Goal: Task Accomplishment & Management: Manage account settings

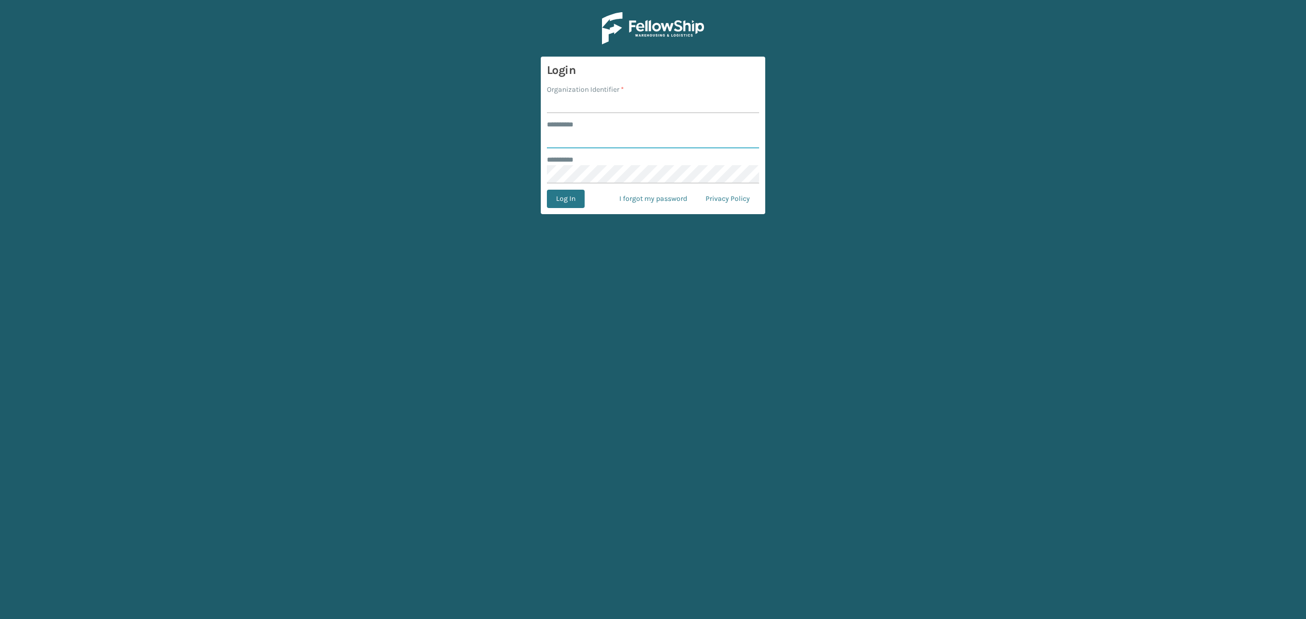
type input "*****"
drag, startPoint x: 595, startPoint y: 99, endPoint x: 600, endPoint y: 110, distance: 12.3
click at [595, 99] on input "Organization Identifier *" at bounding box center [653, 104] width 212 height 18
type input "SuperAdminOrganization"
click at [571, 195] on button "Log In" at bounding box center [566, 199] width 38 height 18
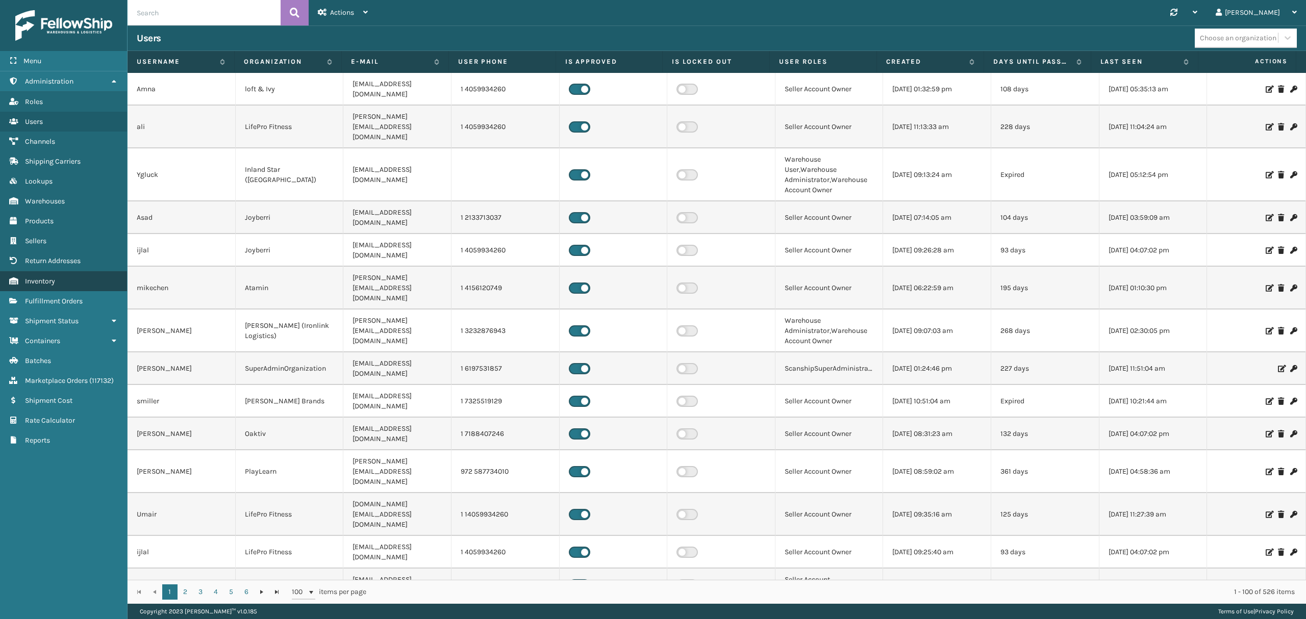
click at [61, 286] on link "Inventory" at bounding box center [63, 281] width 127 height 20
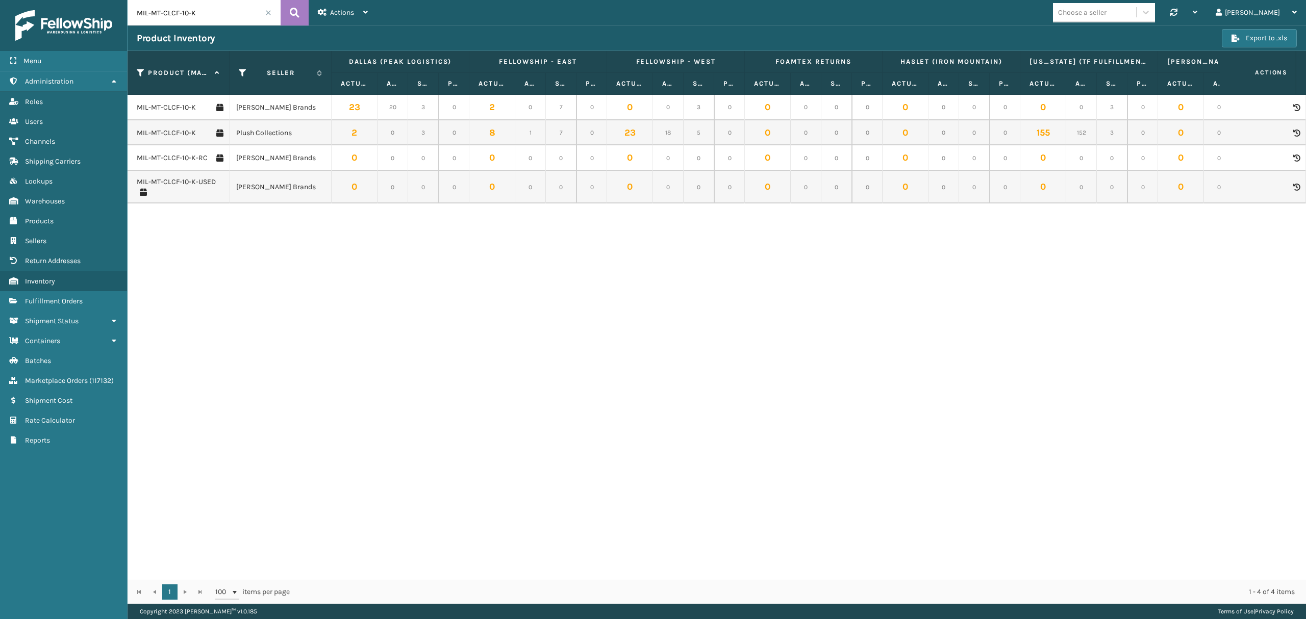
drag, startPoint x: 200, startPoint y: 12, endPoint x: 134, endPoint y: 16, distance: 66.9
click at [134, 16] on input "MIL-MT-CLCF-10-K" at bounding box center [203, 12] width 153 height 25
paste input "GEN-AB-C-TXL"
type input "GEN-AB-C-TXL"
click at [298, 13] on icon at bounding box center [295, 12] width 10 height 15
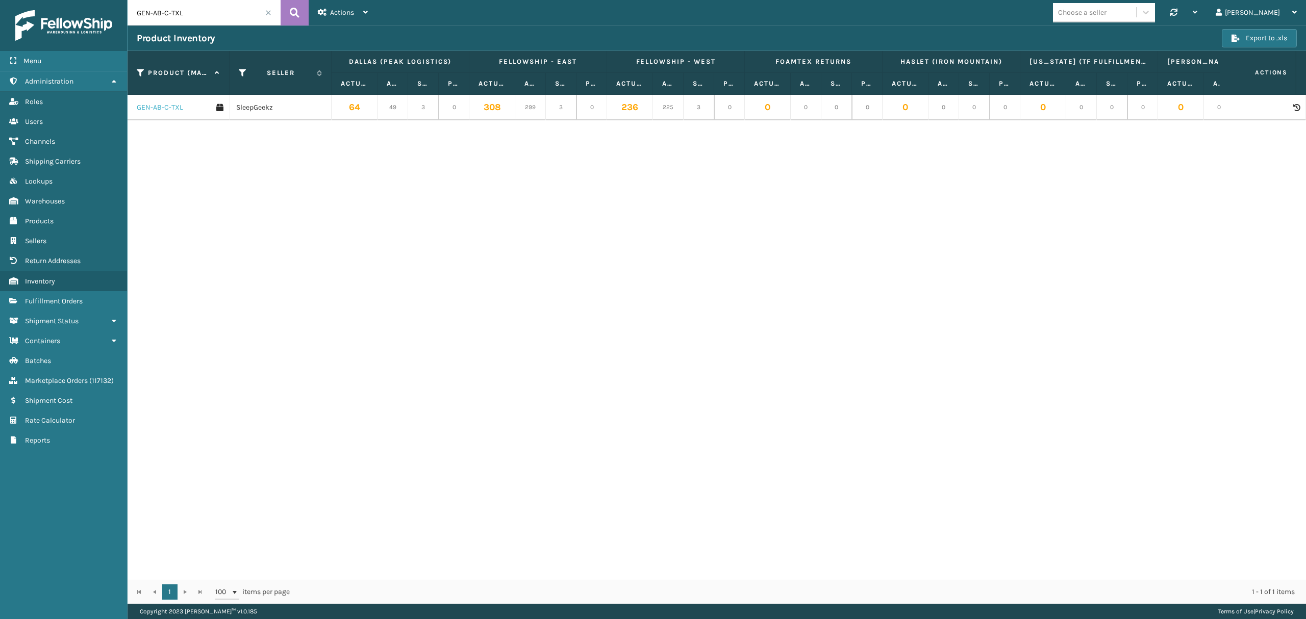
click at [176, 105] on link "GEN-AB-C-TXL" at bounding box center [160, 108] width 46 height 10
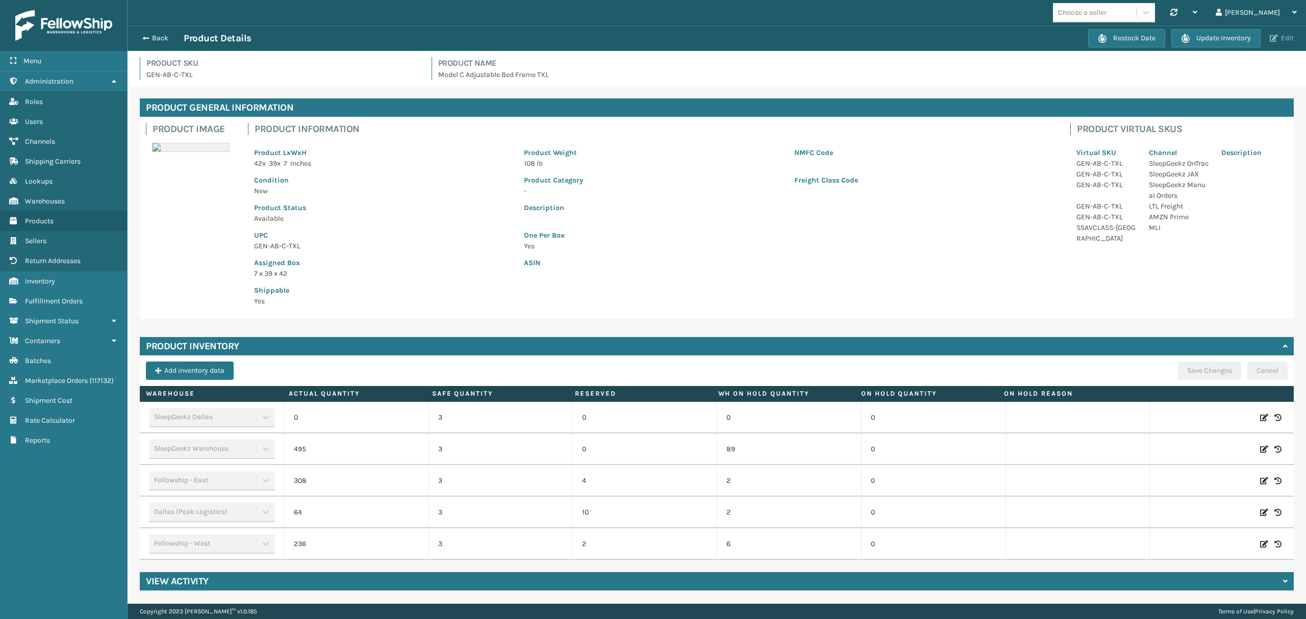
click at [1272, 41] on span "button" at bounding box center [1273, 38] width 8 height 7
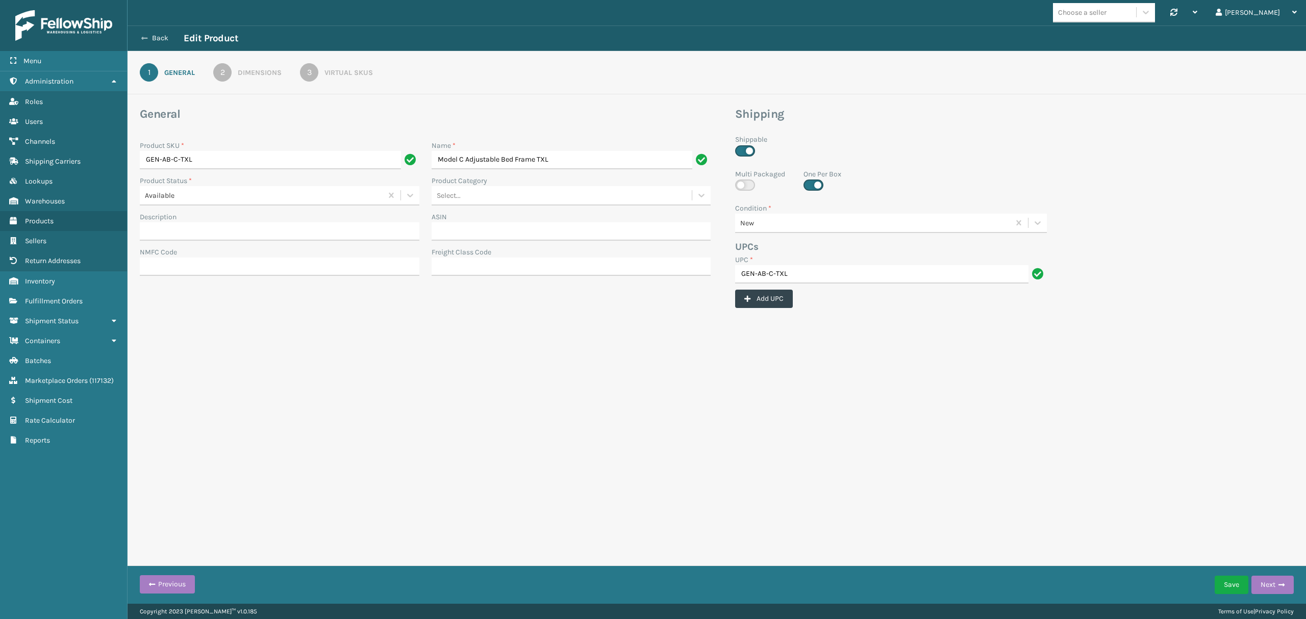
click at [166, 40] on button "Back" at bounding box center [160, 38] width 47 height 9
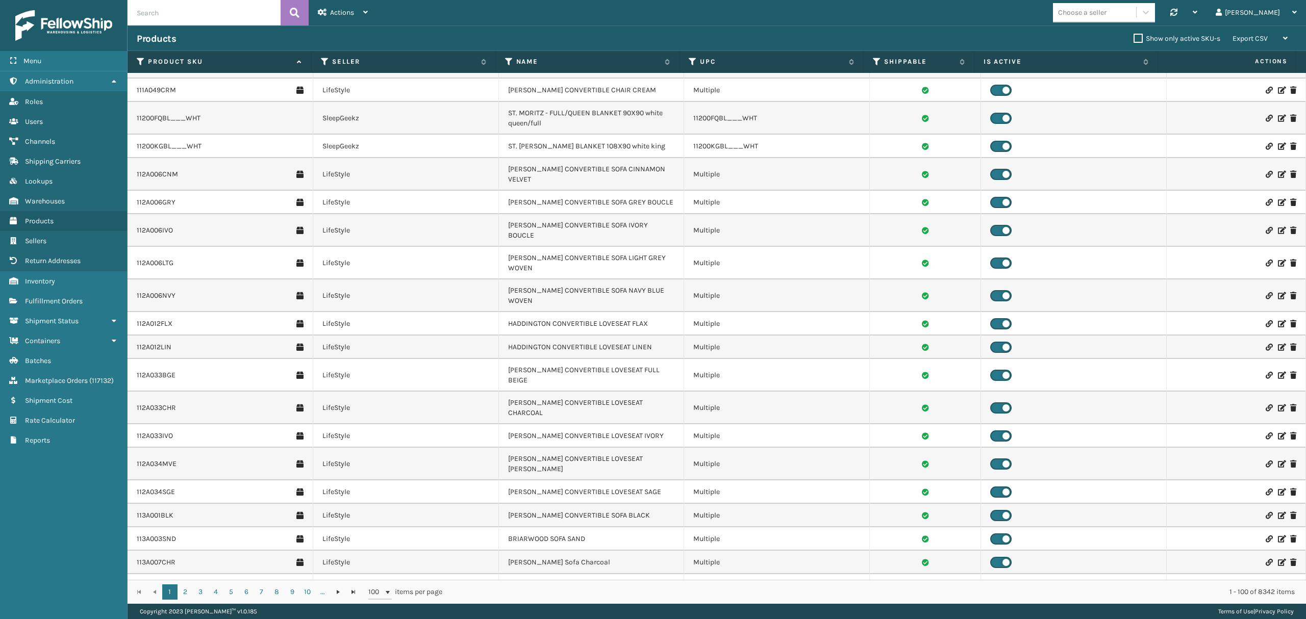
scroll to position [408, 0]
click at [181, 6] on input "text" at bounding box center [203, 12] width 153 height 25
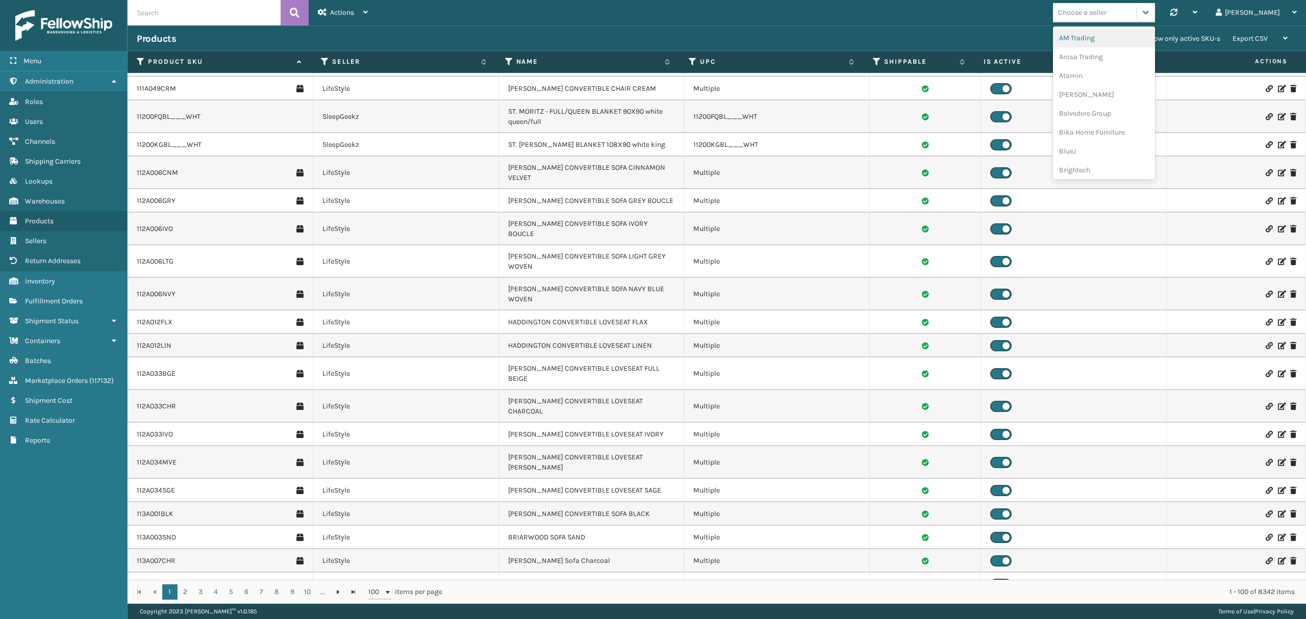
click at [1106, 16] on div "Choose a seller" at bounding box center [1082, 12] width 48 height 11
click at [1129, 154] on div "SleepGeekz" at bounding box center [1104, 149] width 102 height 19
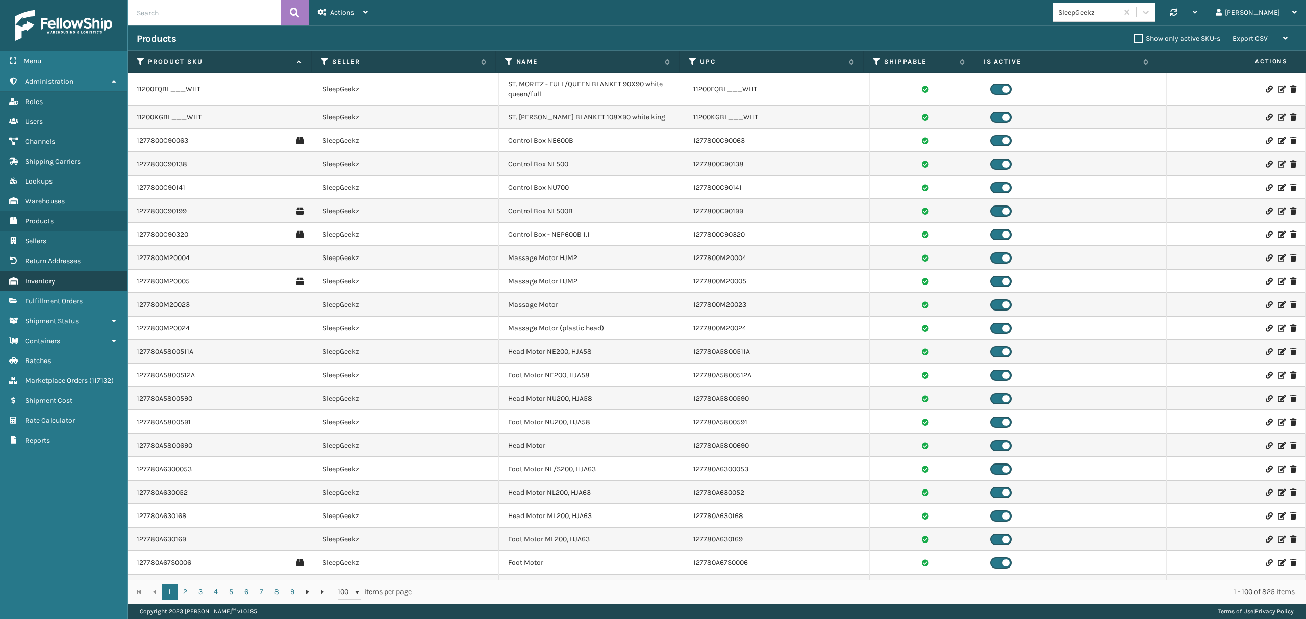
click at [70, 279] on link "Inventory" at bounding box center [63, 281] width 127 height 20
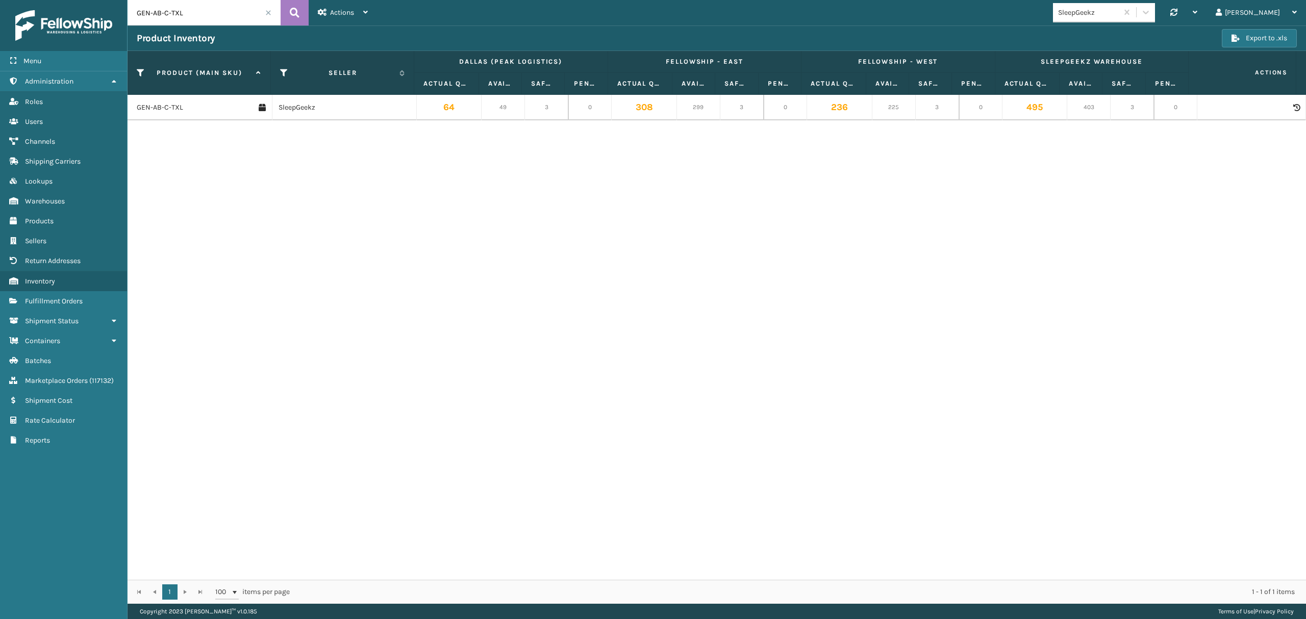
click at [268, 13] on span at bounding box center [268, 13] width 6 height 6
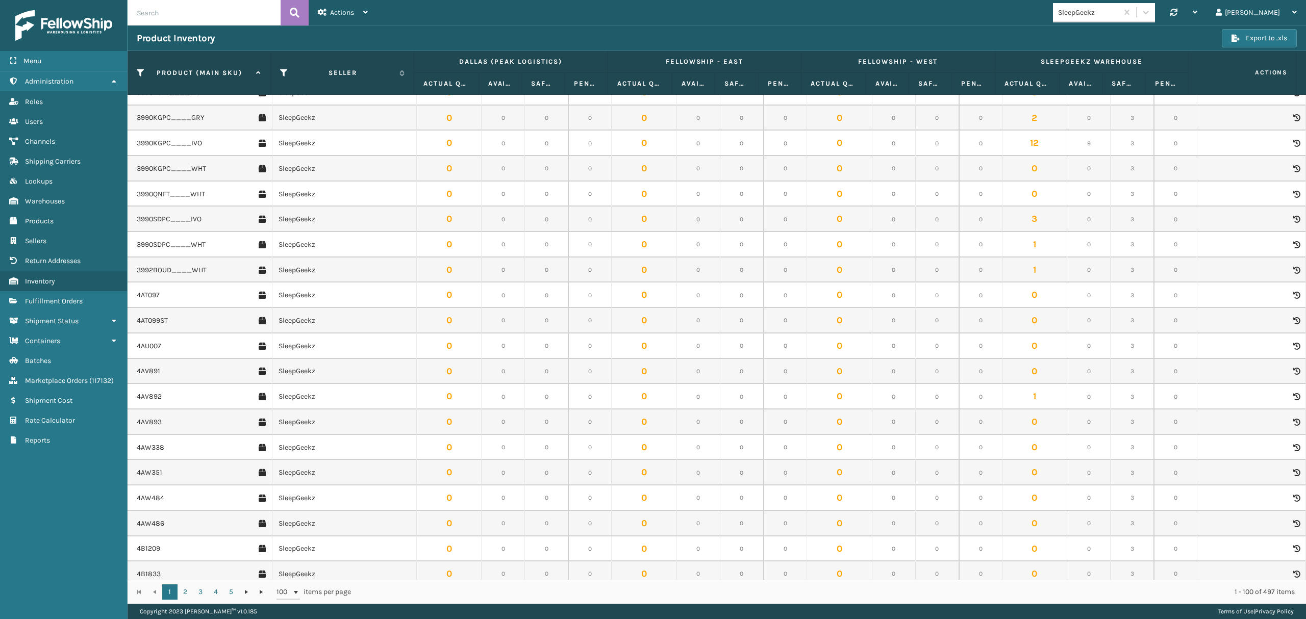
scroll to position [2050, 0]
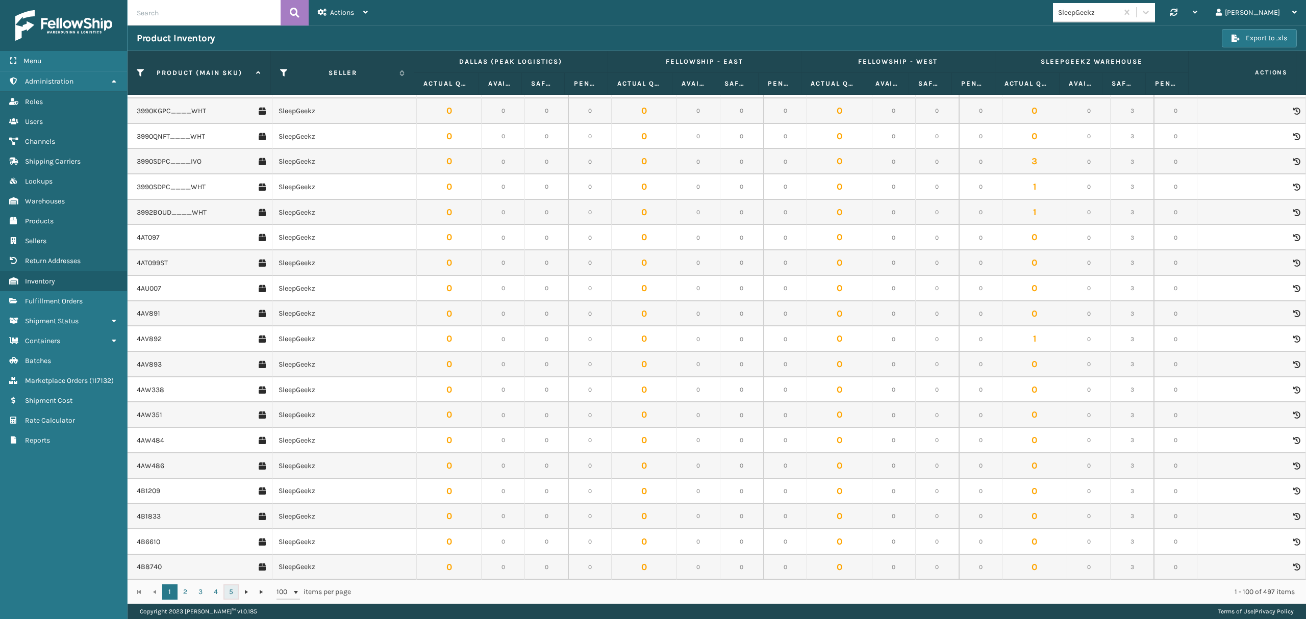
click at [233, 592] on link "5" at bounding box center [230, 591] width 15 height 15
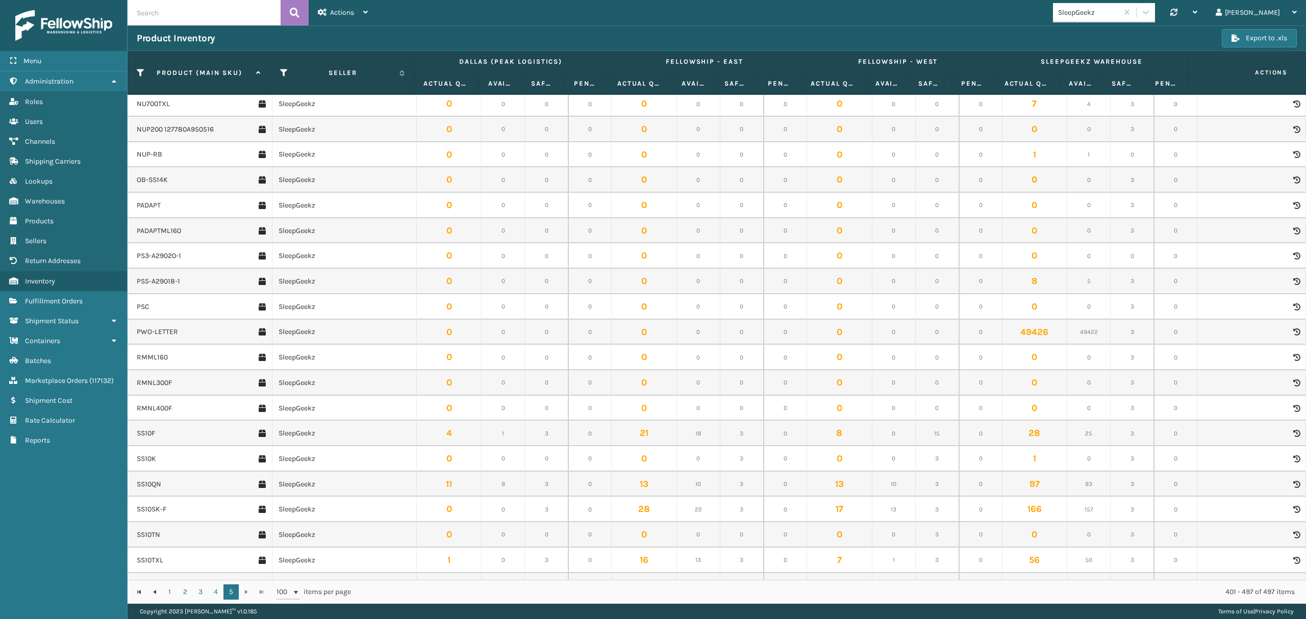
scroll to position [204, 0]
click at [211, 594] on link "4" at bounding box center [215, 591] width 15 height 15
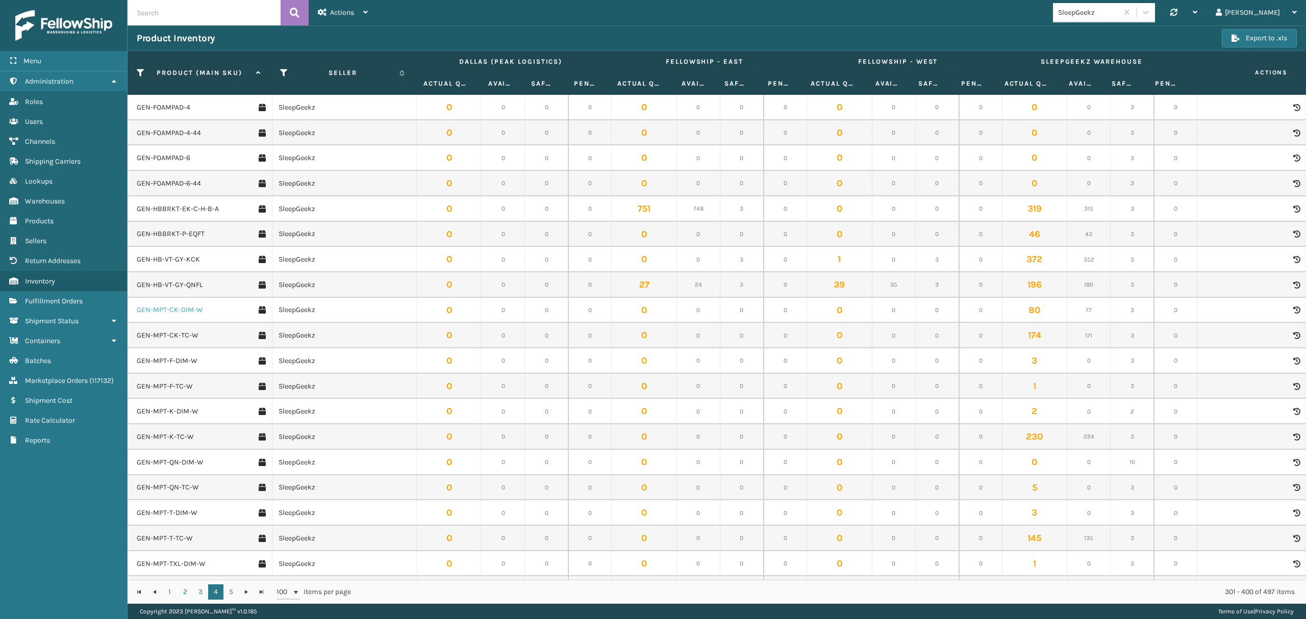
click at [183, 313] on link "GEN-MPT-CK-DIM-W" at bounding box center [170, 310] width 66 height 10
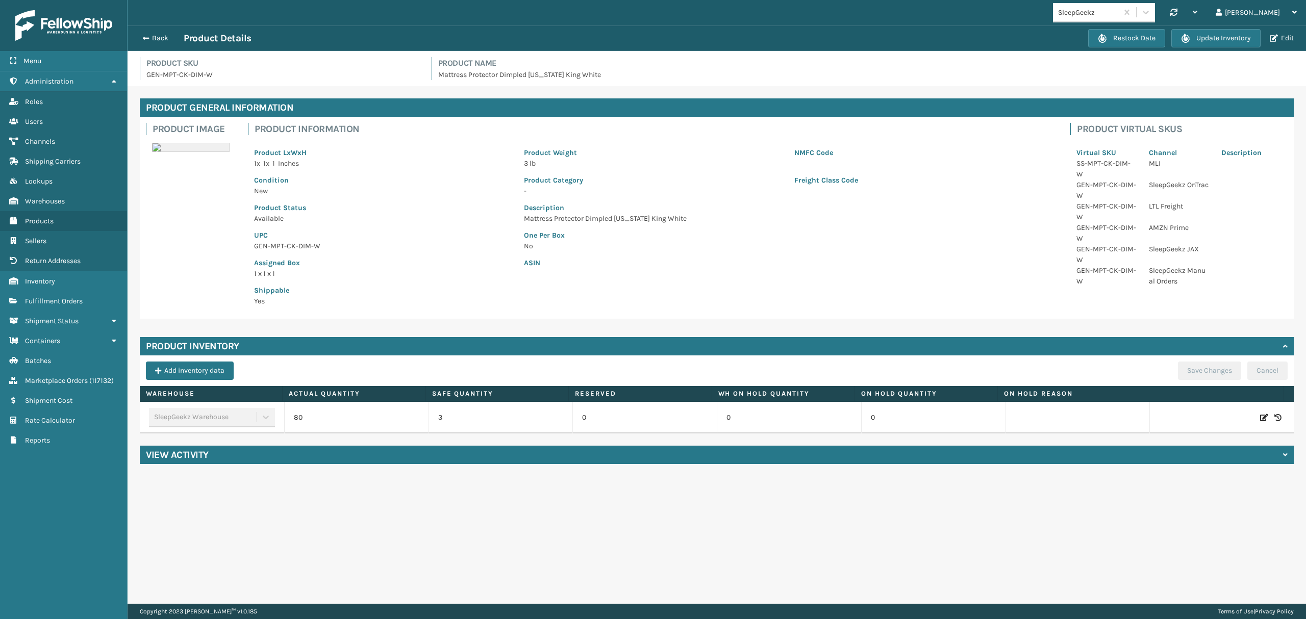
click at [153, 32] on div "Back Product Details" at bounding box center [612, 38] width 951 height 12
click at [154, 42] on button "Back" at bounding box center [160, 38] width 47 height 9
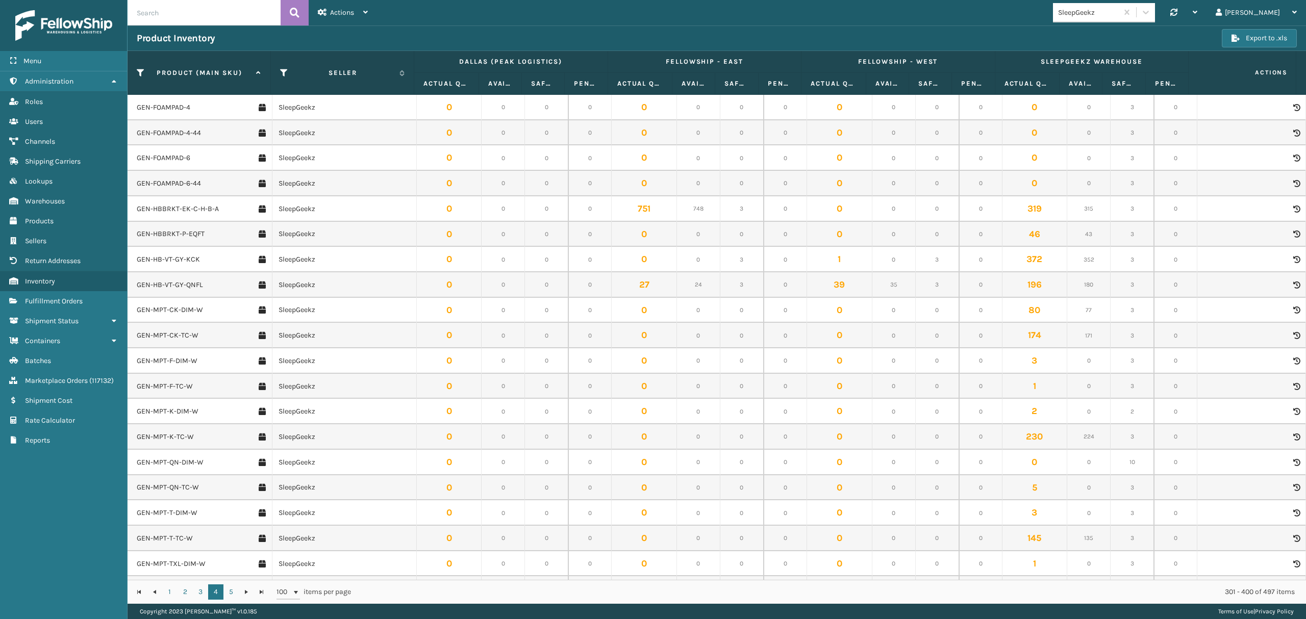
click at [158, 10] on input "text" at bounding box center [203, 12] width 153 height 25
paste input "GEN-AB-C-TXL"
type input "GEN-AB-C-TXL"
click at [294, 23] on button at bounding box center [294, 12] width 28 height 25
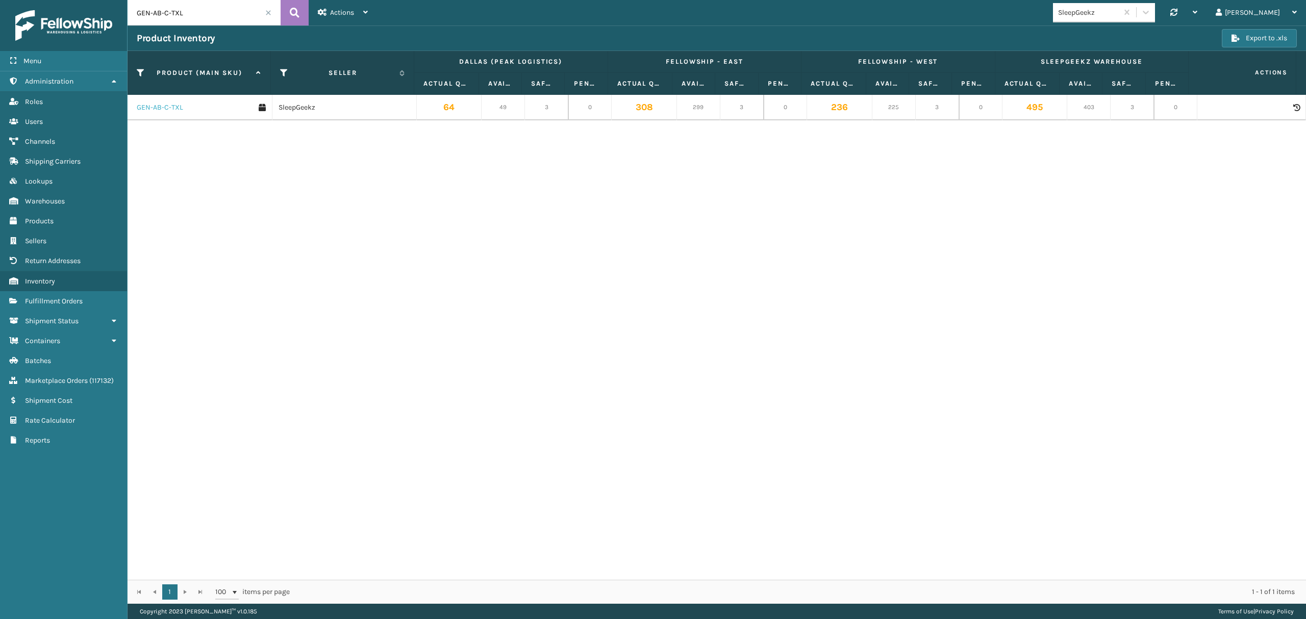
click at [168, 108] on link "GEN-AB-C-TXL" at bounding box center [160, 108] width 46 height 10
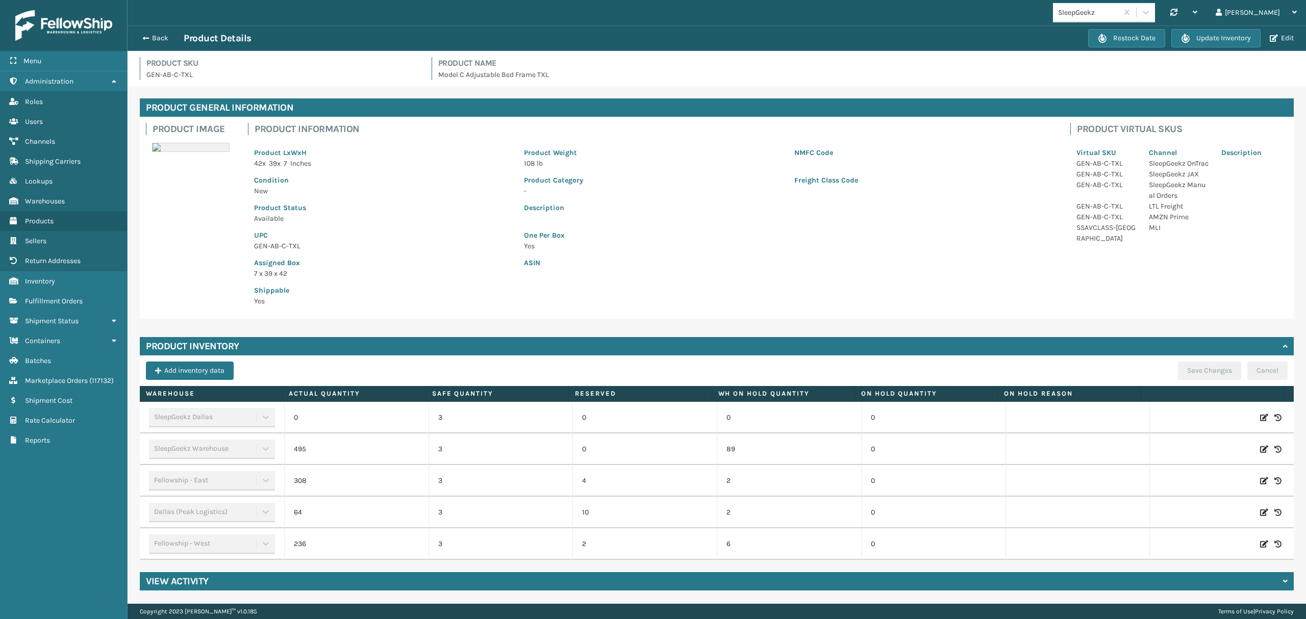
click at [1278, 37] on button "Edit" at bounding box center [1281, 38] width 30 height 9
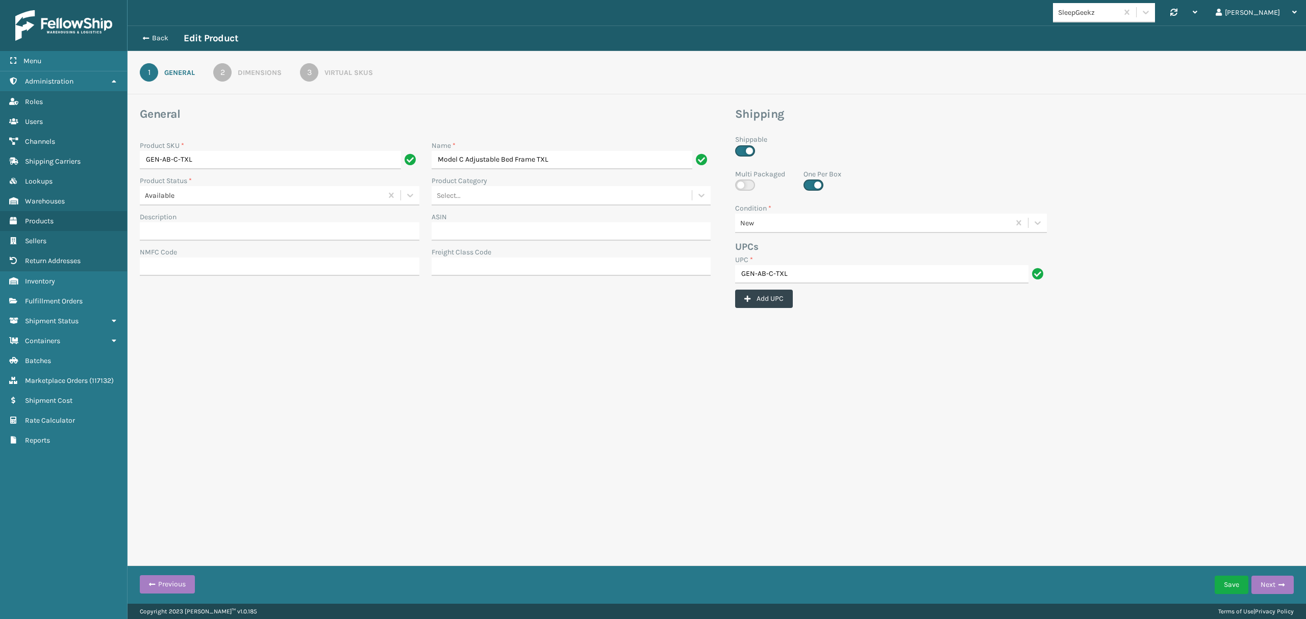
click at [814, 188] on label at bounding box center [813, 185] width 20 height 11
click at [810, 186] on input "checkbox" at bounding box center [806, 183] width 7 height 7
checkbox input "false"
click at [743, 186] on label at bounding box center [745, 185] width 20 height 11
click at [742, 186] on input "checkbox" at bounding box center [738, 183] width 7 height 7
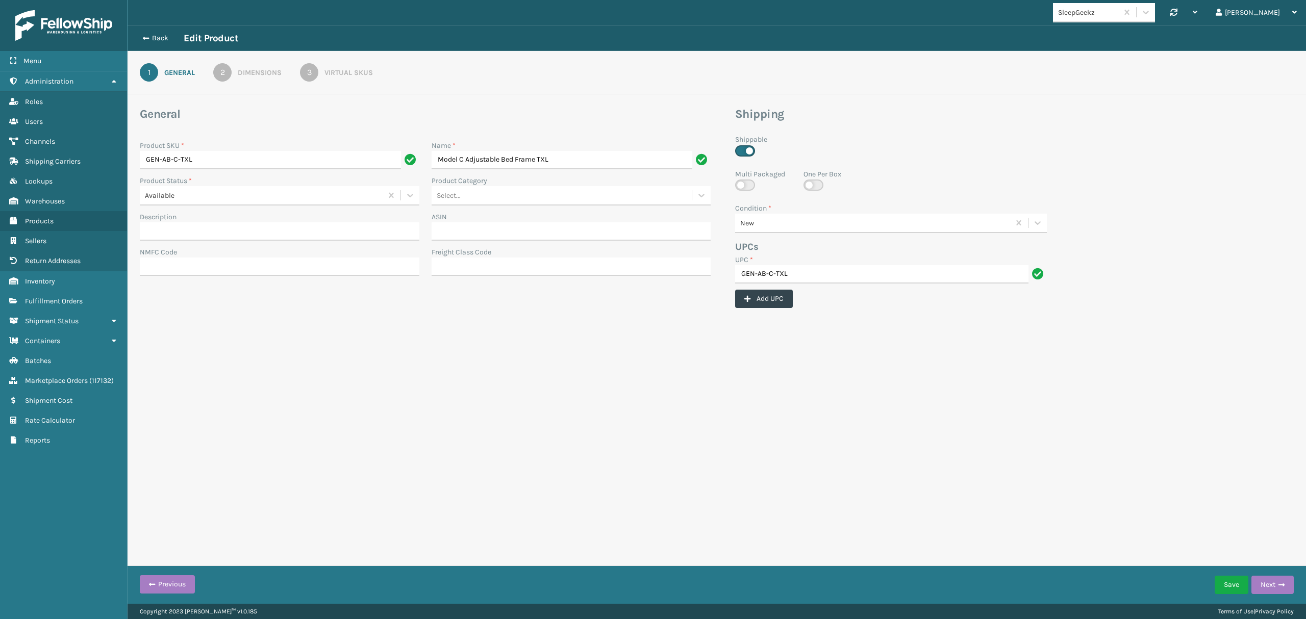
checkbox input "true"
click at [153, 37] on button "Back" at bounding box center [160, 38] width 47 height 9
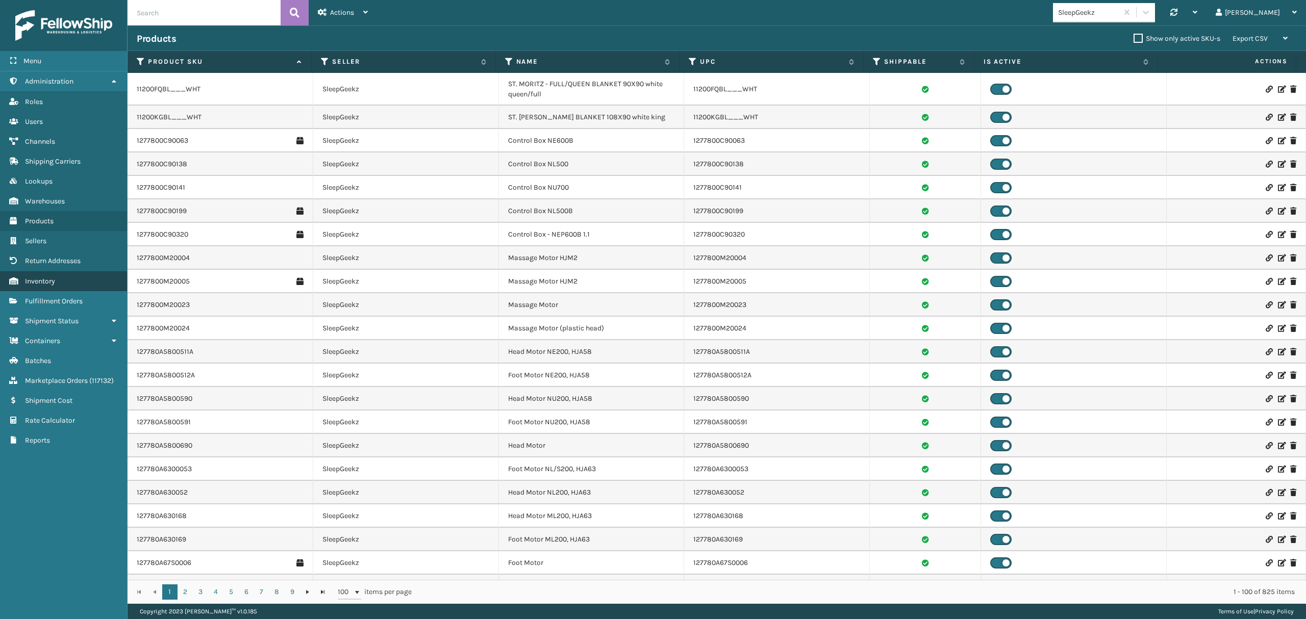
click at [62, 291] on link "Inventory" at bounding box center [63, 281] width 127 height 20
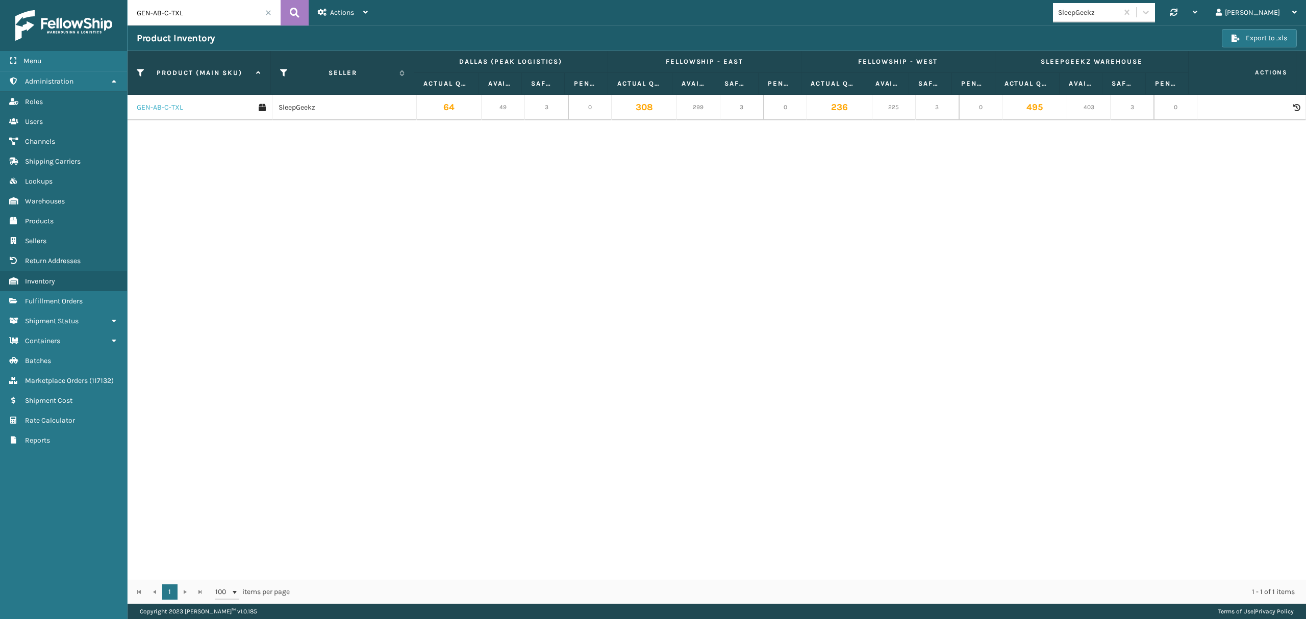
click at [178, 107] on link "GEN-AB-C-TXL" at bounding box center [160, 108] width 46 height 10
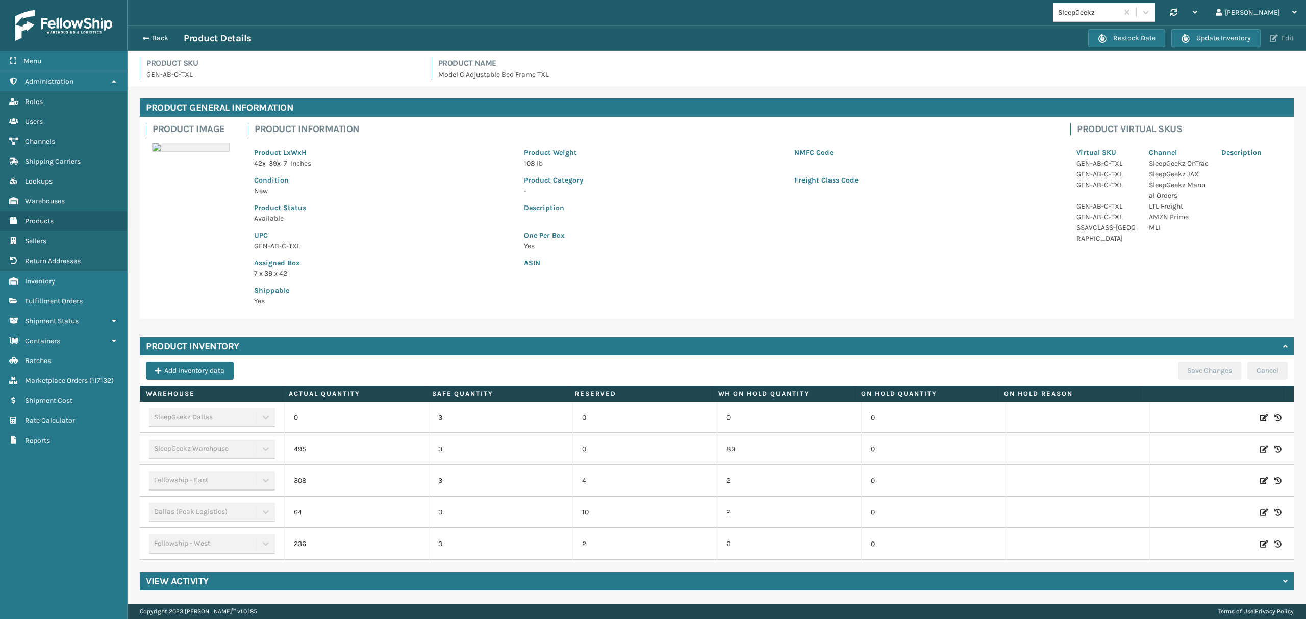
click at [1285, 35] on button "Edit" at bounding box center [1281, 38] width 30 height 9
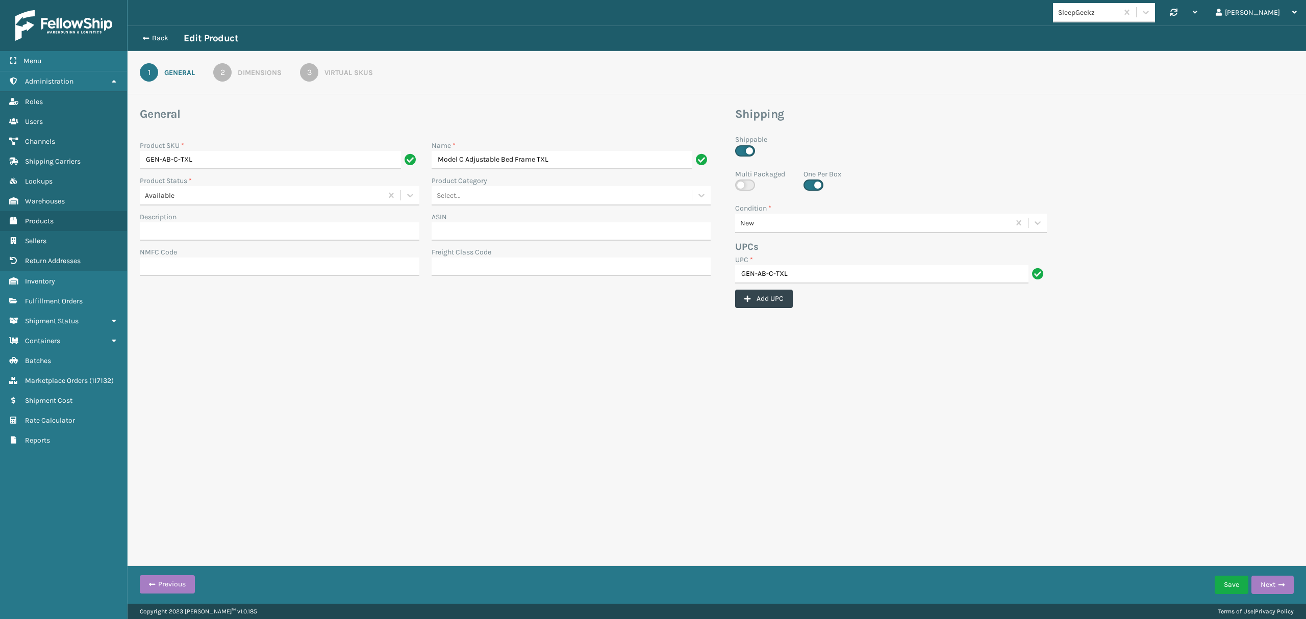
click at [747, 185] on label at bounding box center [745, 185] width 20 height 11
click at [742, 185] on input "checkbox" at bounding box center [738, 183] width 7 height 7
checkbox input "true"
click at [818, 186] on label at bounding box center [813, 185] width 20 height 11
click at [810, 186] on input "checkbox" at bounding box center [806, 183] width 7 height 7
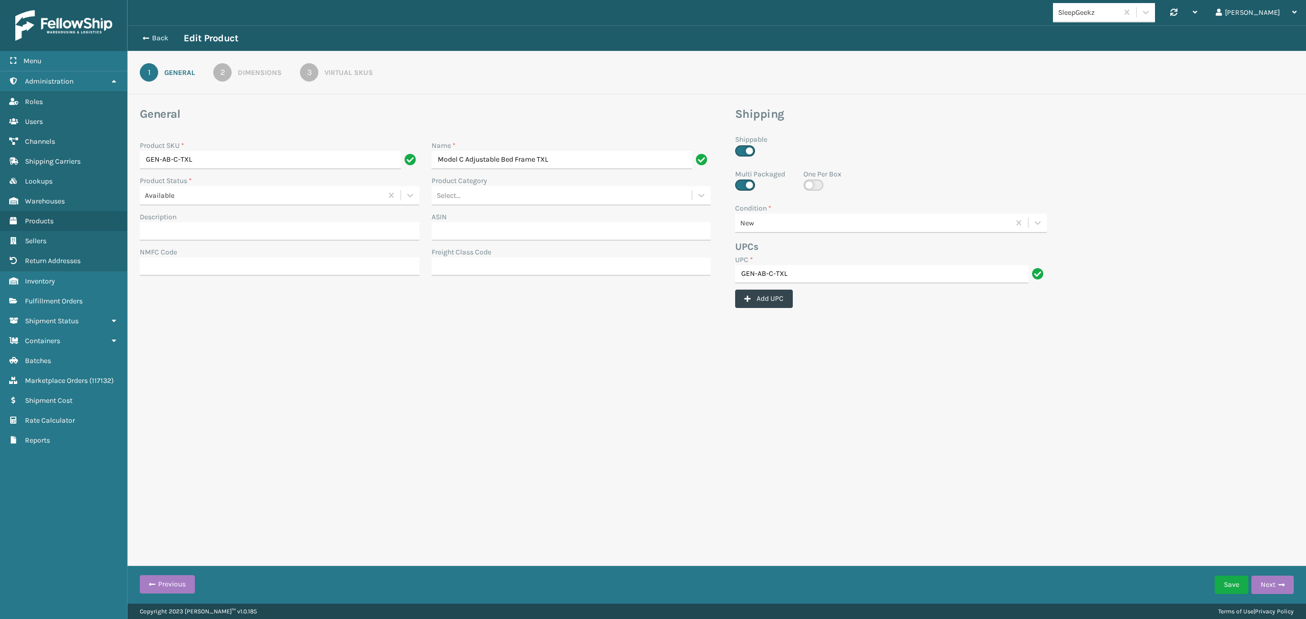
checkbox input "false"
click at [1226, 580] on button "Save" at bounding box center [1231, 585] width 34 height 18
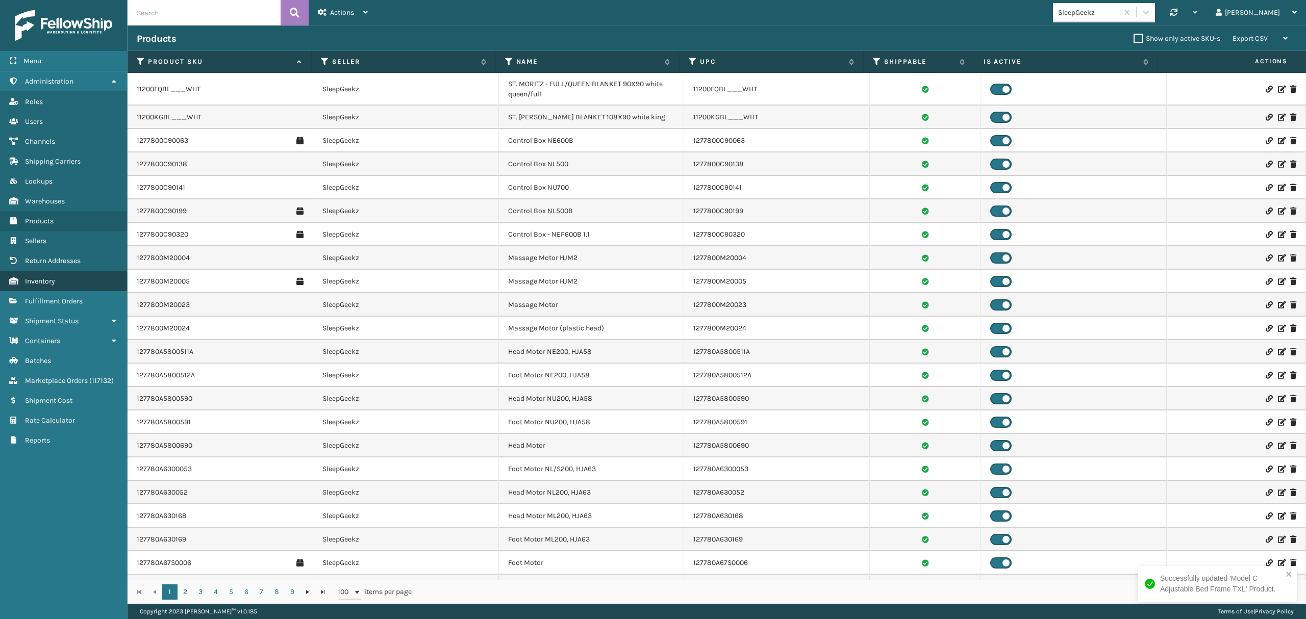
click at [51, 290] on link "Inventory" at bounding box center [63, 281] width 127 height 20
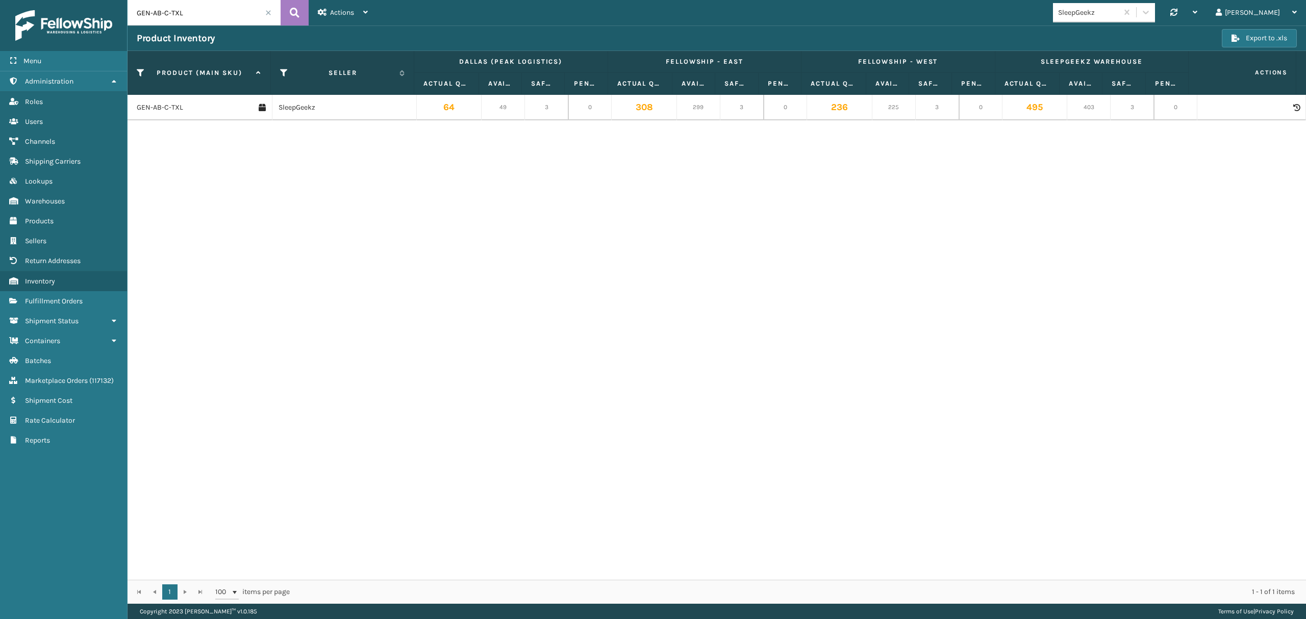
drag, startPoint x: 144, startPoint y: 17, endPoint x: 137, endPoint y: 19, distance: 7.6
click at [122, 0] on div "Menu Administration Roles Users Channels Shipping Carriers Lookups Warehouses P…" at bounding box center [653, 0] width 1306 height 0
paste input "GEN-AB-A-K"
click at [148, 17] on input "GEN-AB-A-K" at bounding box center [203, 12] width 153 height 25
type input "GEN-AB-A-K"
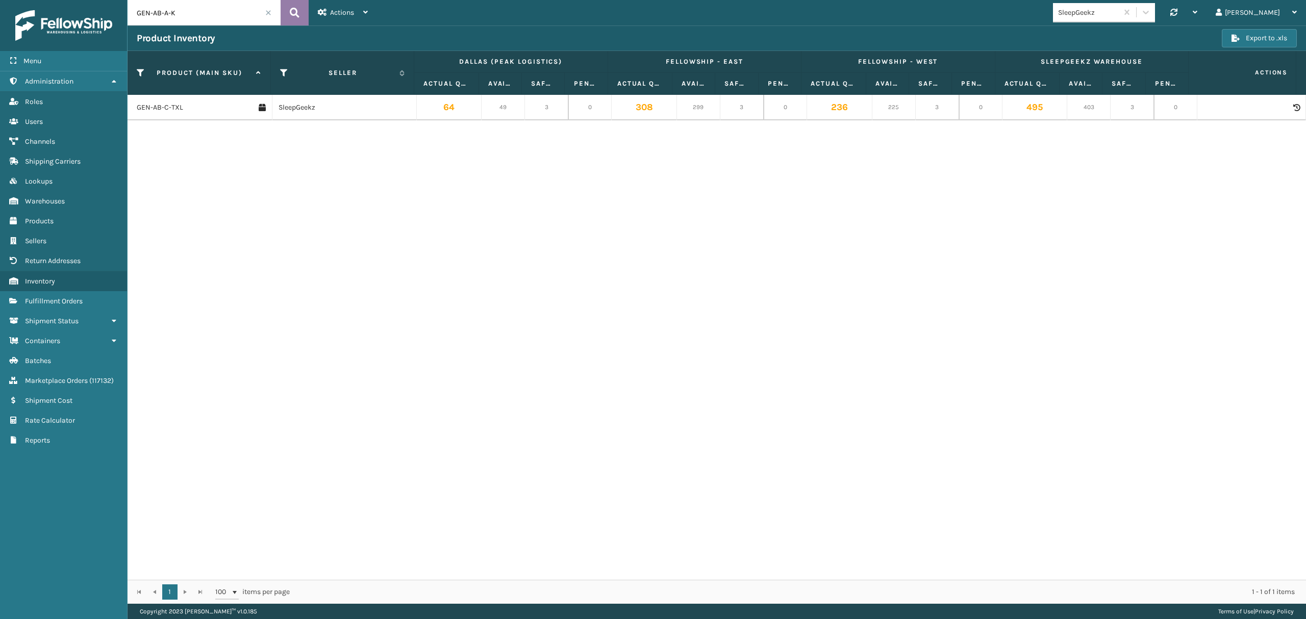
click at [294, 18] on icon at bounding box center [295, 12] width 10 height 15
click at [160, 111] on link "GEN-AB-A-K" at bounding box center [156, 108] width 39 height 10
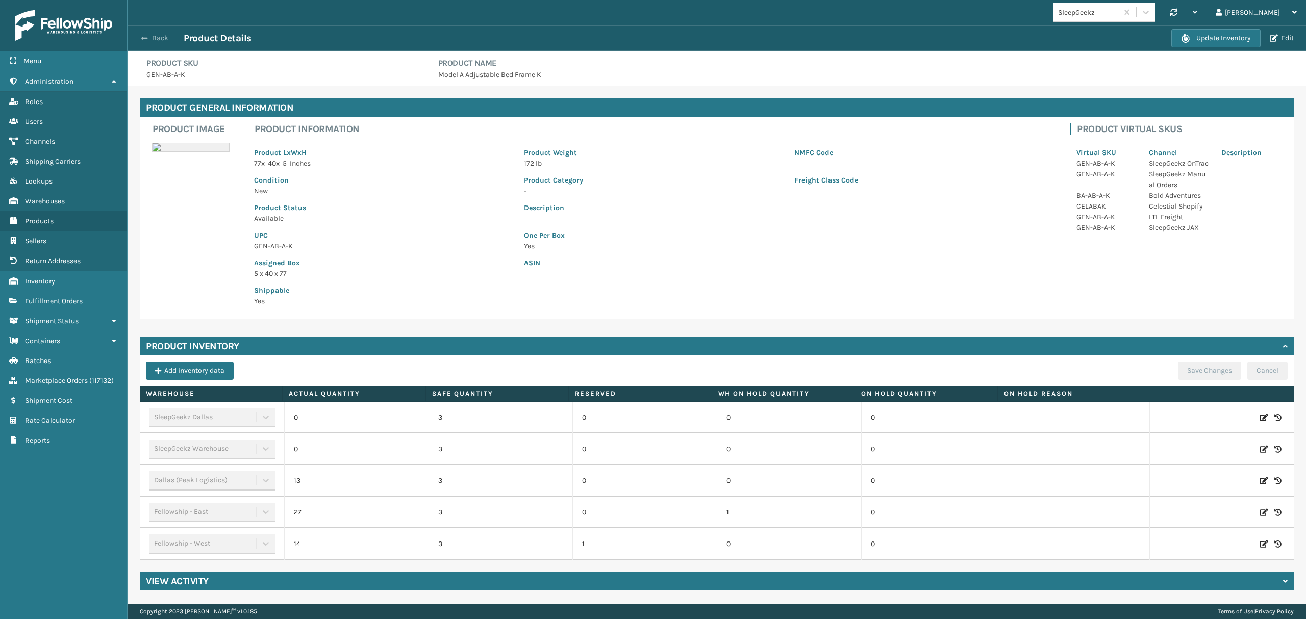
click at [159, 37] on button "Back" at bounding box center [160, 38] width 47 height 9
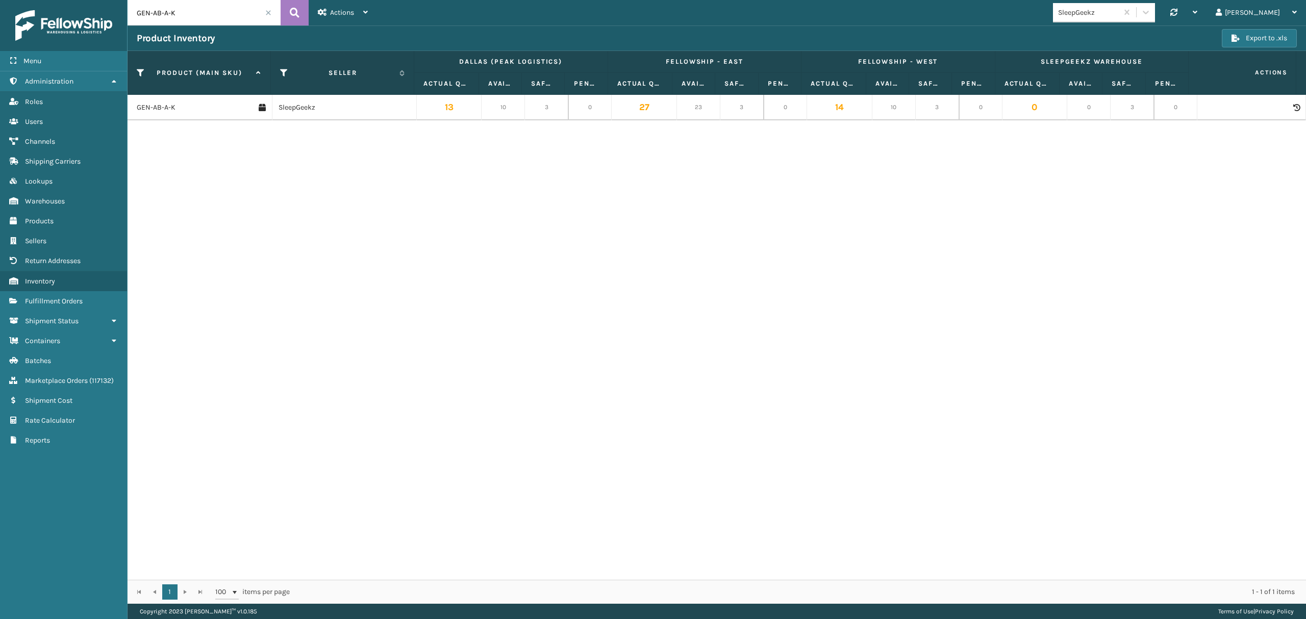
drag, startPoint x: 162, startPoint y: 13, endPoint x: 185, endPoint y: 8, distance: 23.0
click at [185, 8] on input "GEN-AB-A-K" at bounding box center [203, 12] width 153 height 25
type input "GEN-AB-c-txl"
click at [296, 14] on icon at bounding box center [295, 12] width 10 height 15
click at [158, 110] on link "GEN-AB-C-TXL" at bounding box center [160, 108] width 46 height 10
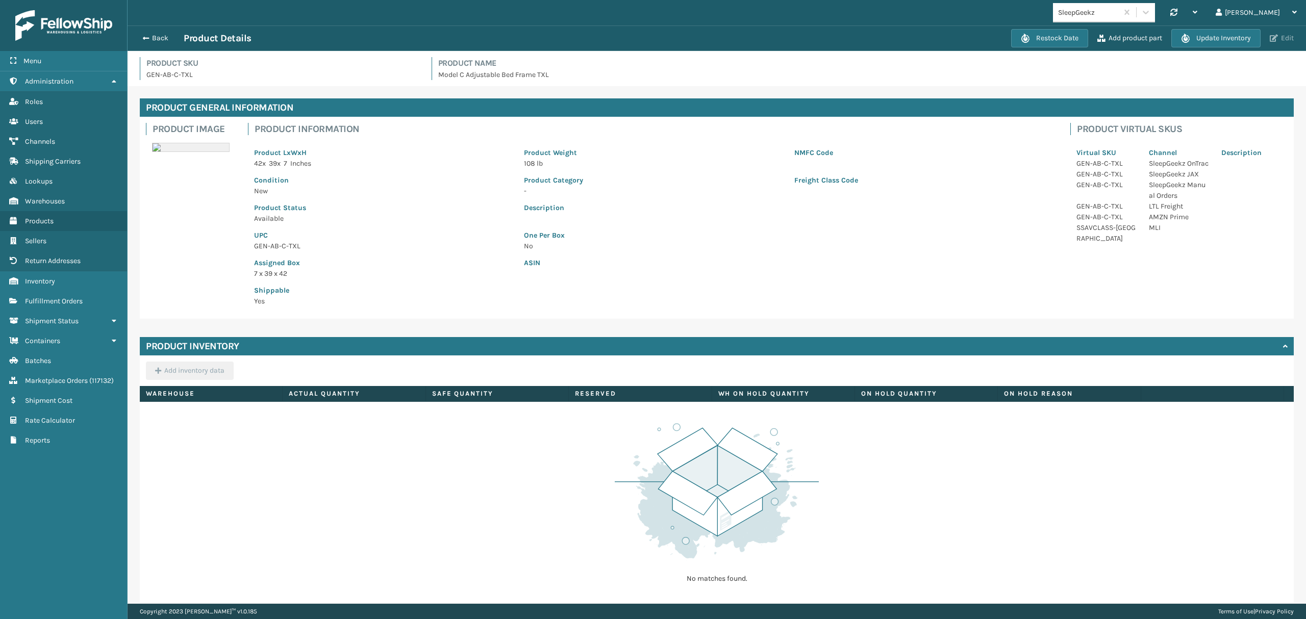
click at [1266, 41] on button "Edit" at bounding box center [1281, 38] width 30 height 9
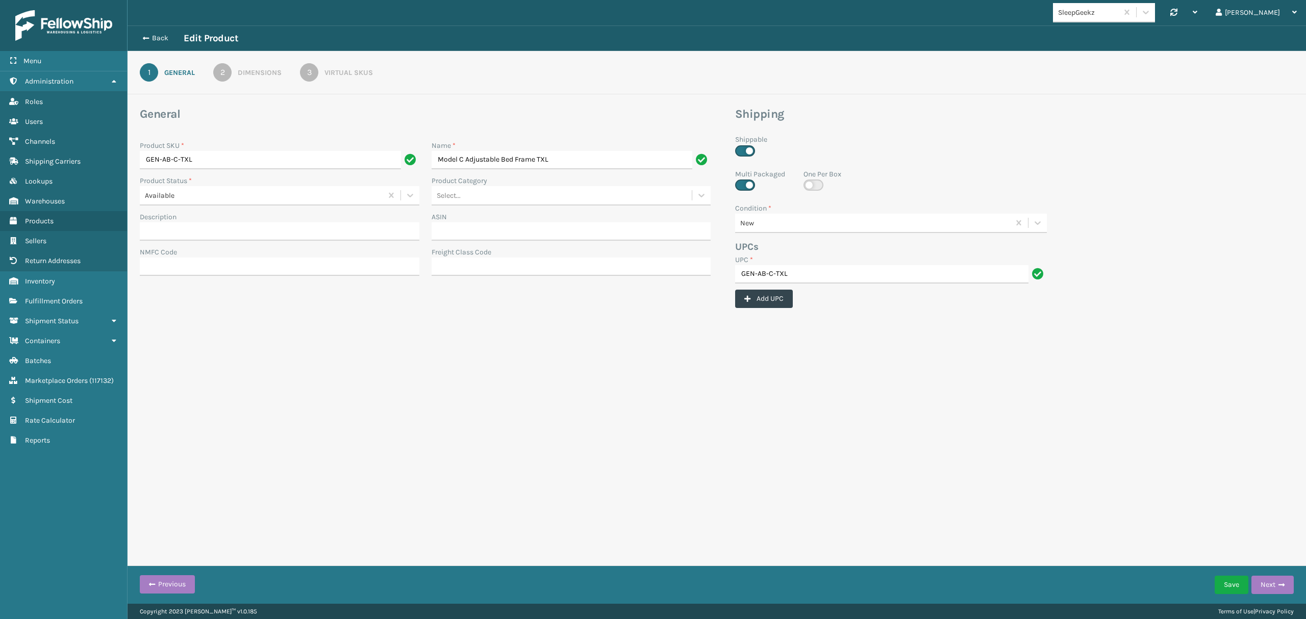
click at [814, 186] on label at bounding box center [813, 185] width 20 height 11
click at [810, 186] on input "checkbox" at bounding box center [806, 183] width 7 height 7
checkbox input "true"
click at [742, 190] on label at bounding box center [745, 185] width 20 height 11
click at [742, 186] on input "checkbox" at bounding box center [738, 183] width 7 height 7
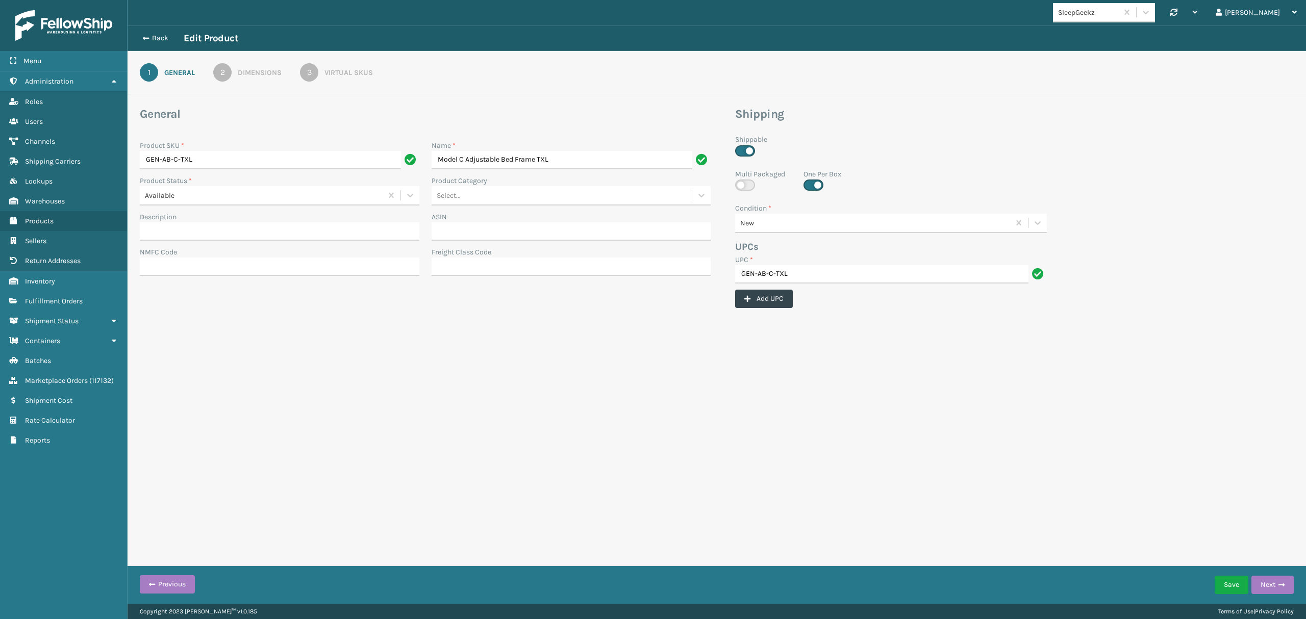
checkbox input "false"
click at [1214, 584] on button "Save" at bounding box center [1231, 585] width 34 height 18
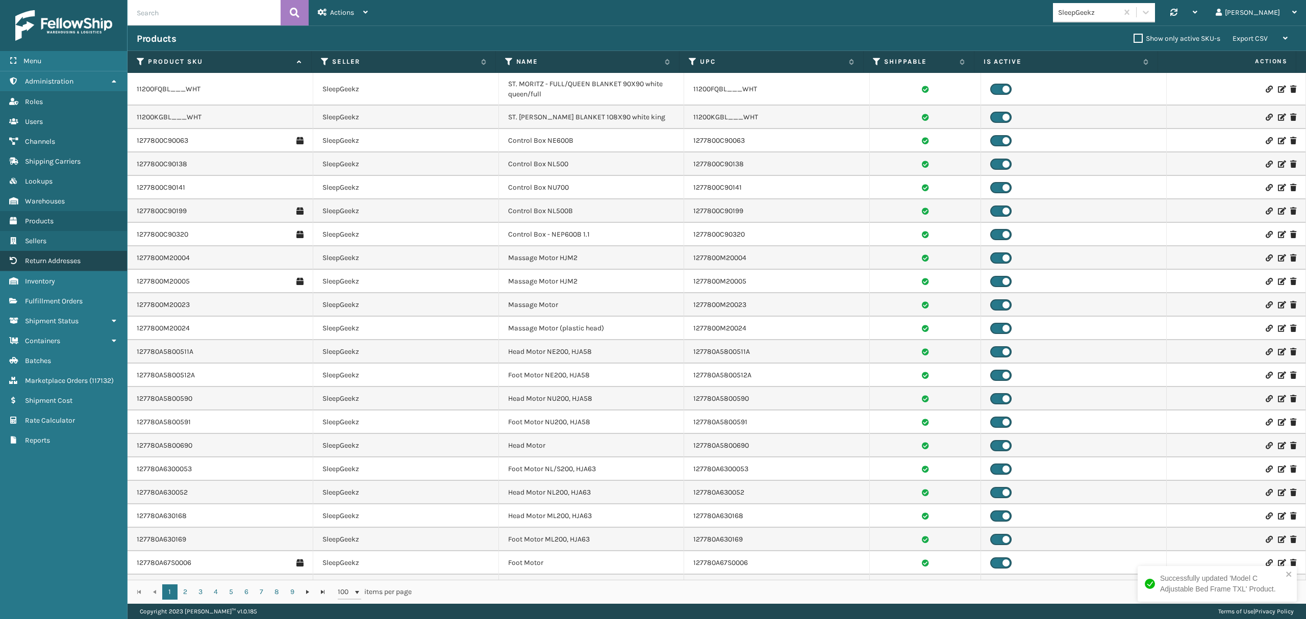
drag, startPoint x: 49, startPoint y: 232, endPoint x: 54, endPoint y: 260, distance: 28.9
click at [49, 233] on div "Roles Users Channels Shipping Carriers Lookups Warehouses Products Sellers Retu…" at bounding box center [63, 181] width 127 height 180
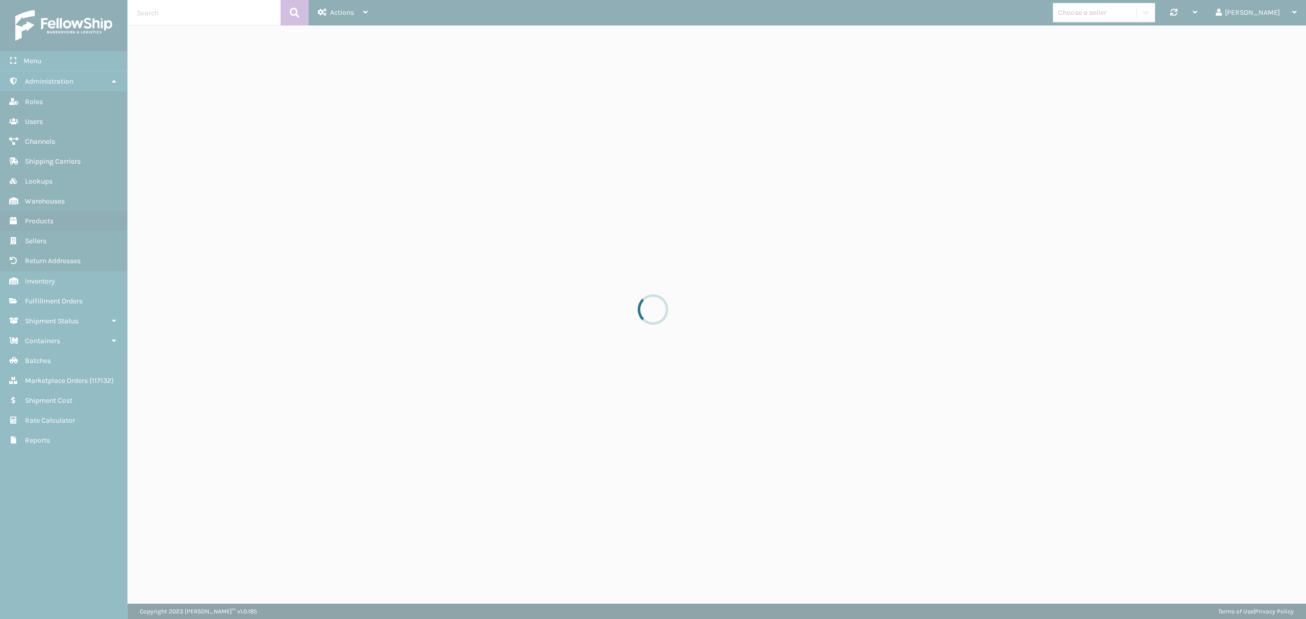
click at [47, 304] on div at bounding box center [653, 309] width 1306 height 619
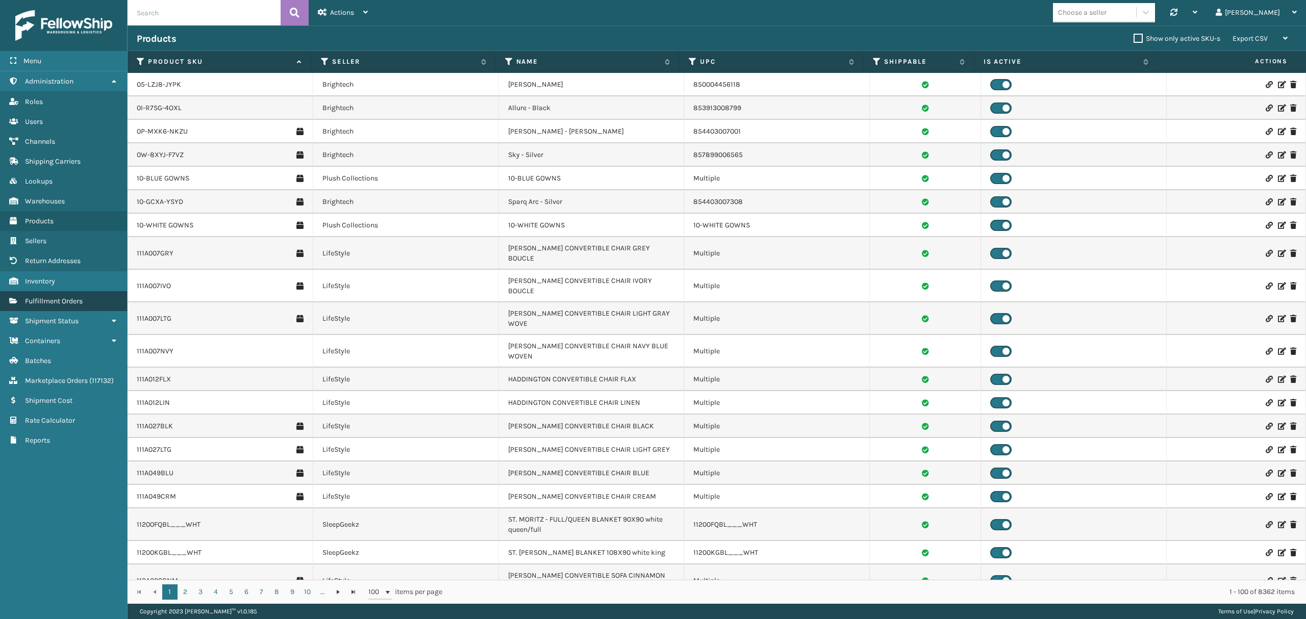
click at [75, 299] on span "Fulfillment Orders" at bounding box center [54, 301] width 58 height 9
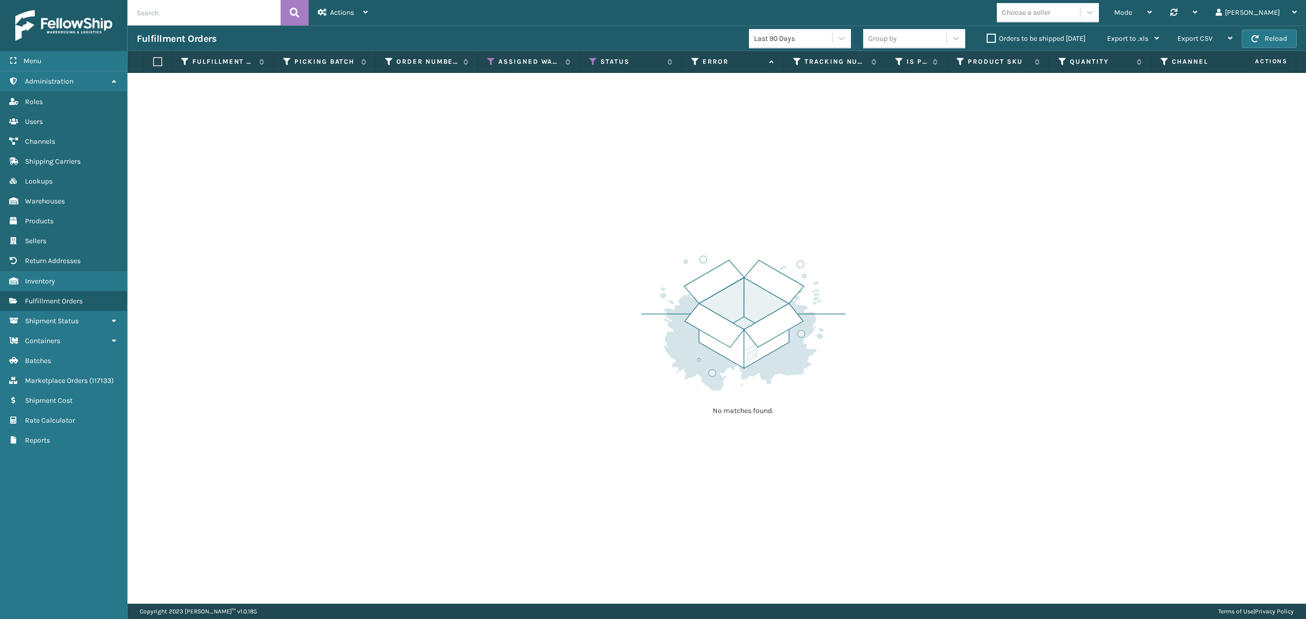
click at [142, 12] on input "text" at bounding box center [203, 12] width 153 height 25
click at [354, 13] on div "Actions" at bounding box center [343, 12] width 50 height 25
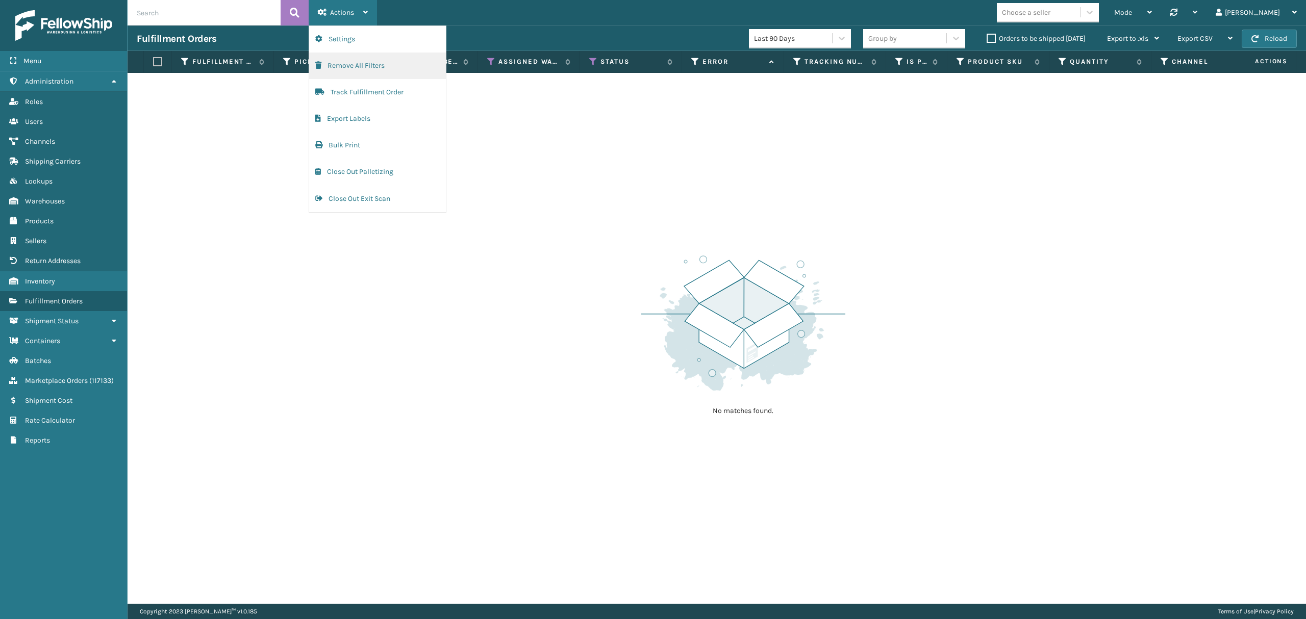
click at [346, 65] on button "Remove All Filters" at bounding box center [377, 66] width 137 height 27
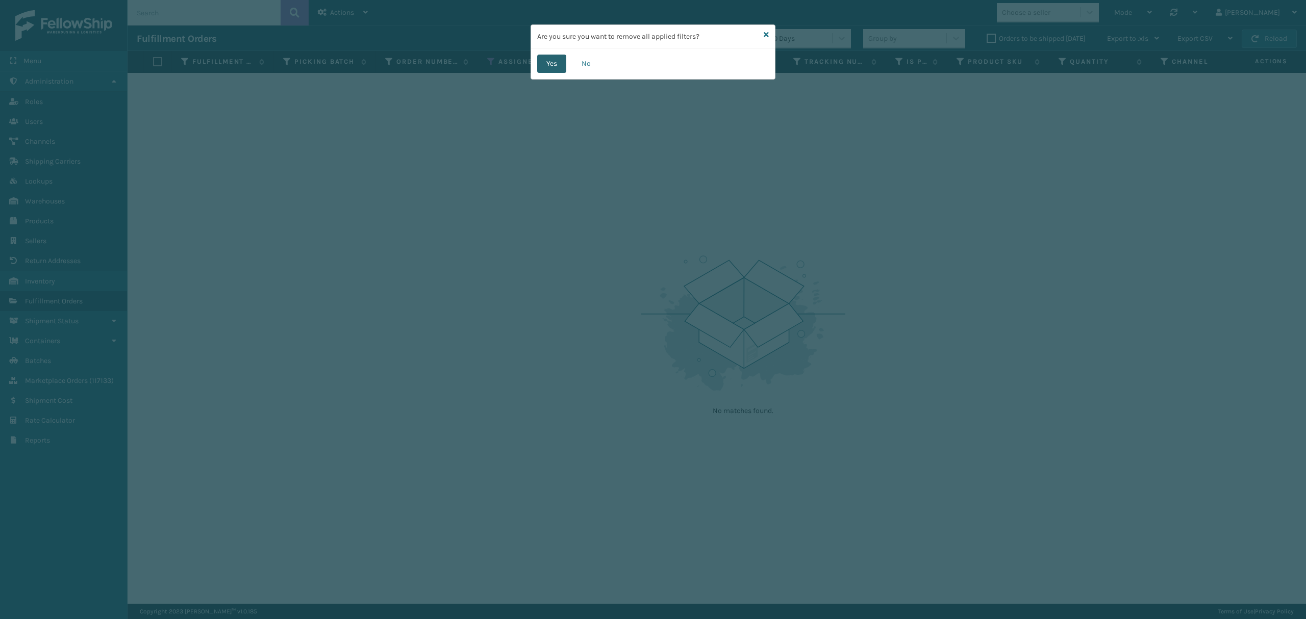
click at [555, 60] on button "Yes" at bounding box center [551, 64] width 29 height 18
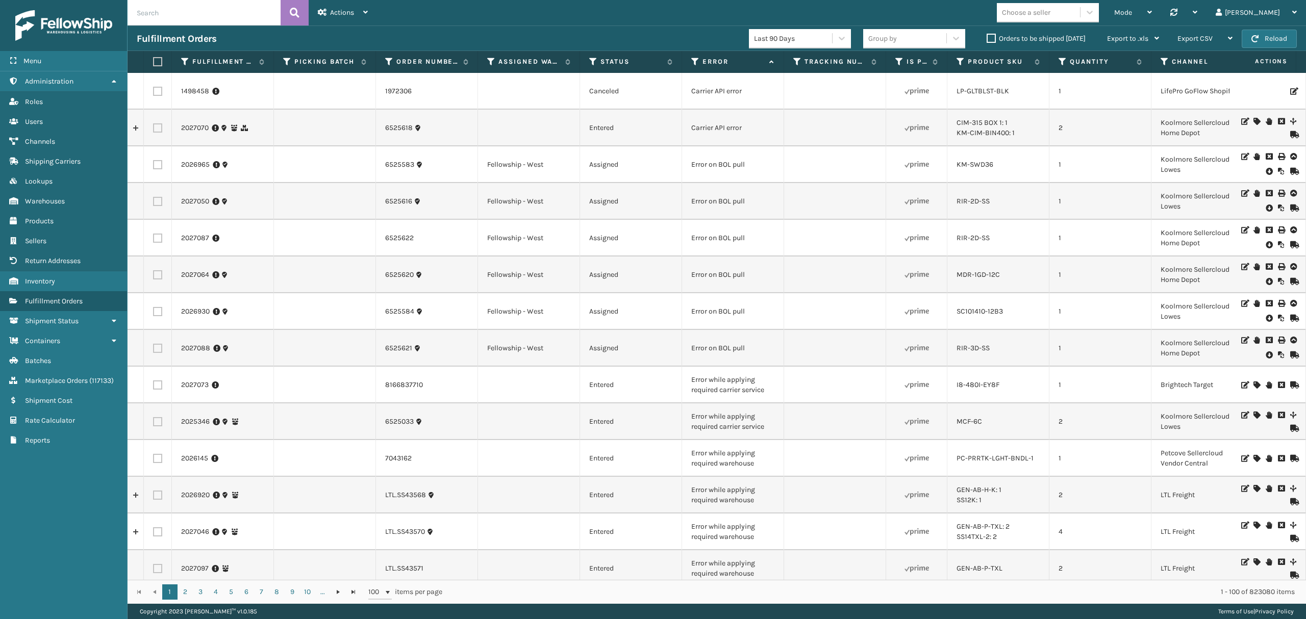
click at [186, 11] on input "text" at bounding box center [203, 12] width 153 height 25
paste input "GEN-AB-c-txl"
type input "GEN-AB-c-txl"
click at [294, 19] on icon at bounding box center [295, 12] width 10 height 15
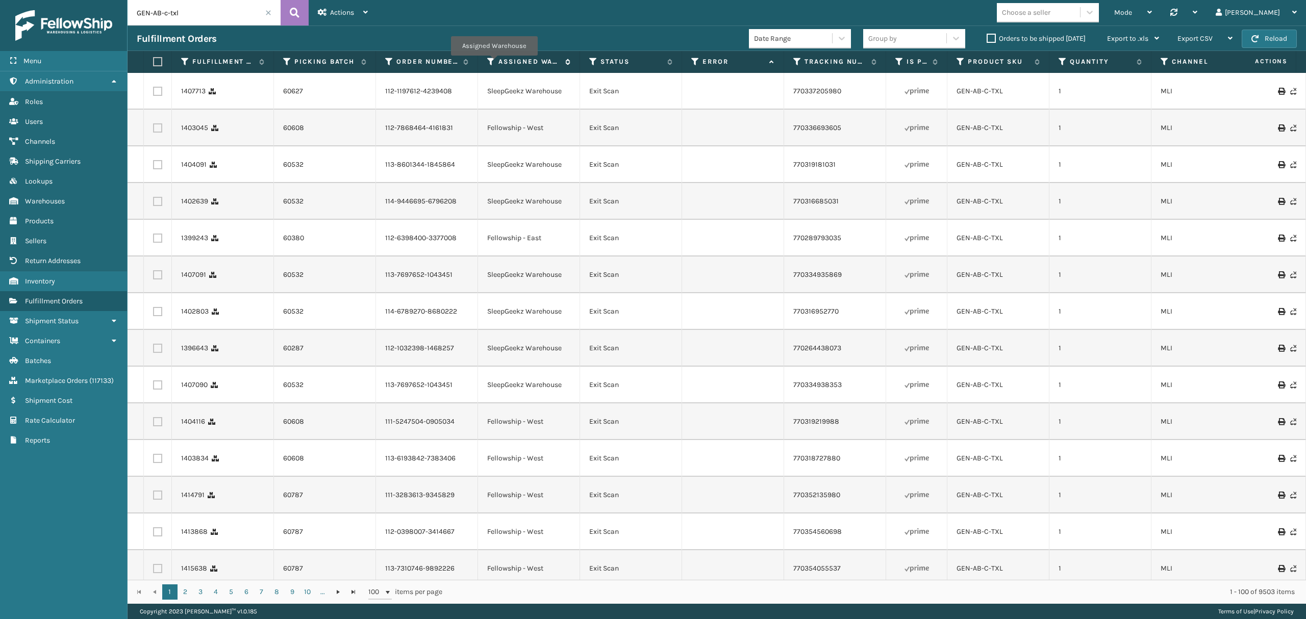
click at [494, 63] on icon at bounding box center [491, 61] width 8 height 9
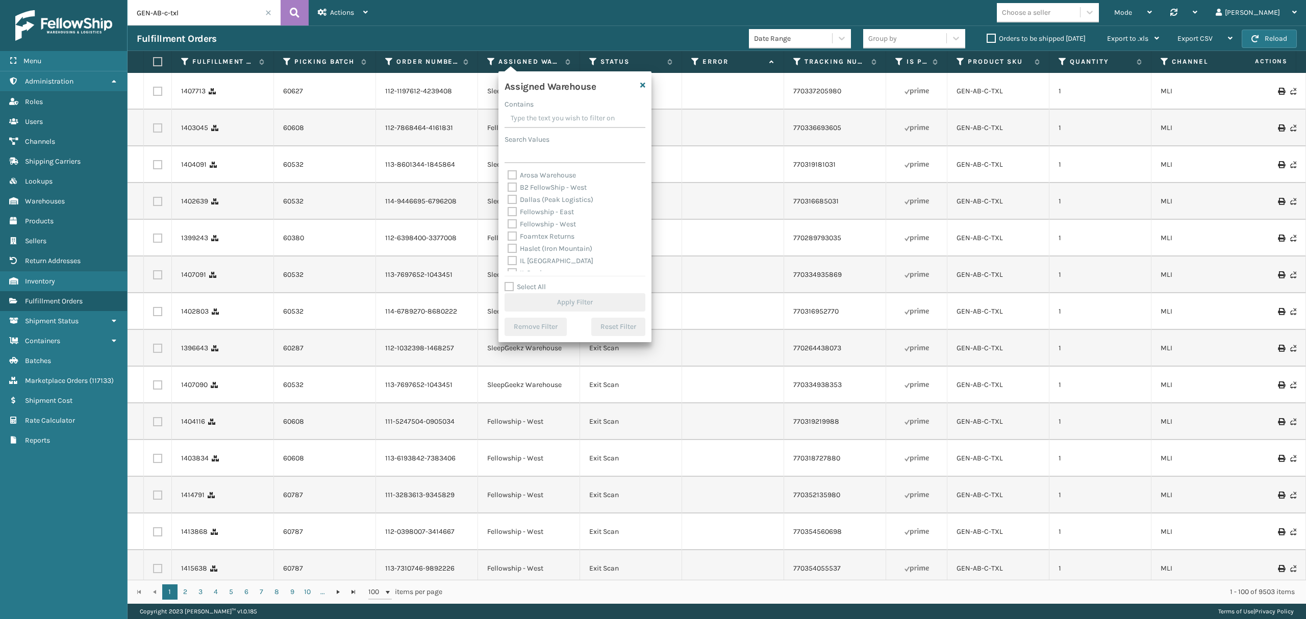
click at [558, 219] on div "Fellowship - West" at bounding box center [574, 224] width 135 height 12
click at [555, 223] on label "Fellowship - West" at bounding box center [541, 224] width 68 height 9
click at [508, 223] on input "Fellowship - West" at bounding box center [507, 221] width 1 height 7
checkbox input "true"
click at [556, 297] on button "Apply Filter" at bounding box center [574, 302] width 141 height 18
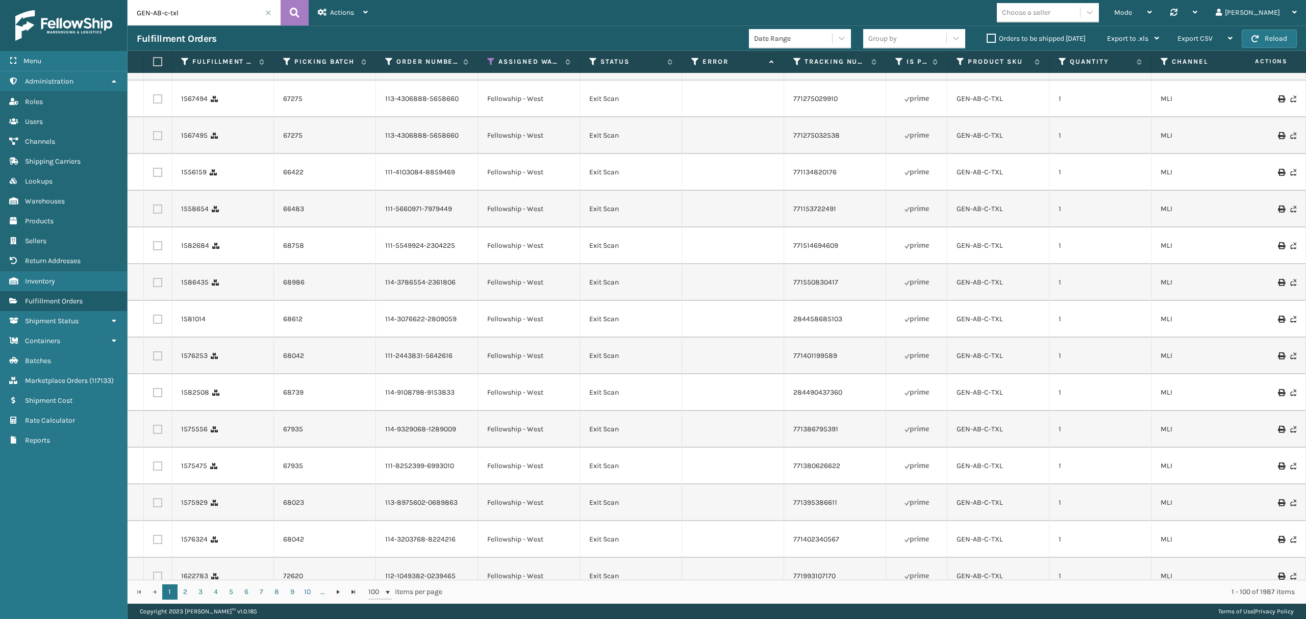
scroll to position [1836, 0]
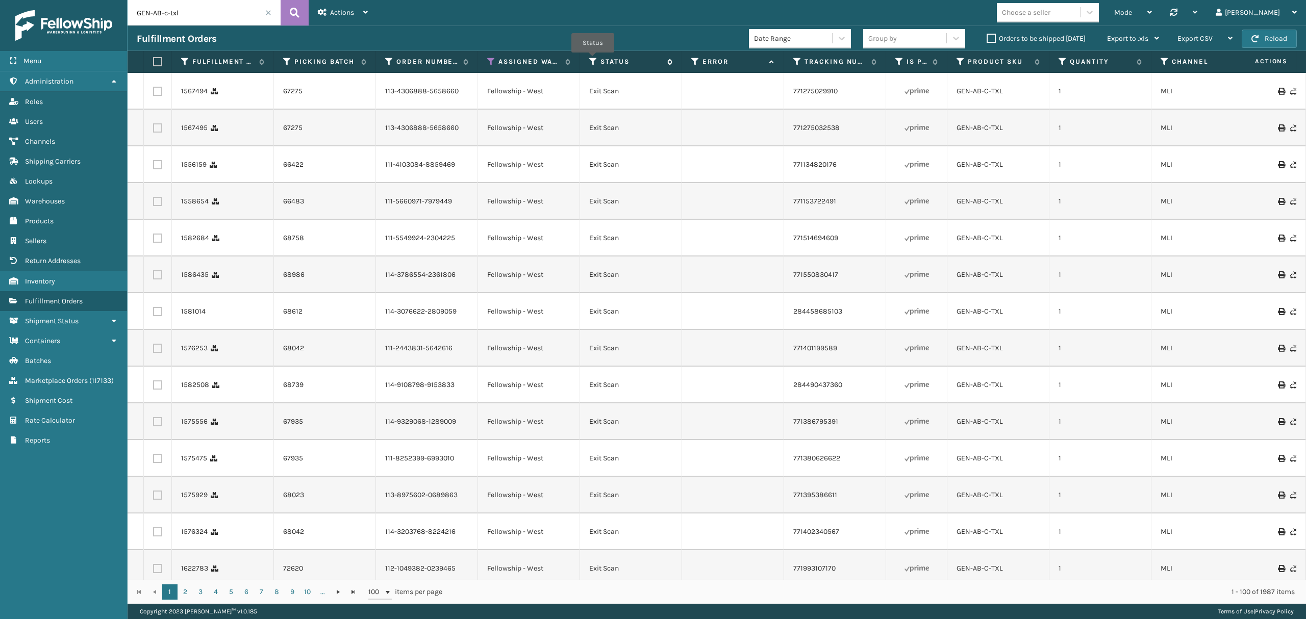
click at [593, 60] on icon at bounding box center [593, 61] width 8 height 9
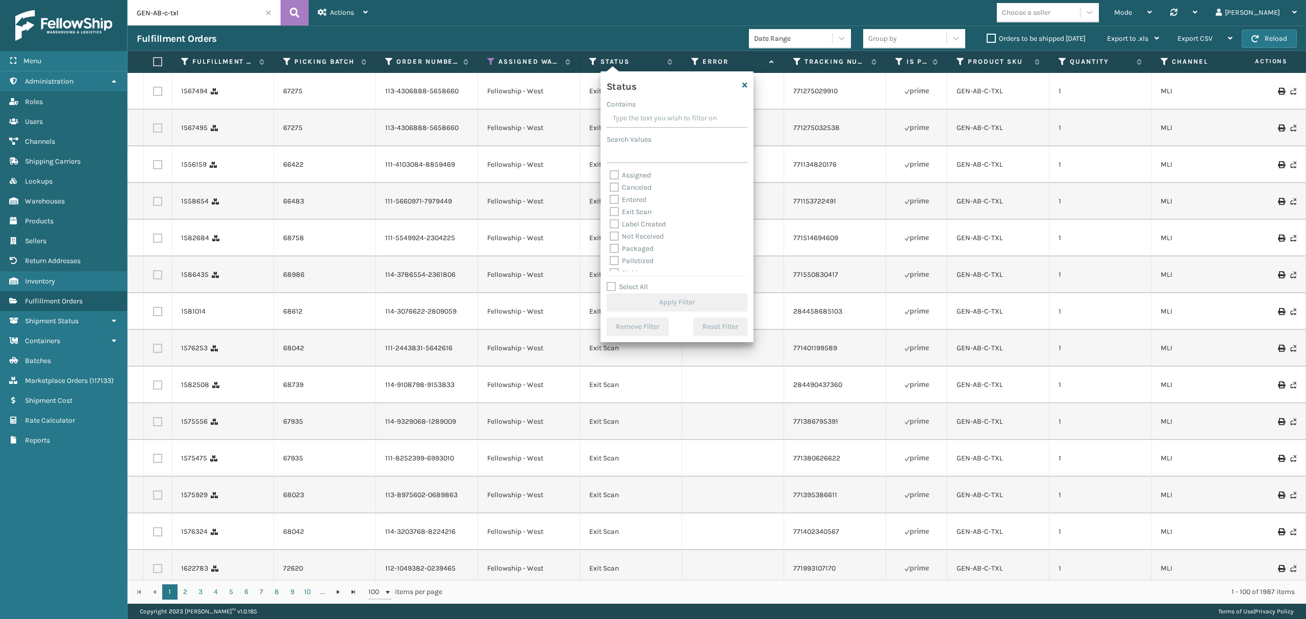
click at [636, 178] on label "Assigned" at bounding box center [629, 175] width 41 height 9
click at [610, 176] on input "Assigned" at bounding box center [609, 172] width 1 height 7
checkbox input "true"
click at [639, 200] on label "Entered" at bounding box center [627, 199] width 37 height 9
click at [610, 200] on input "Entered" at bounding box center [609, 197] width 1 height 7
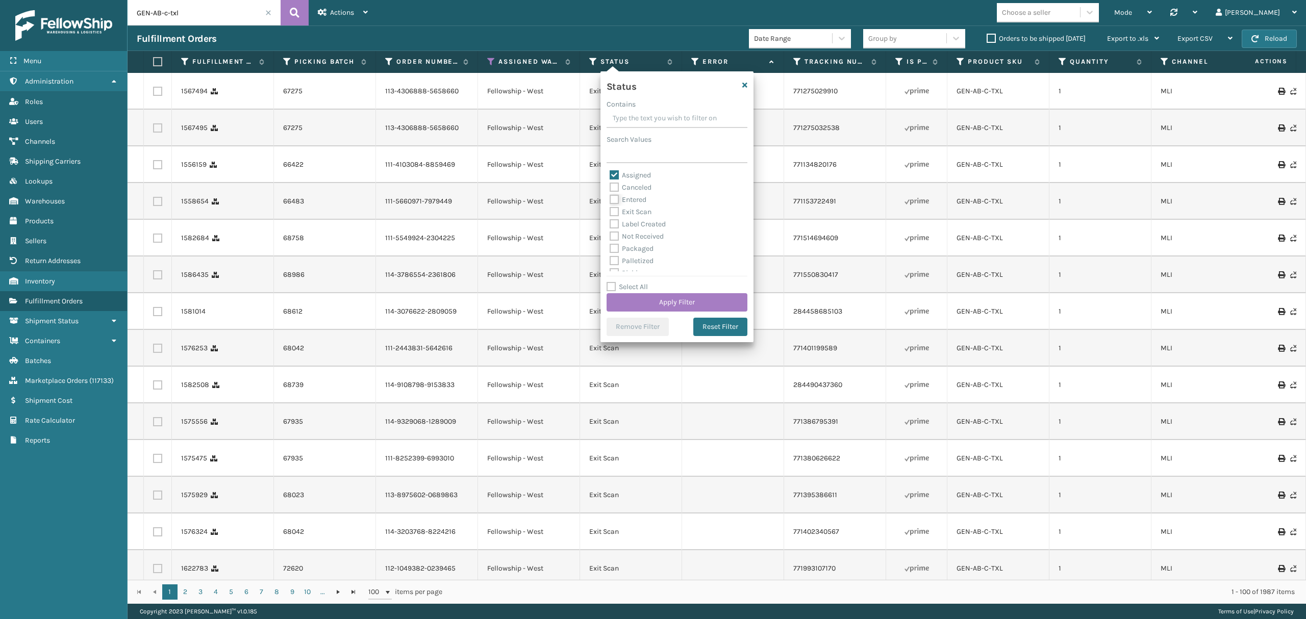
checkbox input "true"
click at [651, 300] on button "Apply Filter" at bounding box center [676, 302] width 141 height 18
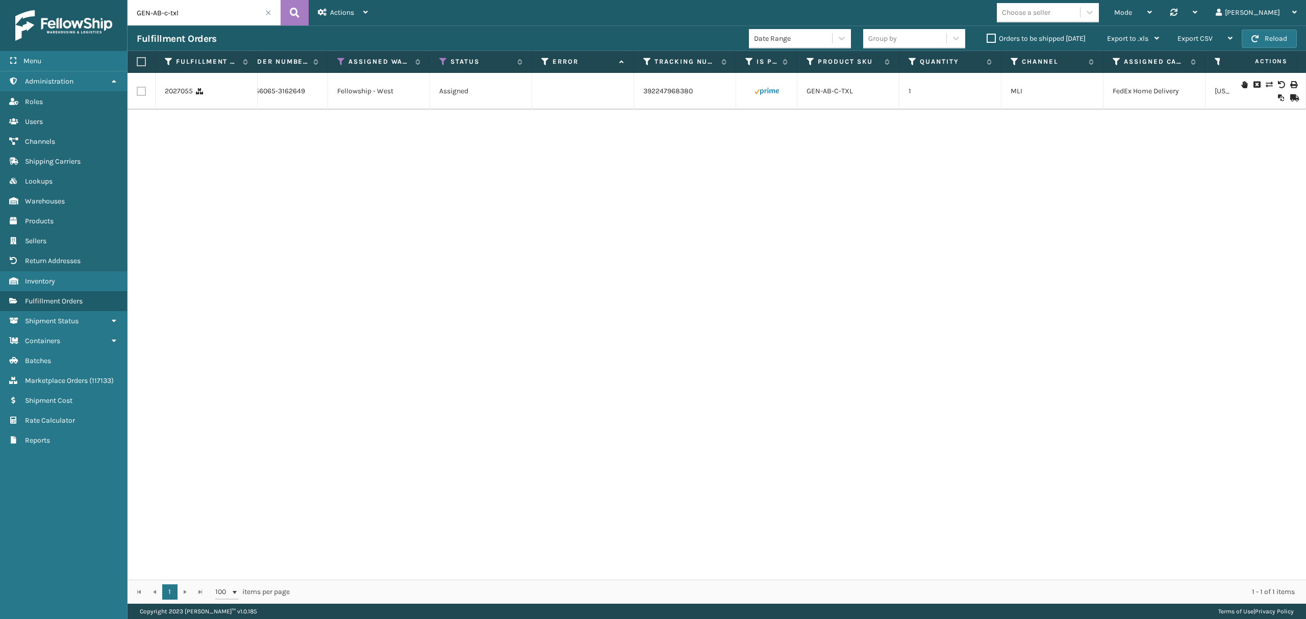
scroll to position [0, 0]
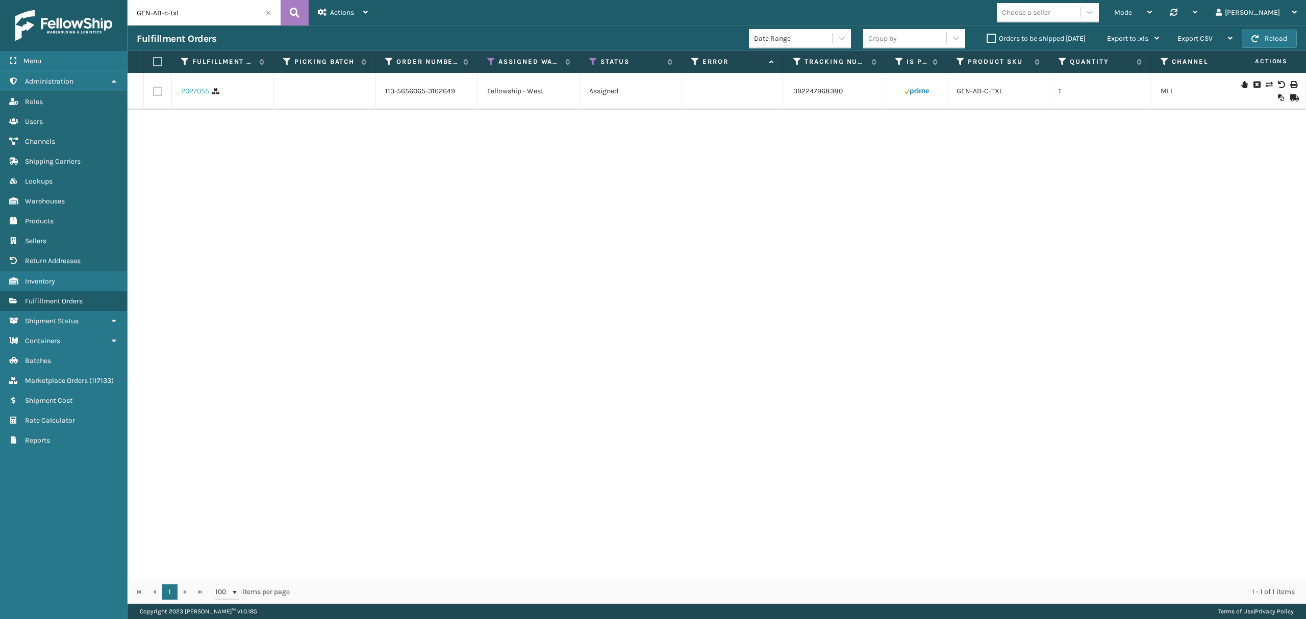
click at [195, 93] on link "2027055" at bounding box center [195, 91] width 28 height 10
click at [195, 94] on link "2027055" at bounding box center [195, 91] width 28 height 10
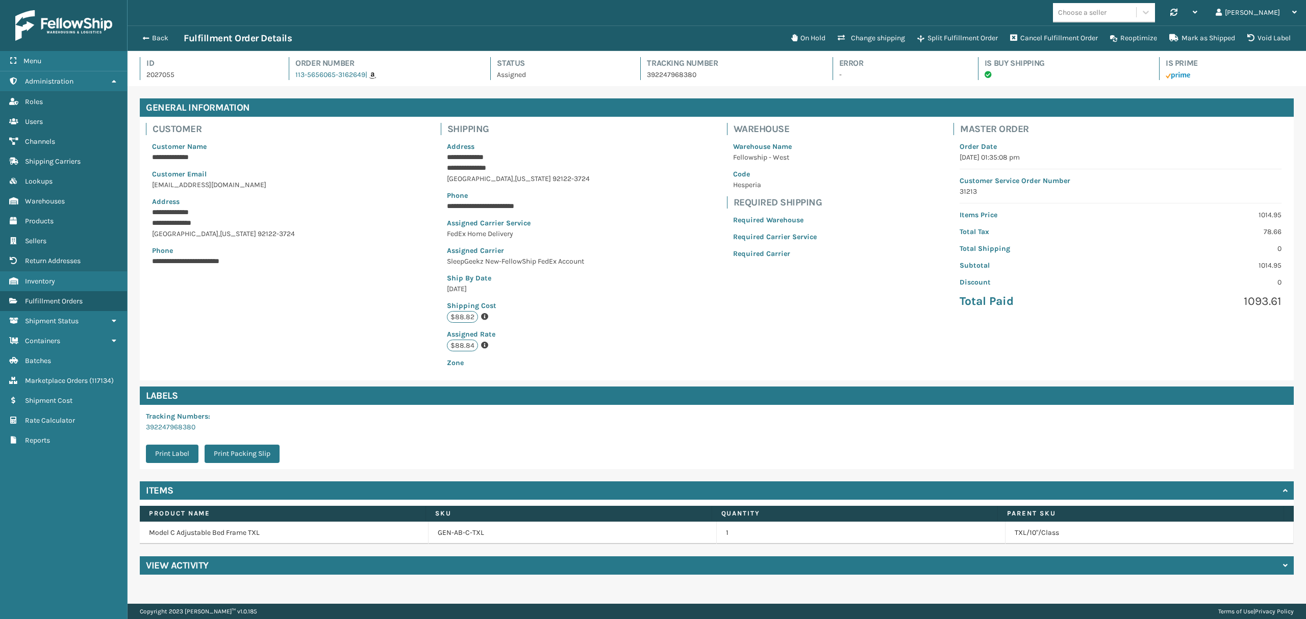
scroll to position [23, 1178]
click at [151, 41] on button "Back" at bounding box center [160, 38] width 47 height 9
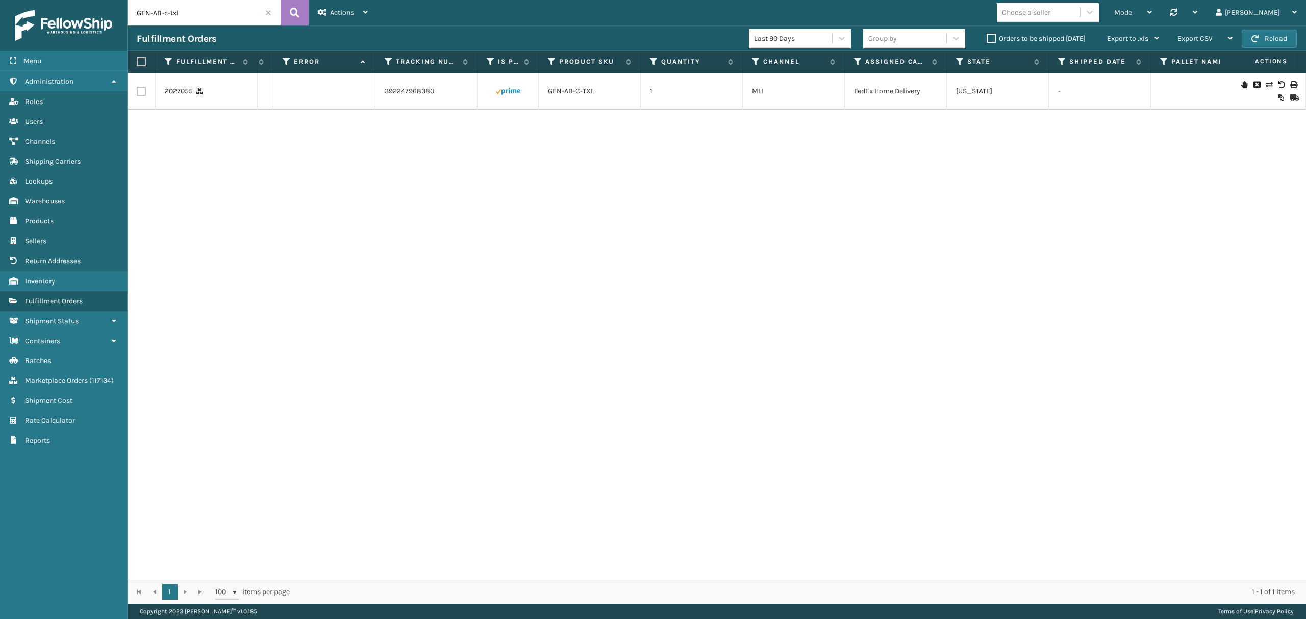
scroll to position [0, 442]
copy link "GEN-AB-C-TXL"
drag, startPoint x: 515, startPoint y: 90, endPoint x: 574, endPoint y: 90, distance: 59.7
click at [574, 90] on div "GEN-AB-C-TXL" at bounding box center [565, 91] width 83 height 10
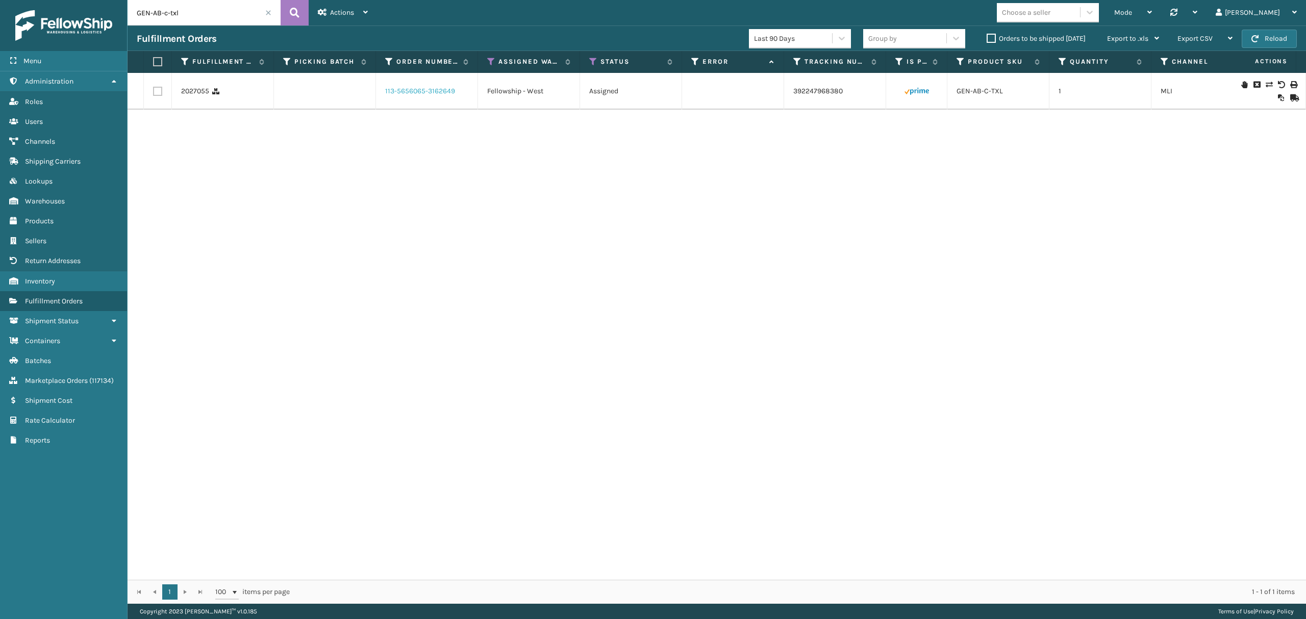
click at [417, 90] on link "113-5656065-3162649" at bounding box center [420, 91] width 70 height 10
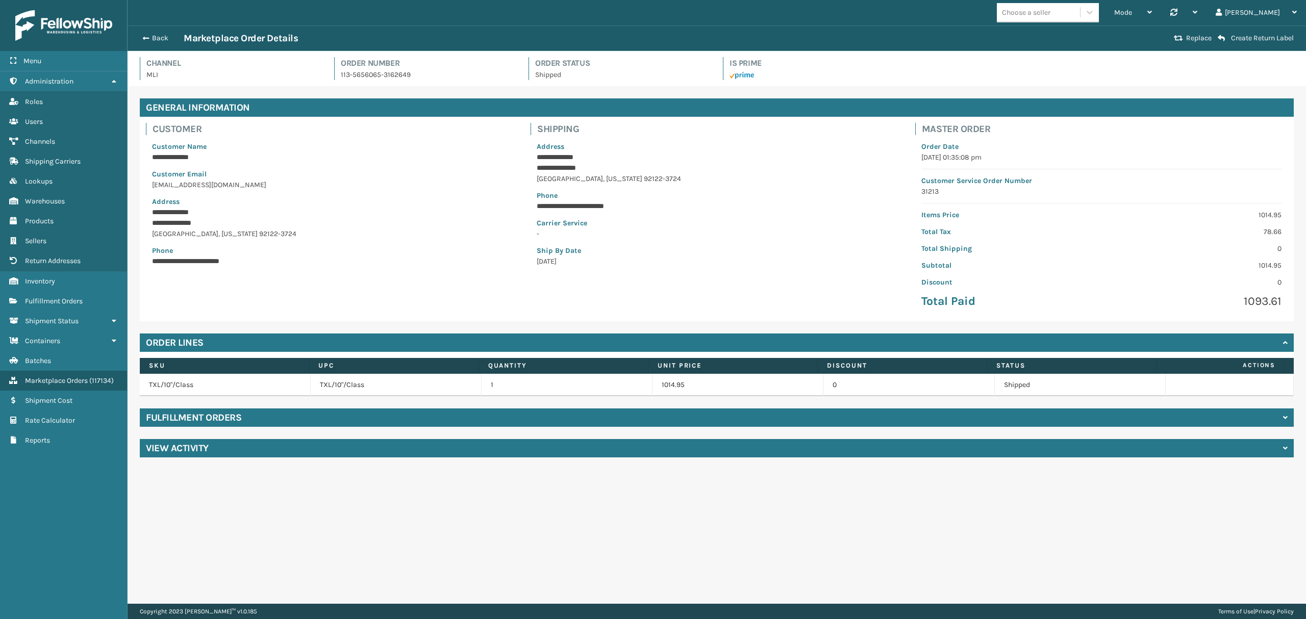
click at [204, 417] on h4 "Fulfillment Orders" at bounding box center [193, 418] width 95 height 12
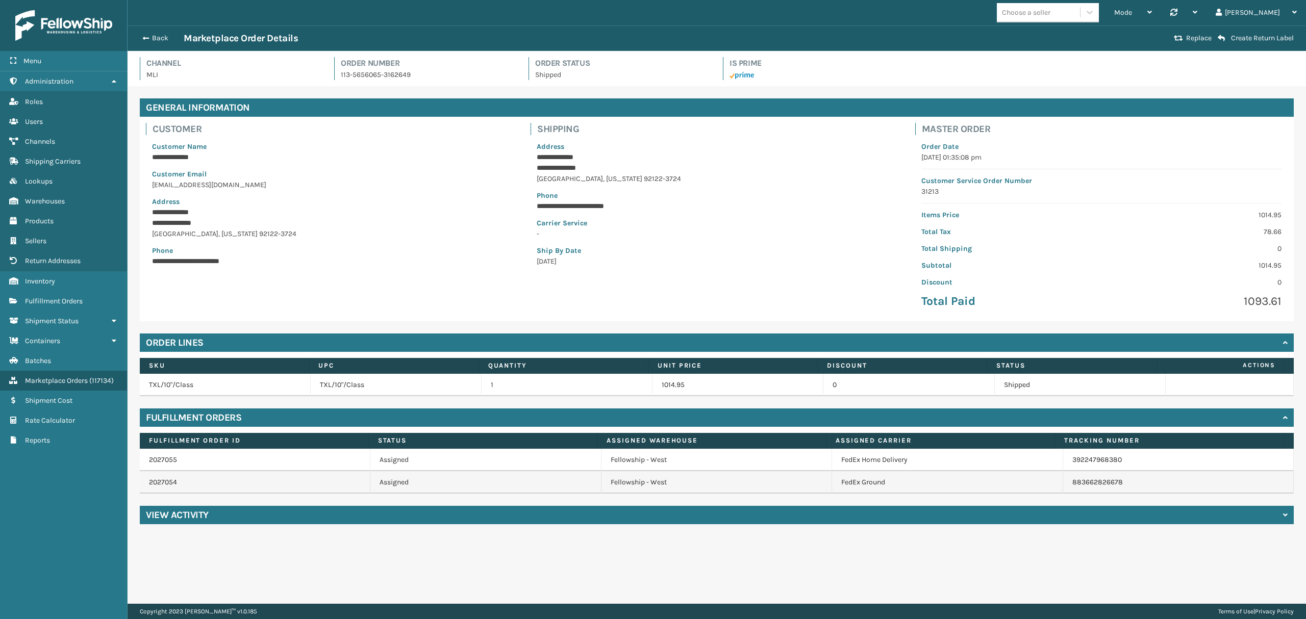
click at [154, 44] on div "Back Marketplace Order Details" at bounding box center [654, 38] width 1034 height 12
click at [152, 39] on button "Back" at bounding box center [160, 38] width 47 height 9
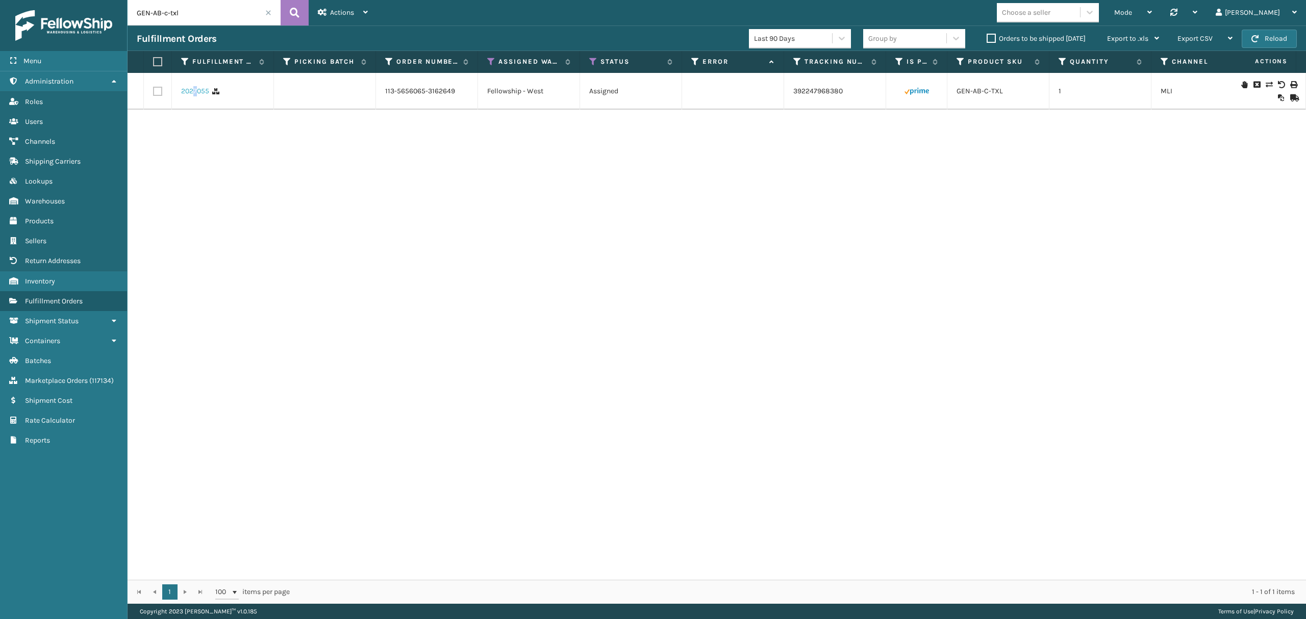
click at [194, 92] on link "2027055" at bounding box center [195, 91] width 28 height 10
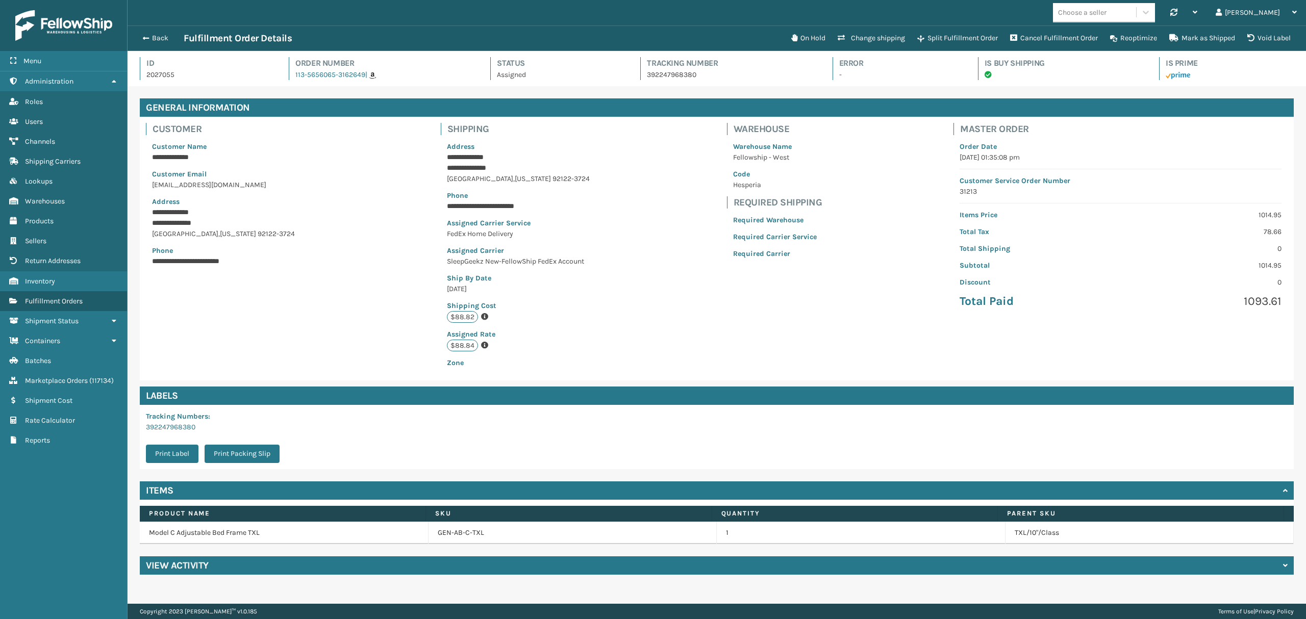
scroll to position [23, 1178]
drag, startPoint x: 159, startPoint y: 39, endPoint x: 223, endPoint y: 52, distance: 65.0
click at [159, 39] on button "Back" at bounding box center [160, 38] width 47 height 9
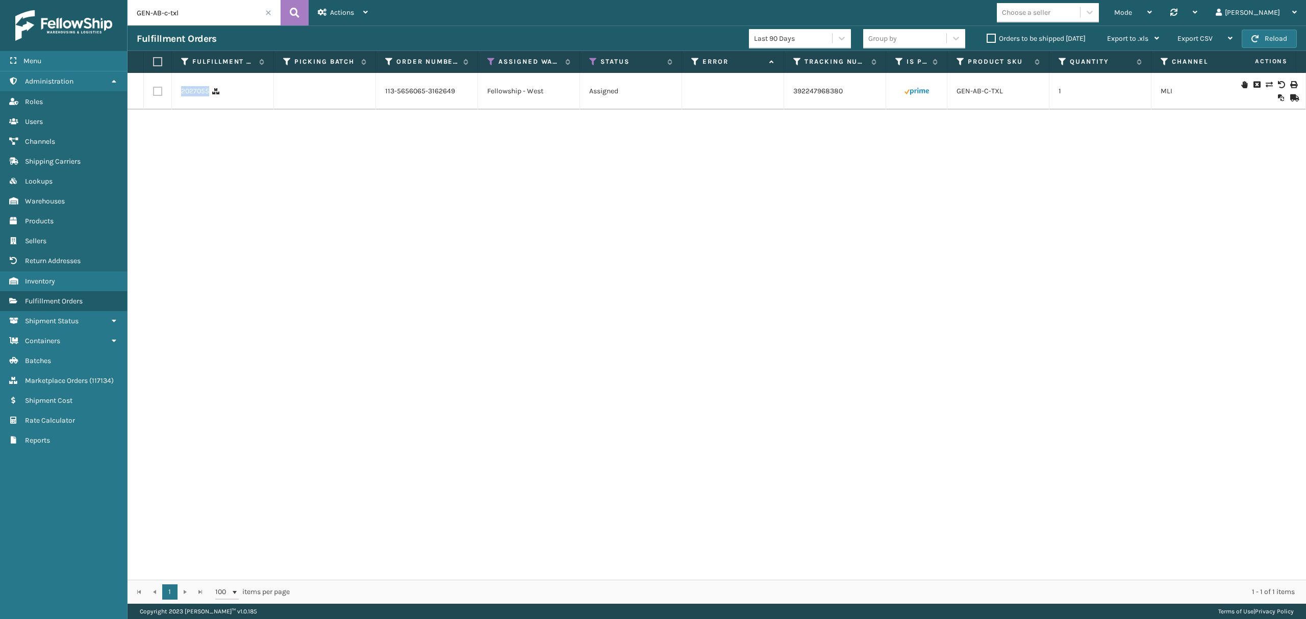
drag, startPoint x: 178, startPoint y: 99, endPoint x: 221, endPoint y: 97, distance: 42.9
click at [221, 97] on td "2027055" at bounding box center [223, 91] width 102 height 37
copy link "2027055"
click at [349, 4] on div "Actions" at bounding box center [343, 12] width 50 height 25
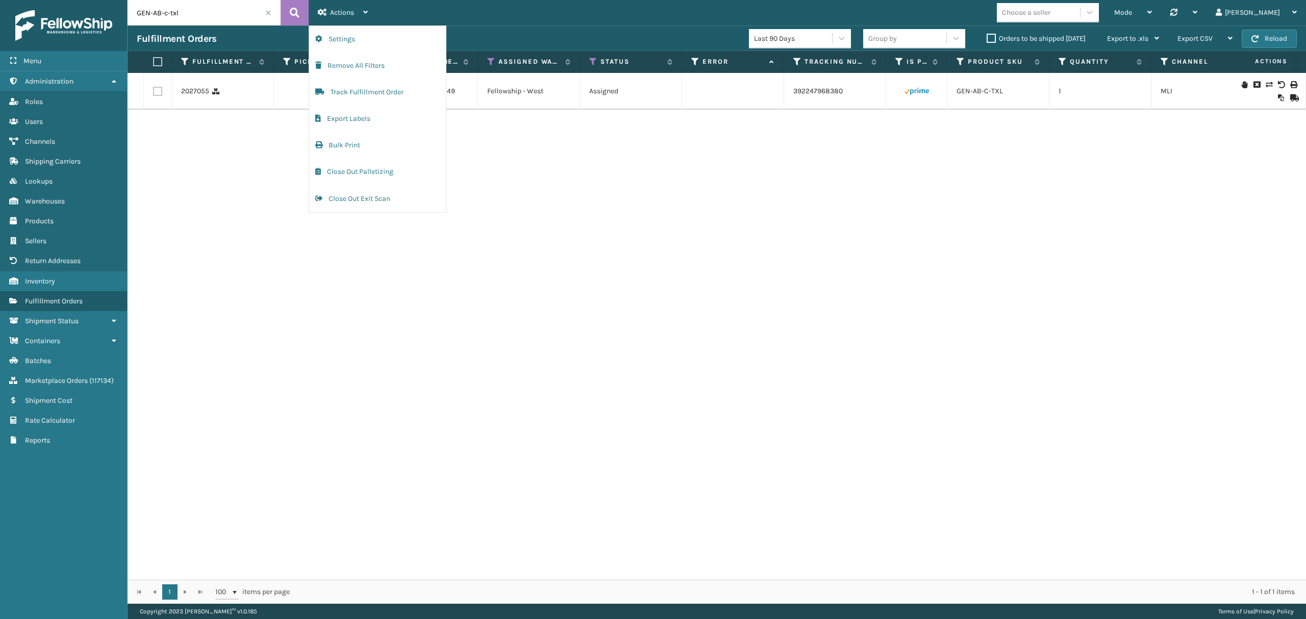
click at [156, 89] on label at bounding box center [157, 91] width 9 height 9
click at [154, 89] on input "checkbox" at bounding box center [153, 90] width 1 height 7
checkbox input "true"
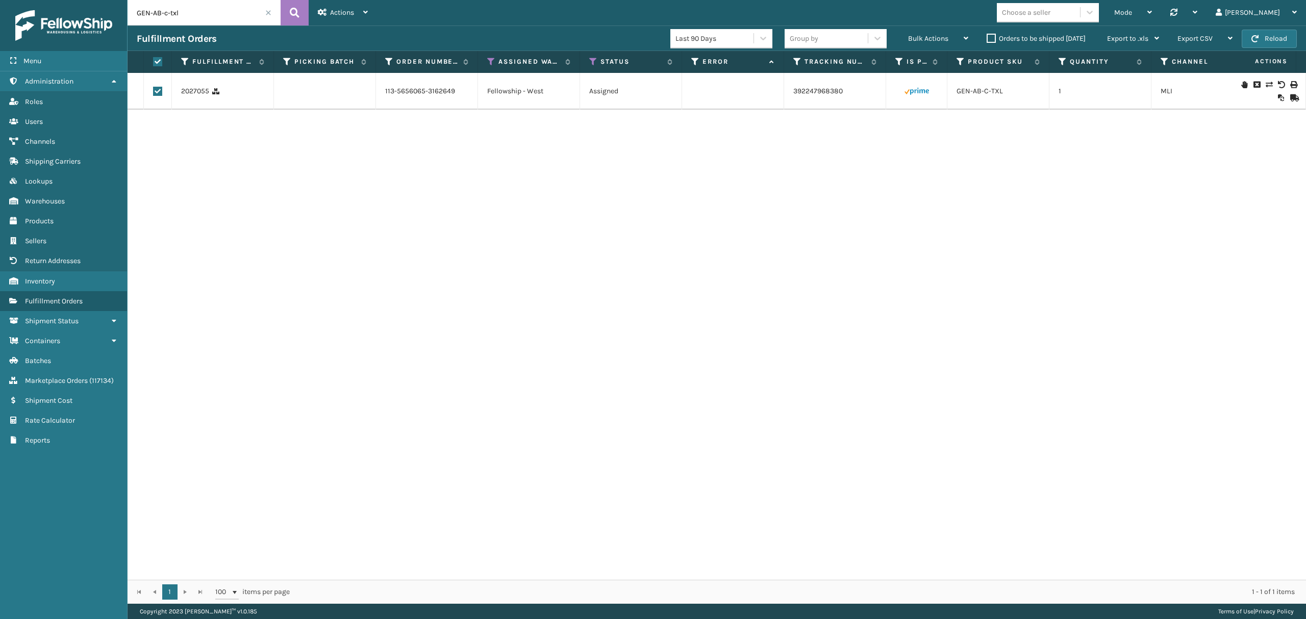
click at [623, 200] on div "2027055 113-5656065-3162649 Fellowship - West Assigned 392247968380 GEN-AB-C-TX…" at bounding box center [716, 326] width 1178 height 507
copy link "2027055"
drag, startPoint x: 178, startPoint y: 96, endPoint x: 211, endPoint y: 96, distance: 32.6
click at [211, 96] on td "2027055" at bounding box center [223, 91] width 102 height 37
click at [54, 389] on link "Marketplace Orders ( 117134 )" at bounding box center [63, 381] width 127 height 20
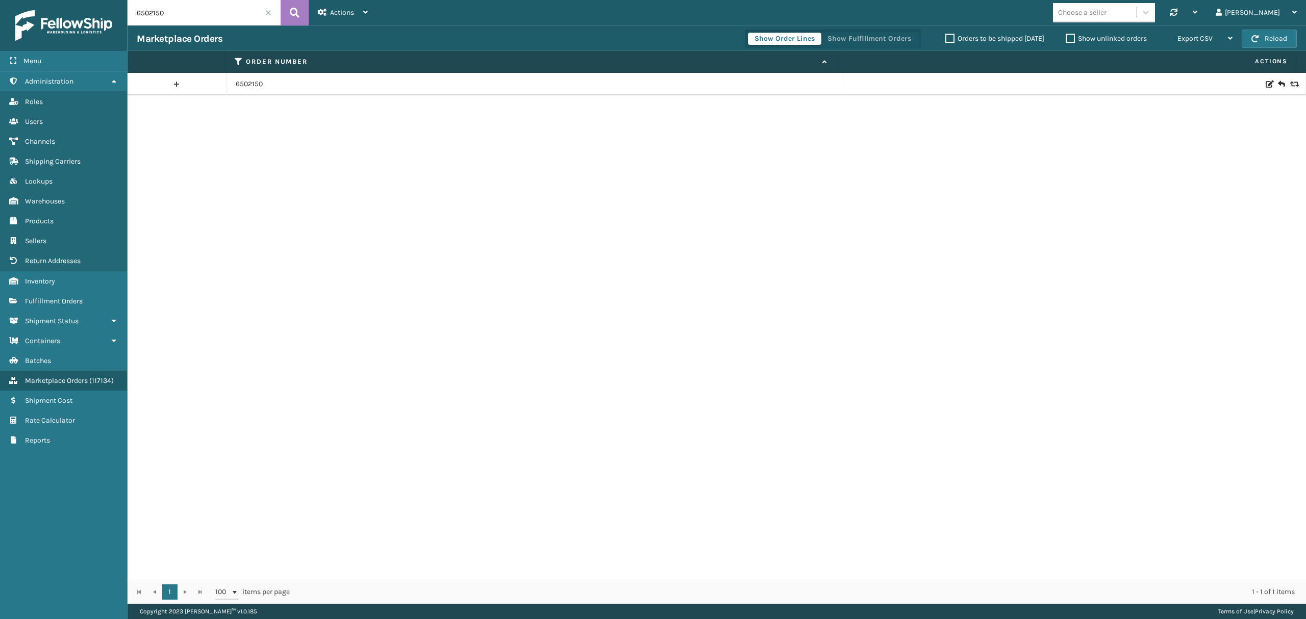
drag, startPoint x: 188, startPoint y: 10, endPoint x: 137, endPoint y: 14, distance: 51.2
click at [137, 14] on input "6502150" at bounding box center [203, 12] width 153 height 25
paste input "2027055"
type input "2027055"
click at [300, 15] on button at bounding box center [294, 12] width 28 height 25
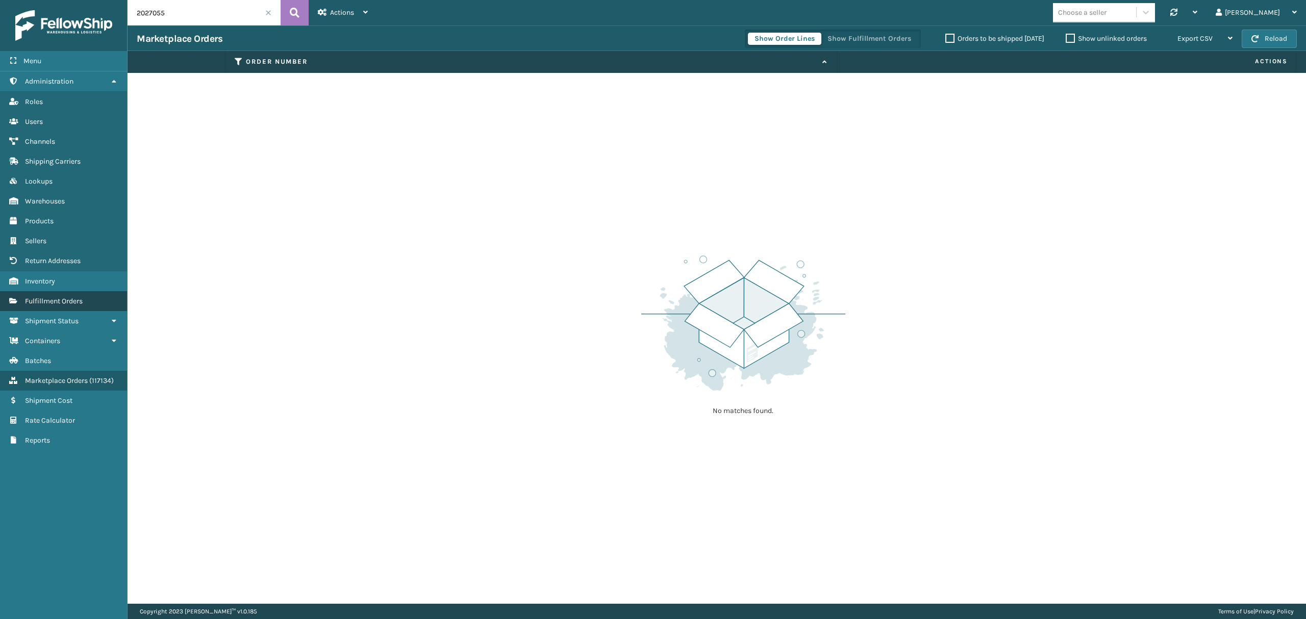
click at [42, 302] on span "Fulfillment Orders" at bounding box center [54, 301] width 58 height 9
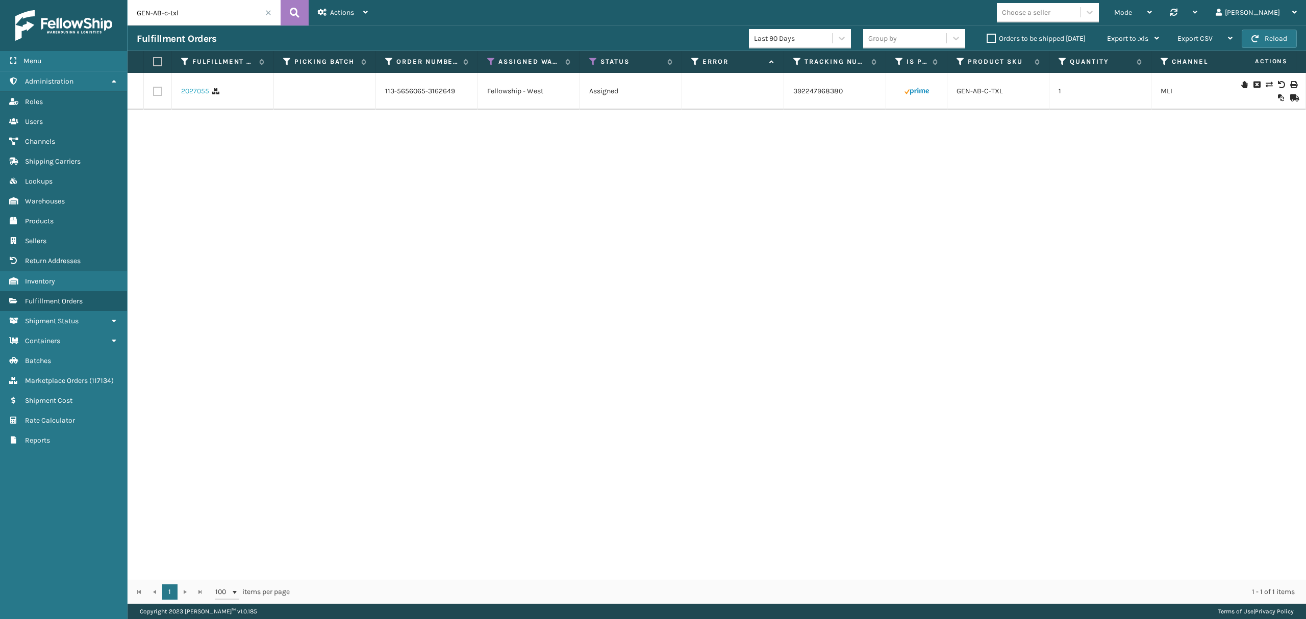
click at [182, 90] on link "2027055" at bounding box center [195, 91] width 28 height 10
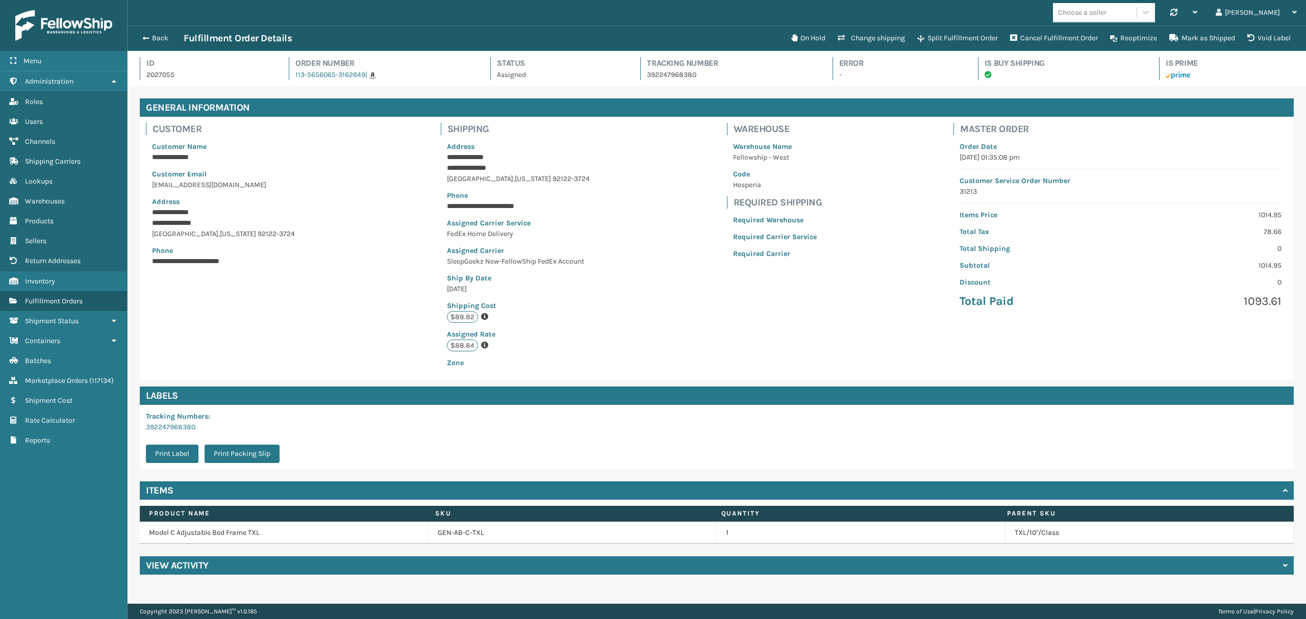
scroll to position [23, 1178]
drag, startPoint x: 290, startPoint y: 84, endPoint x: 296, endPoint y: 84, distance: 6.1
click at [296, 84] on div "Id 2027055 Order Number 113-5656065-3162649 | Status Assigned Tracking Number 3…" at bounding box center [717, 71] width 1154 height 29
drag, startPoint x: 291, startPoint y: 82, endPoint x: 364, endPoint y: 84, distance: 73.0
click at [364, 84] on div "Id 2027055 Order Number 113-5656065-3162649 | Status Assigned Tracking Number 3…" at bounding box center [717, 71] width 1154 height 29
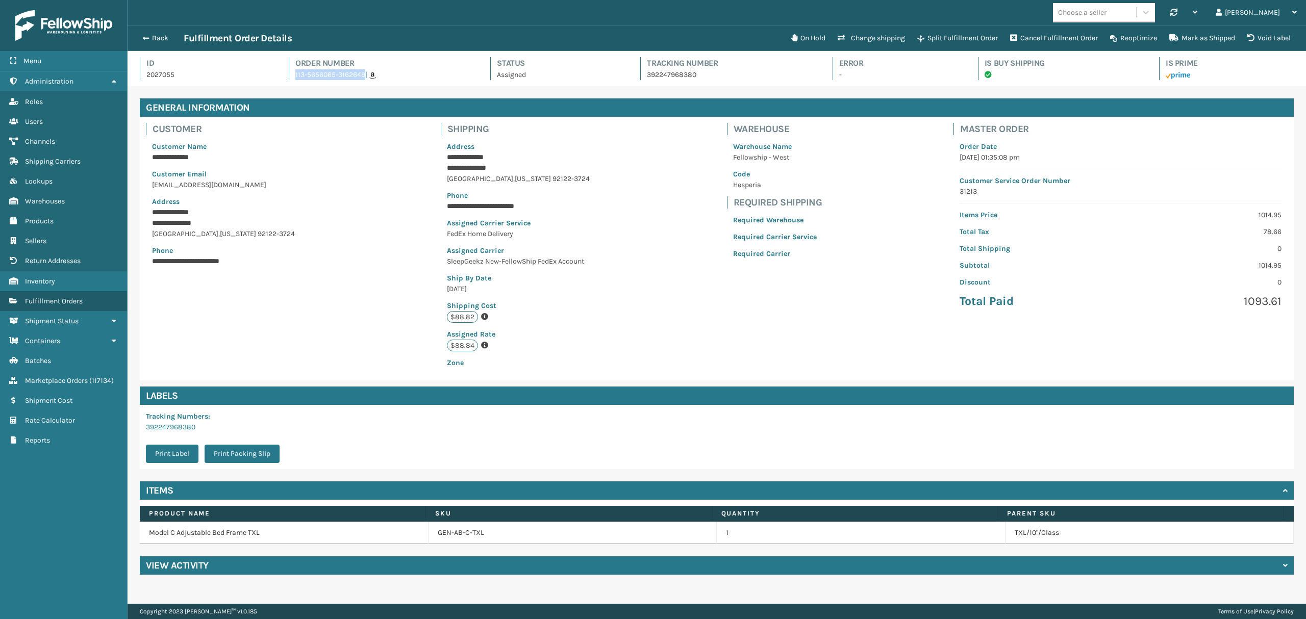
copy link "113-5656065-3162649"
click at [66, 385] on span "Marketplace Orders" at bounding box center [56, 380] width 63 height 9
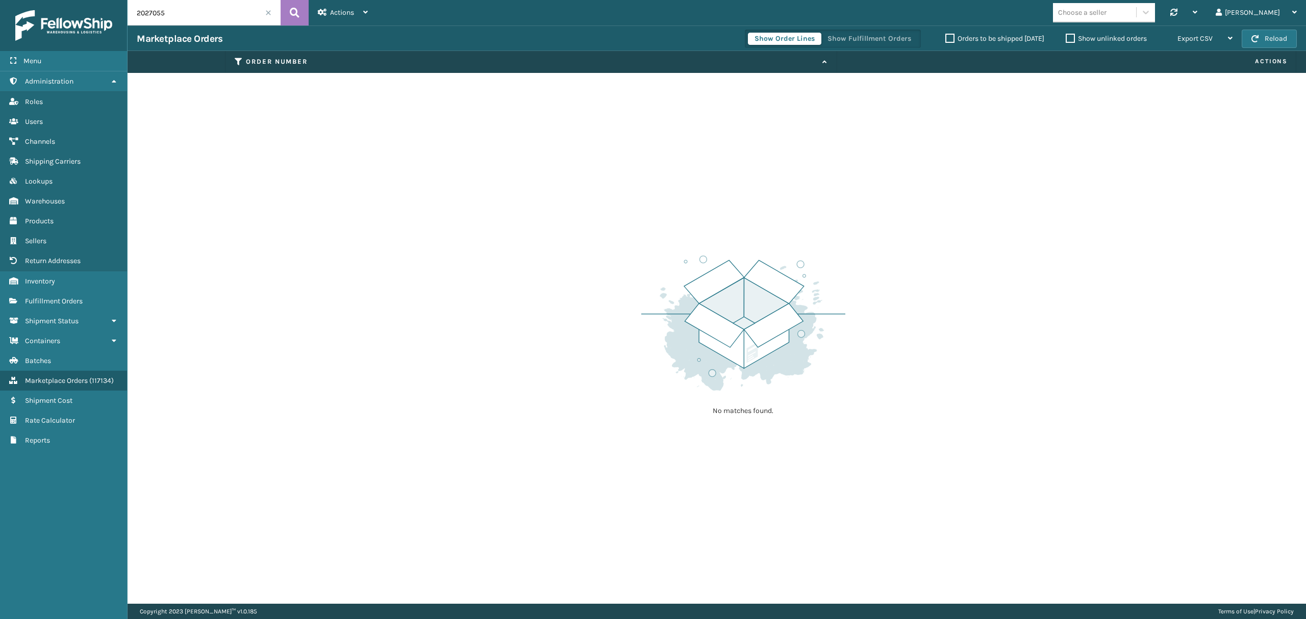
drag, startPoint x: 196, startPoint y: 17, endPoint x: 117, endPoint y: 19, distance: 79.1
click at [115, 0] on div "Menu Administration Roles Users Channels Shipping Carriers Lookups Warehouses P…" at bounding box center [653, 0] width 1306 height 0
paste input "113-5656065-3162649"
type input "113-5656065-3162649"
click at [296, 16] on icon at bounding box center [295, 12] width 10 height 15
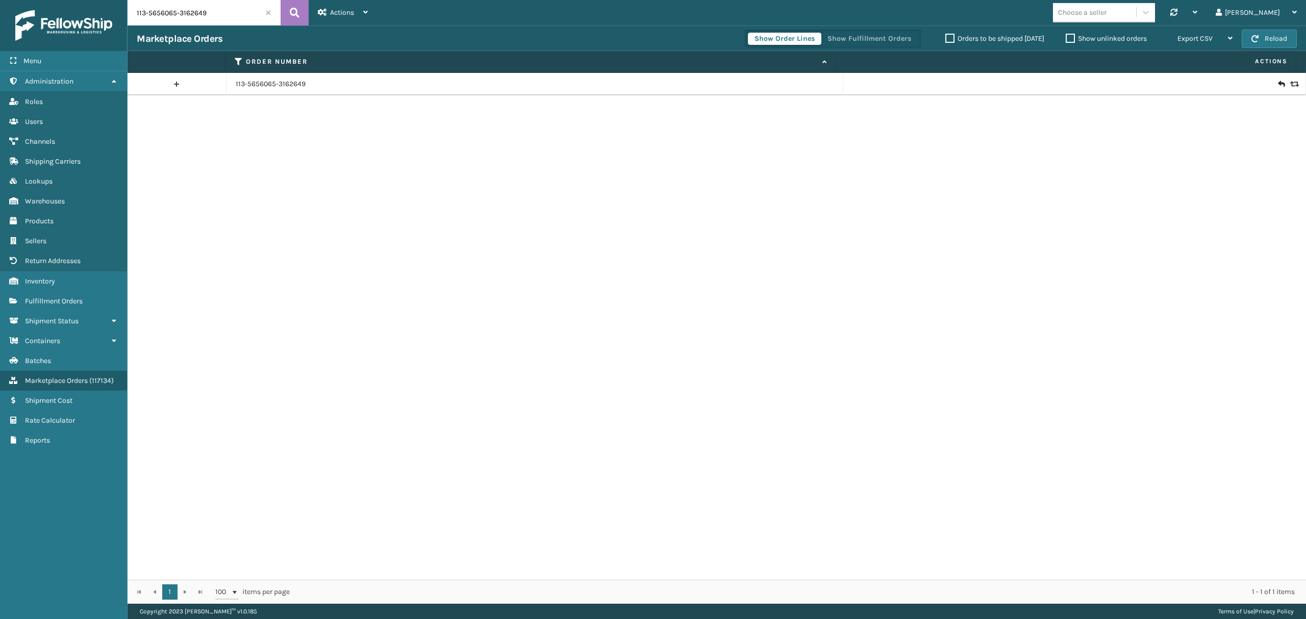
click at [172, 82] on link at bounding box center [176, 84] width 98 height 16
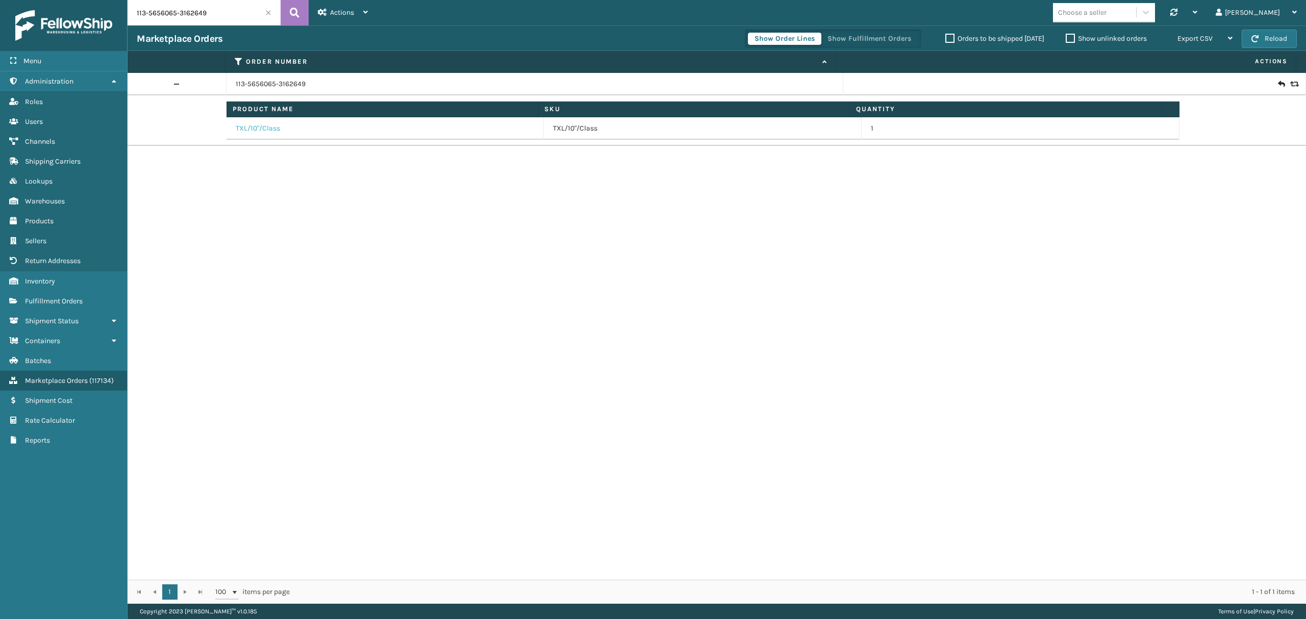
click at [241, 131] on link "TXL/10"/Class" at bounding box center [258, 128] width 44 height 10
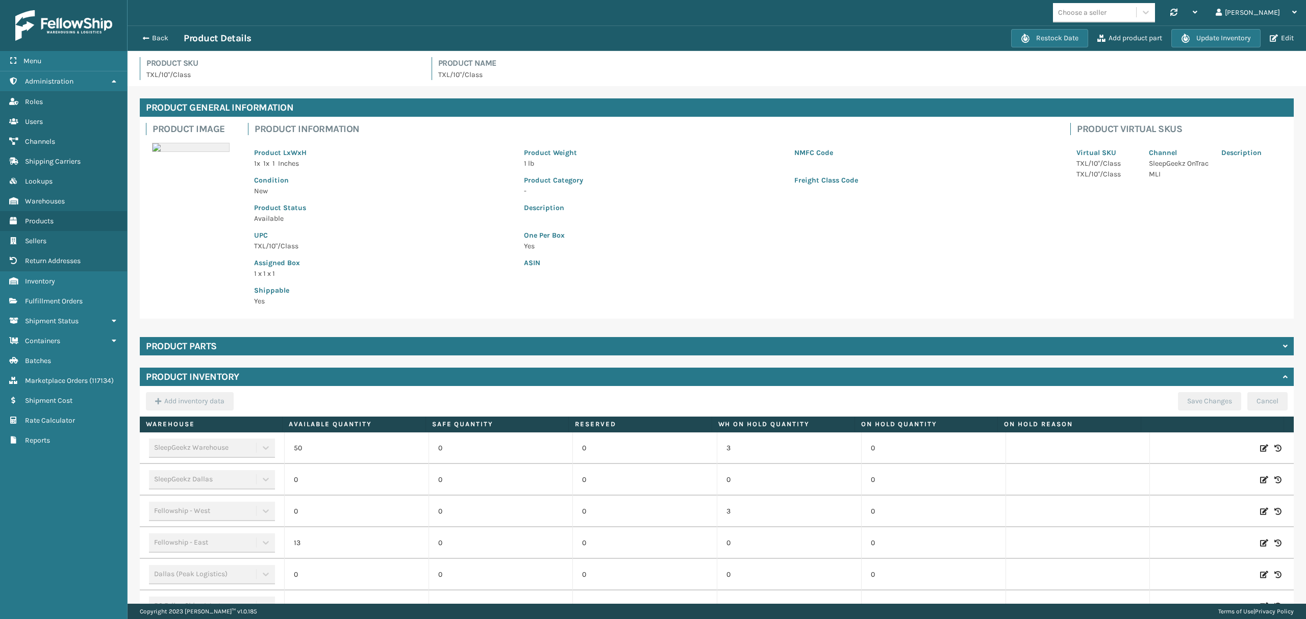
click at [141, 44] on div "Back Product Details" at bounding box center [574, 38] width 874 height 12
click at [147, 35] on span "button" at bounding box center [144, 38] width 6 height 7
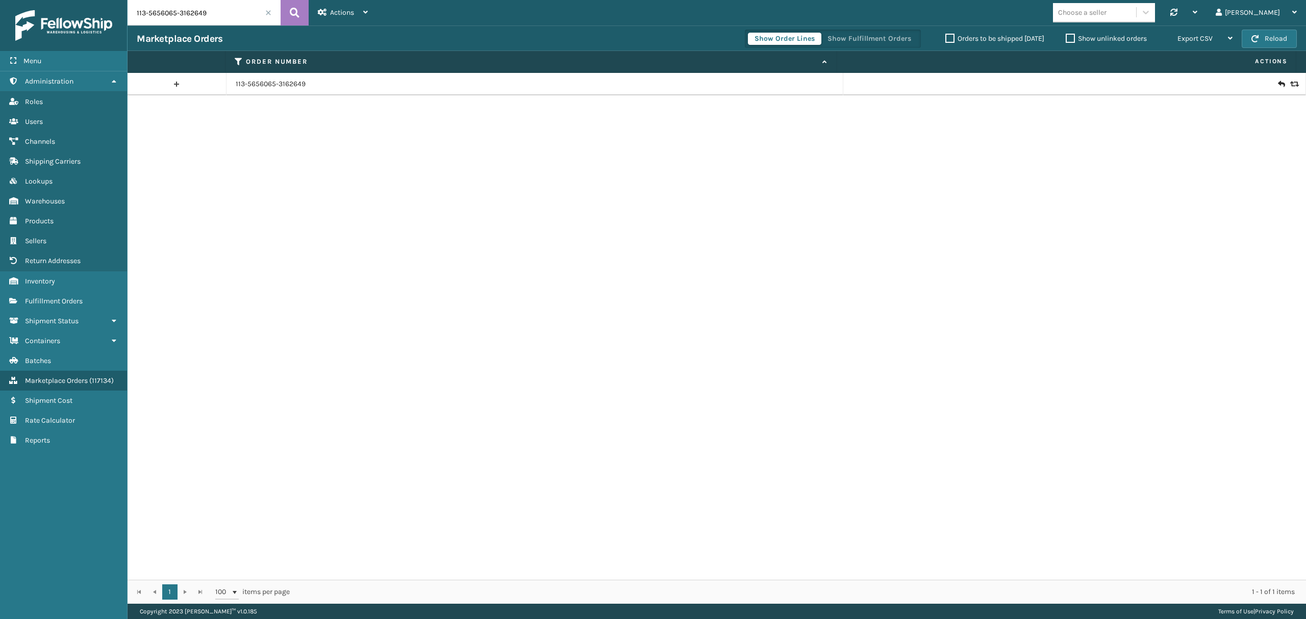
click at [174, 82] on link at bounding box center [176, 84] width 98 height 16
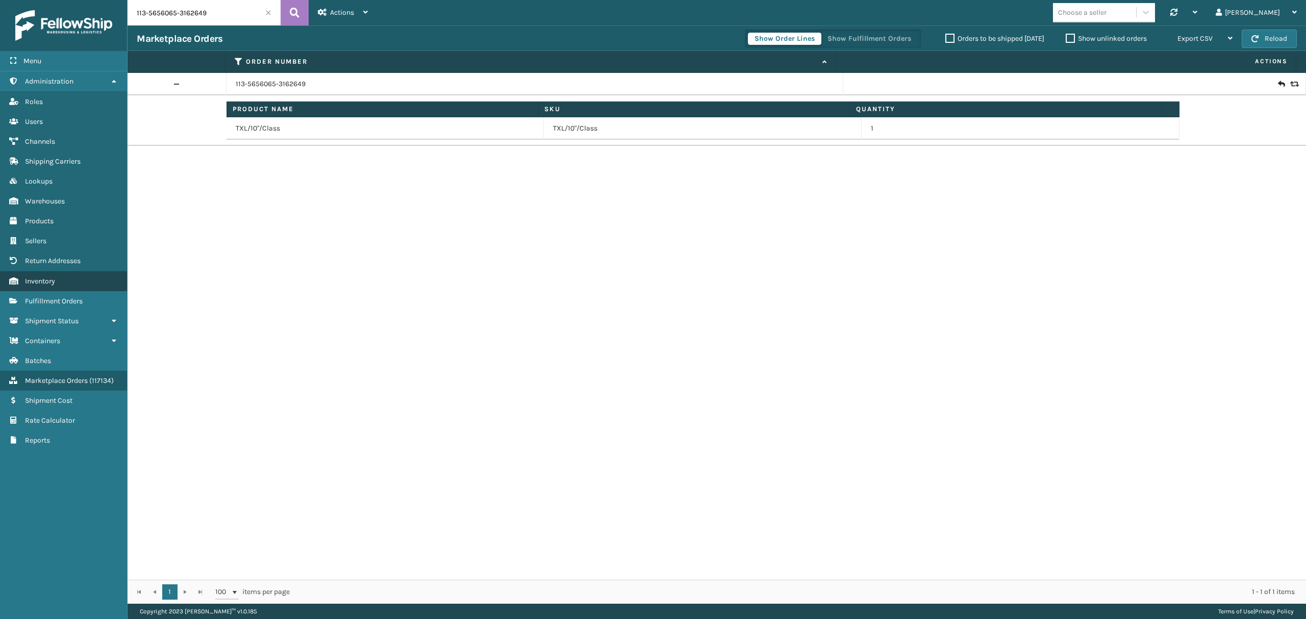
click at [43, 290] on link "Inventory" at bounding box center [63, 281] width 127 height 20
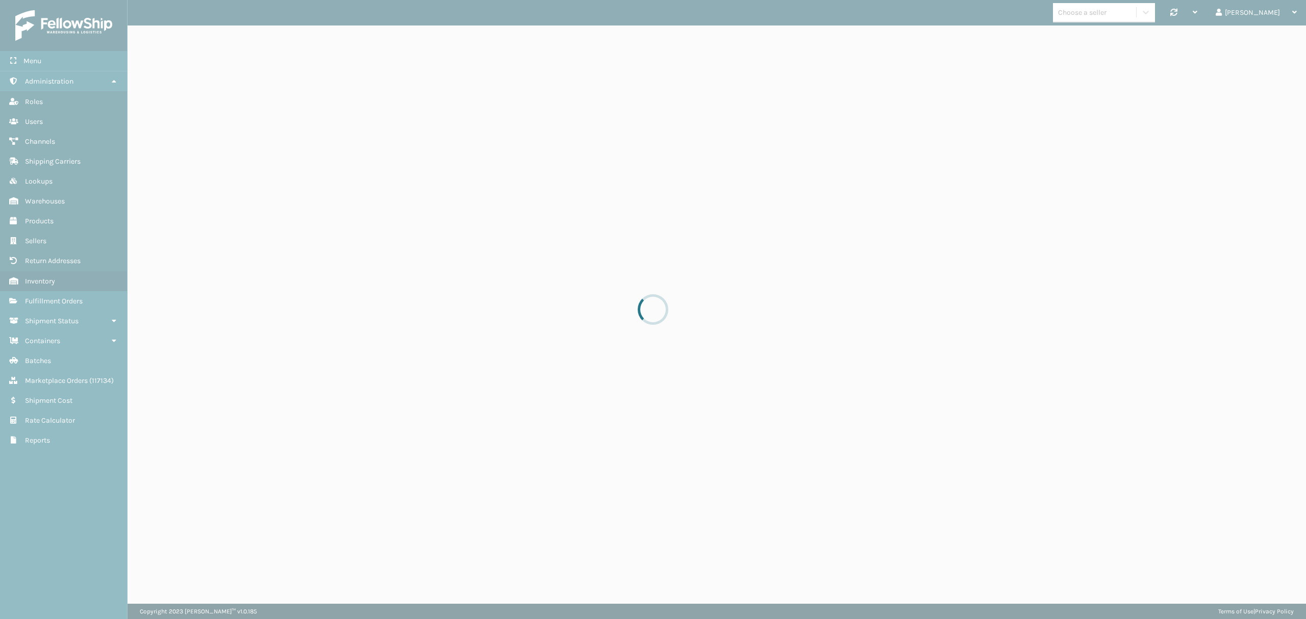
click at [57, 307] on div at bounding box center [653, 309] width 1306 height 619
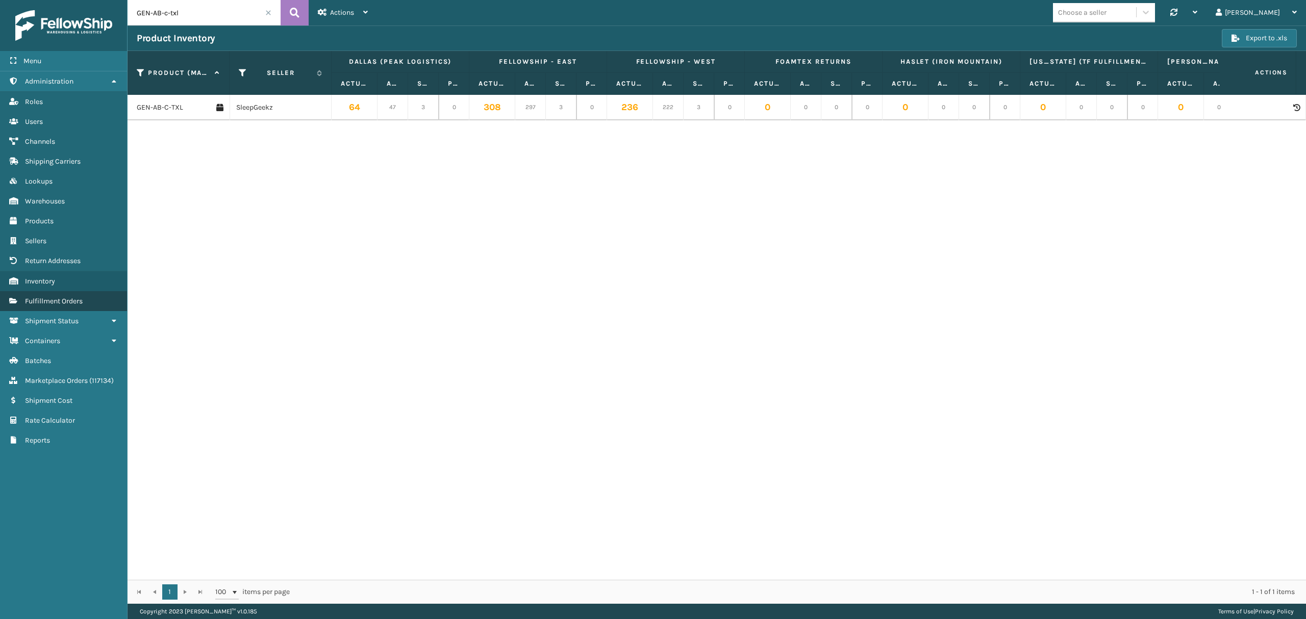
click at [64, 305] on span "Fulfillment Orders" at bounding box center [54, 301] width 58 height 9
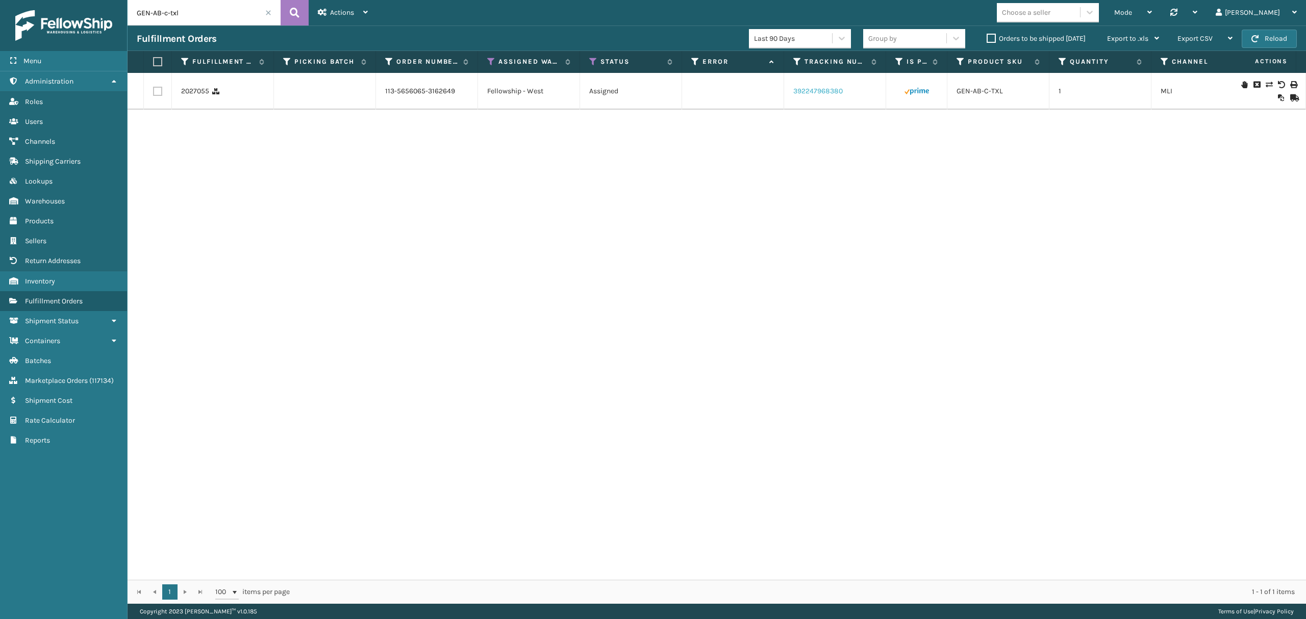
click at [829, 92] on link "392247968380" at bounding box center [817, 91] width 49 height 9
click at [1259, 40] on button "Reload" at bounding box center [1268, 39] width 55 height 18
click at [199, 95] on link "2027055" at bounding box center [195, 91] width 28 height 10
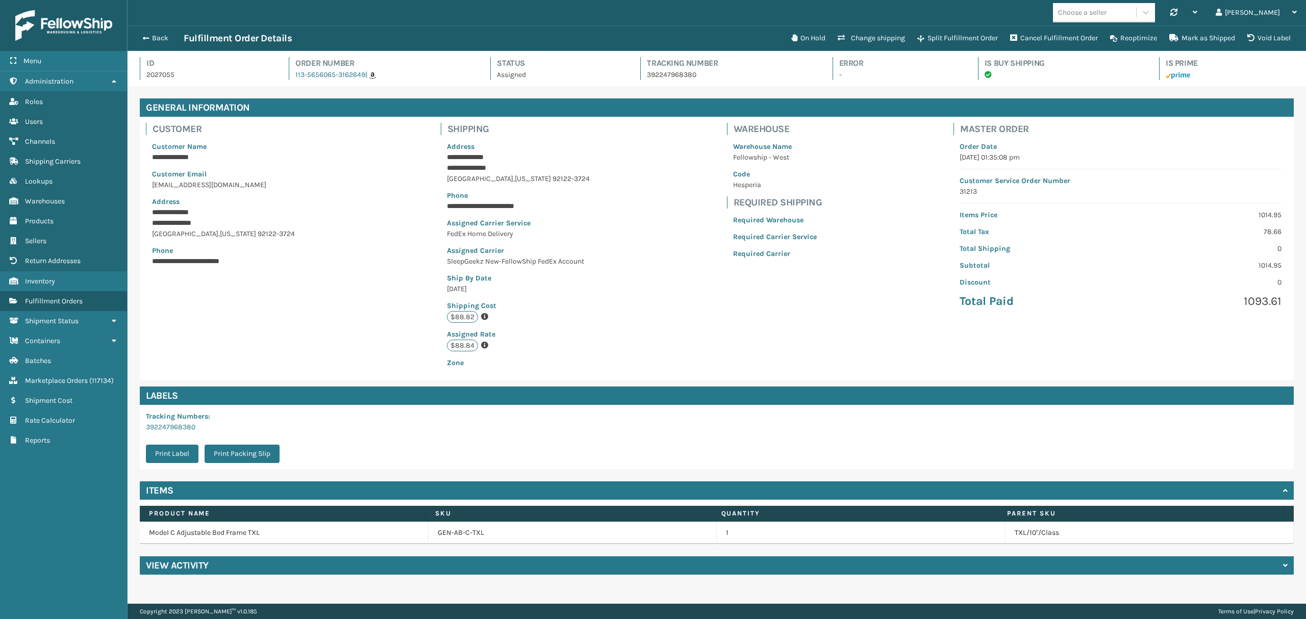
scroll to position [23, 1178]
click at [468, 533] on link "GEN-AB-C-TXL" at bounding box center [461, 533] width 46 height 10
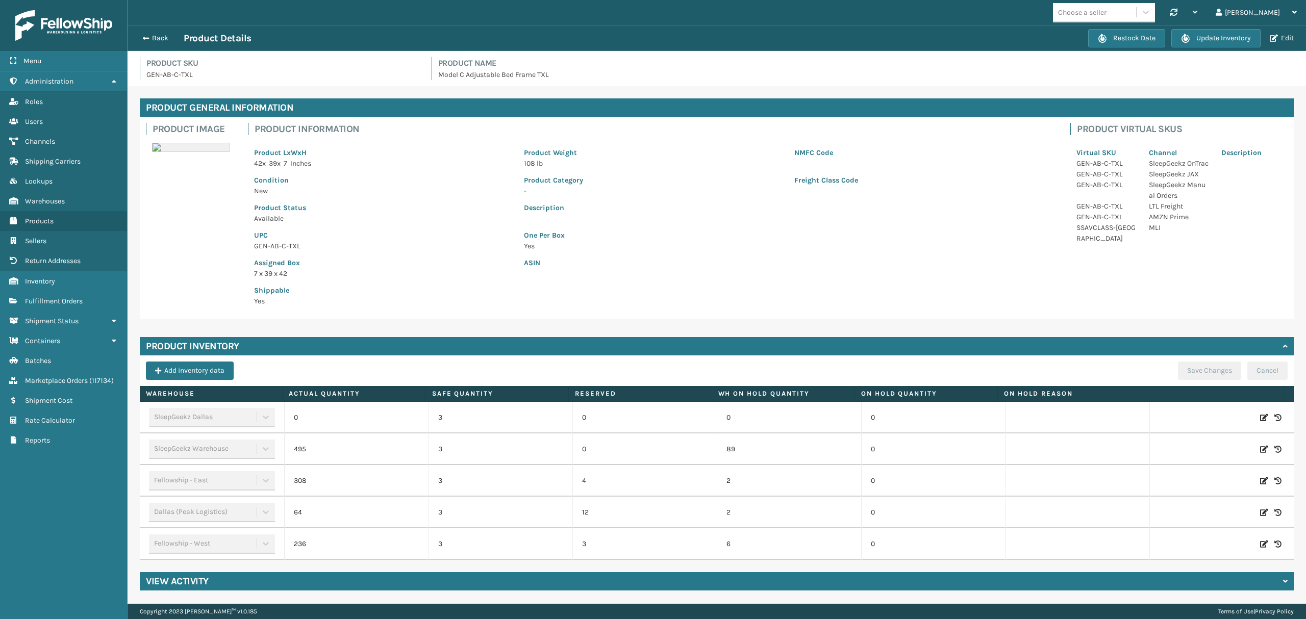
click at [156, 43] on div "Back Product Details" at bounding box center [612, 38] width 951 height 12
click at [165, 42] on button "Back" at bounding box center [160, 38] width 47 height 9
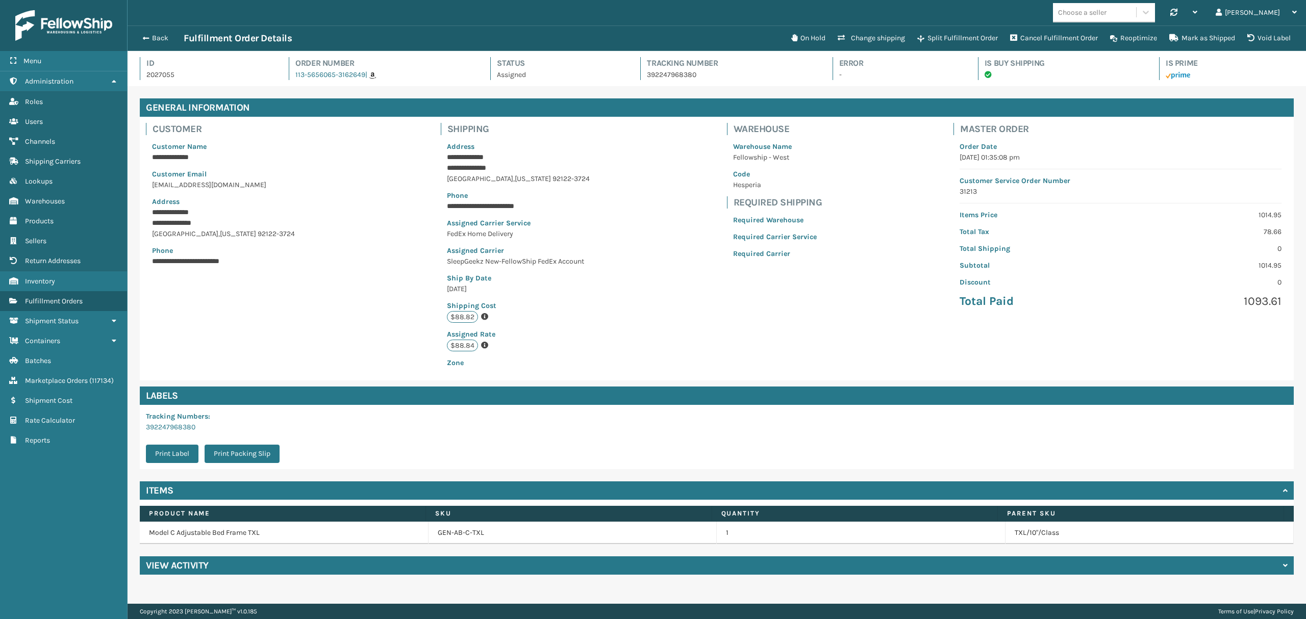
scroll to position [23, 1178]
click at [58, 301] on span "Fulfillment Orders" at bounding box center [54, 301] width 58 height 9
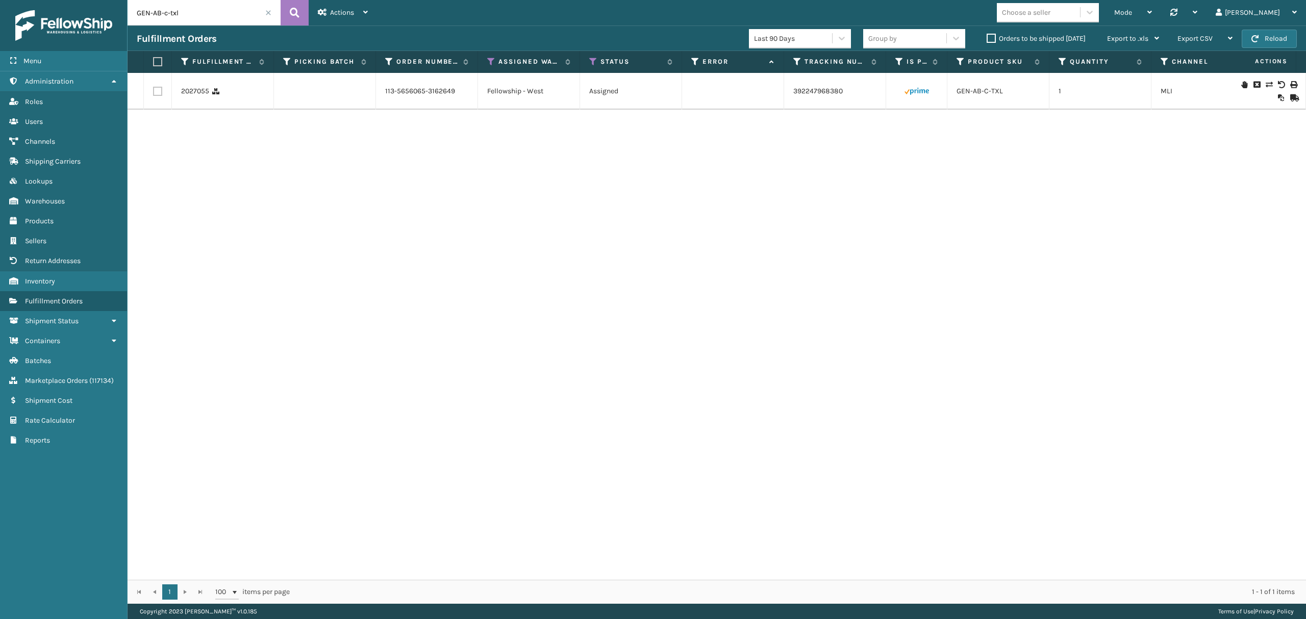
click at [192, 97] on td "2027055" at bounding box center [223, 91] width 102 height 37
click at [186, 92] on link "2027055" at bounding box center [195, 91] width 28 height 10
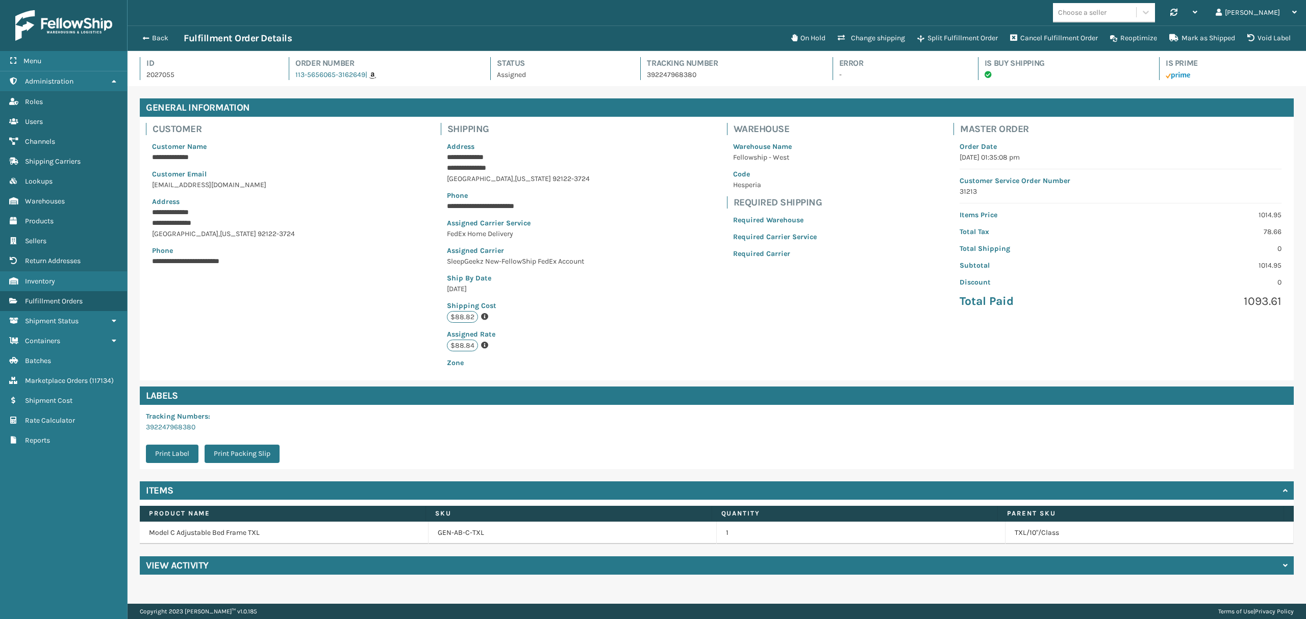
scroll to position [23, 1178]
click at [188, 561] on h4 "View Activity" at bounding box center [177, 565] width 63 height 12
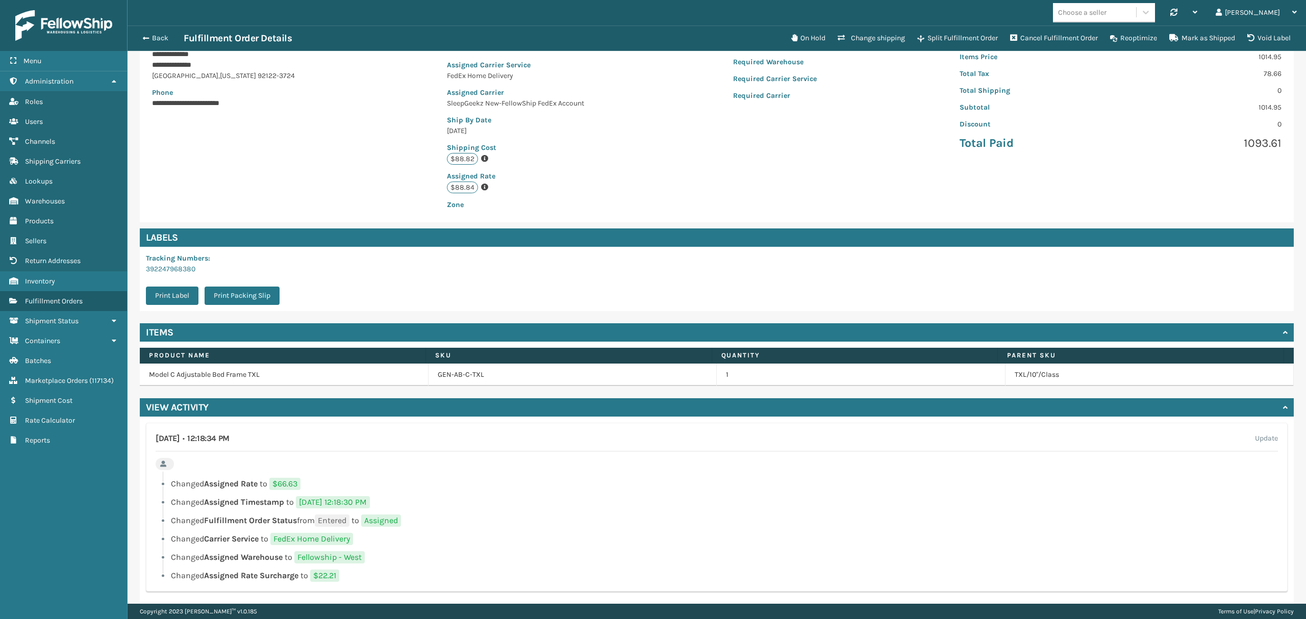
scroll to position [170, 0]
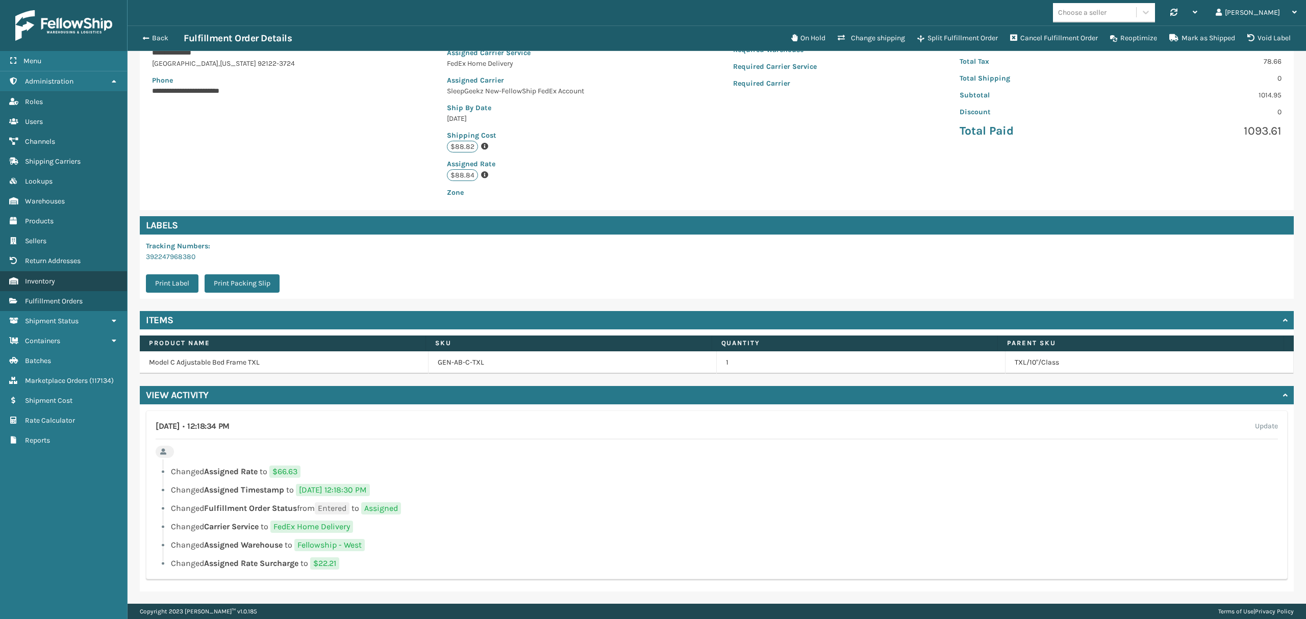
click at [47, 284] on span "Inventory" at bounding box center [40, 281] width 30 height 9
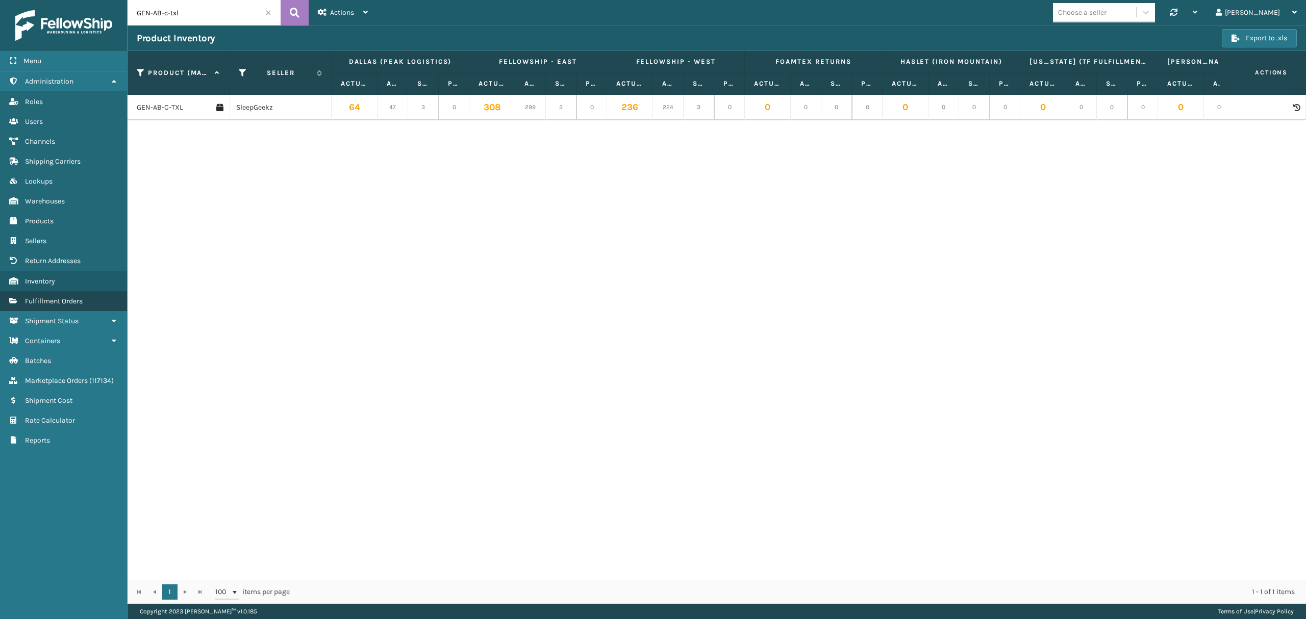
click at [60, 300] on span "Fulfillment Orders" at bounding box center [54, 301] width 58 height 9
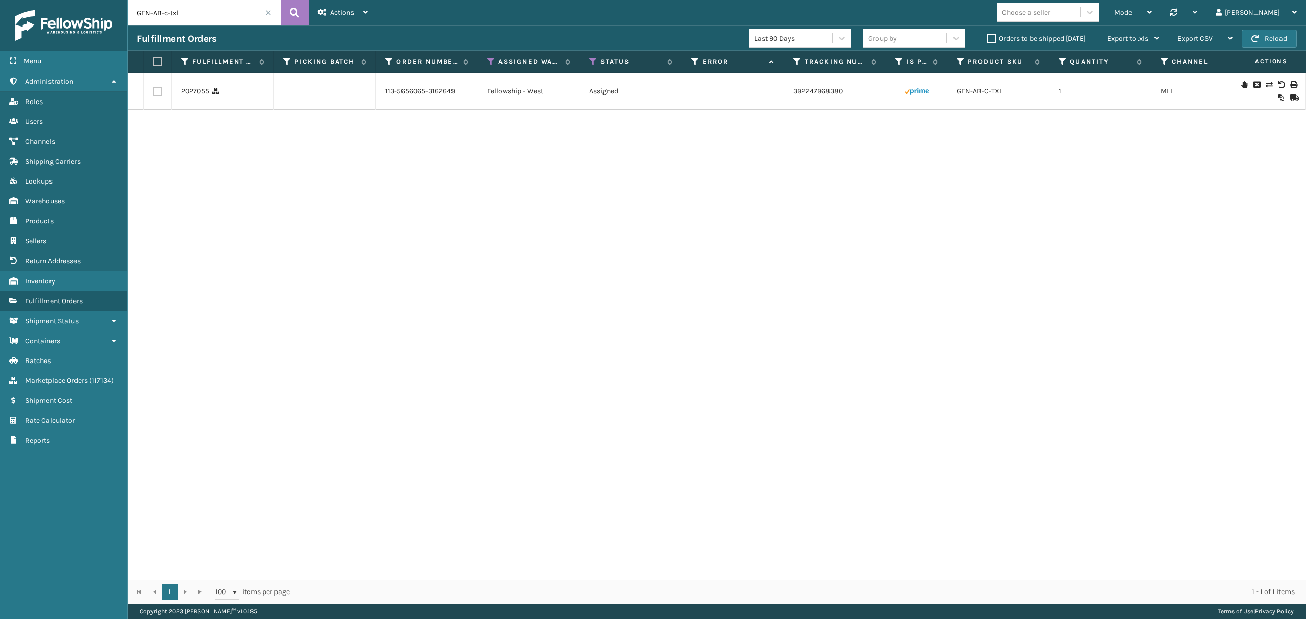
click at [272, 11] on input "GEN-AB-c-txl" at bounding box center [203, 12] width 153 height 25
click at [266, 10] on span at bounding box center [268, 13] width 6 height 6
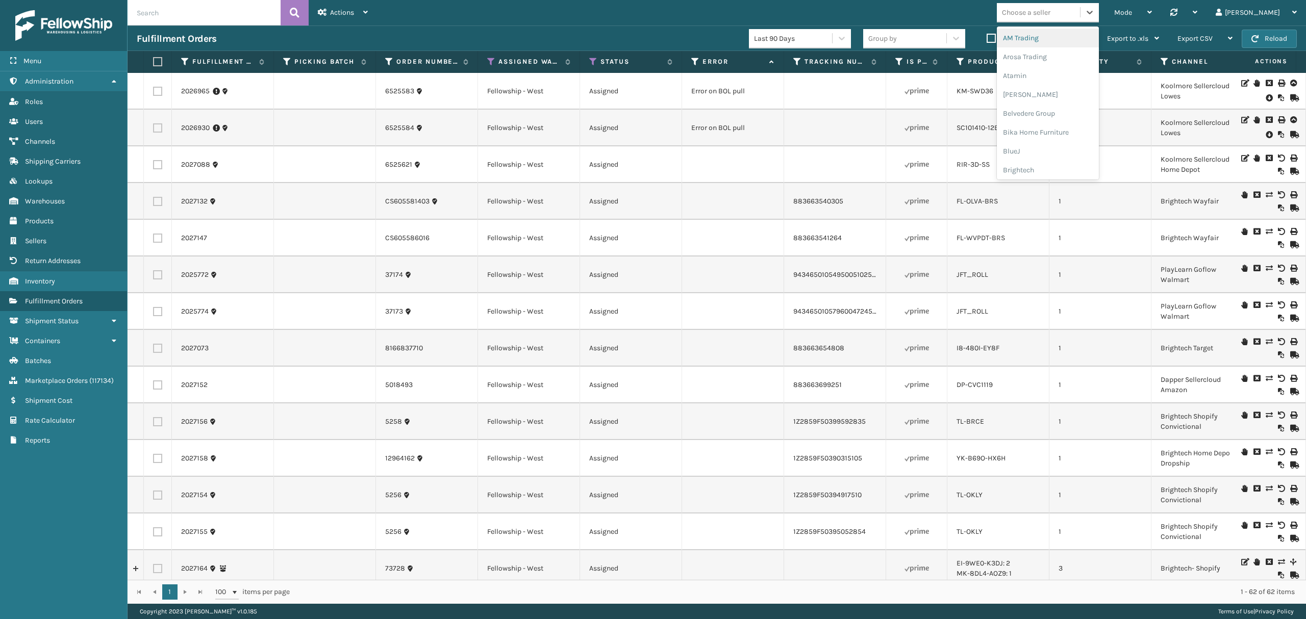
click at [1050, 13] on div "Choose a seller" at bounding box center [1026, 12] width 48 height 11
click at [1059, 155] on div "LifeStyle" at bounding box center [1048, 162] width 102 height 19
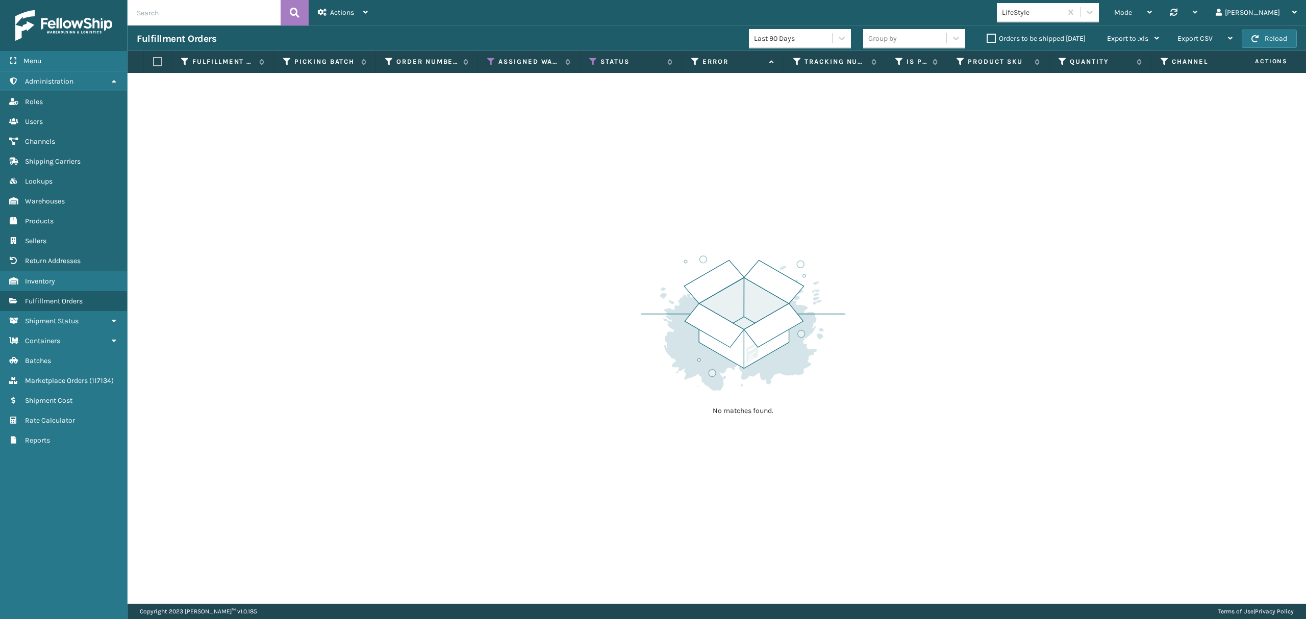
click at [188, 21] on input "text" at bounding box center [203, 12] width 153 height 25
paste input "2004082, 2005881, 2005882, 2005883, 2005884, 2005885, 2005886, 2005887, 2005888…"
type input "2004082, 2005881, 2005882, 2005883, 2005884, 2005885, 2005886, 2005887, 2005888…"
click at [291, 18] on icon at bounding box center [295, 12] width 10 height 15
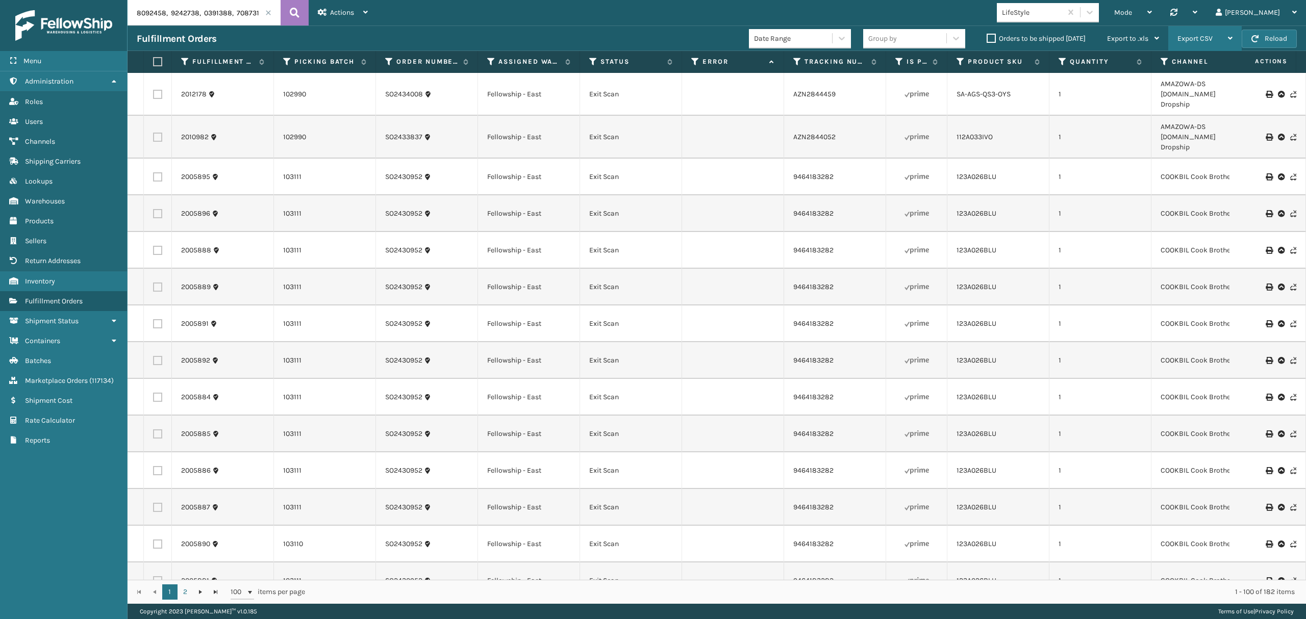
click at [1217, 36] on div "Export CSV" at bounding box center [1204, 38] width 55 height 25
click at [1153, 98] on li "Export All Pages" at bounding box center [1172, 94] width 137 height 28
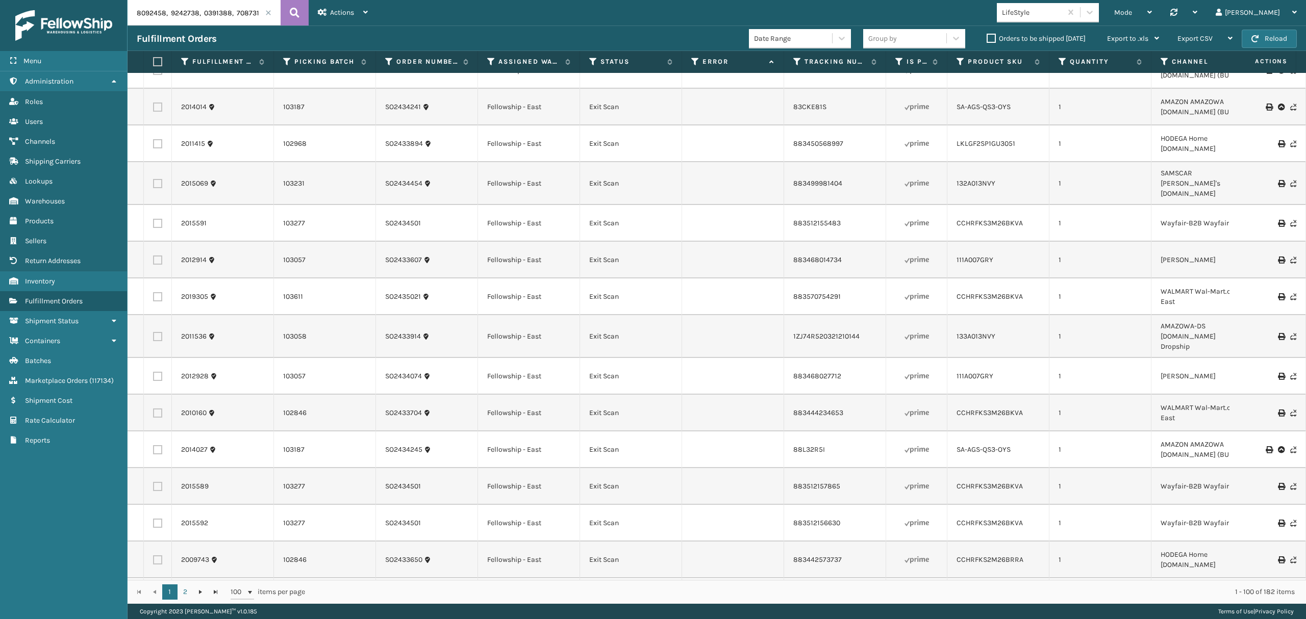
scroll to position [1428, 0]
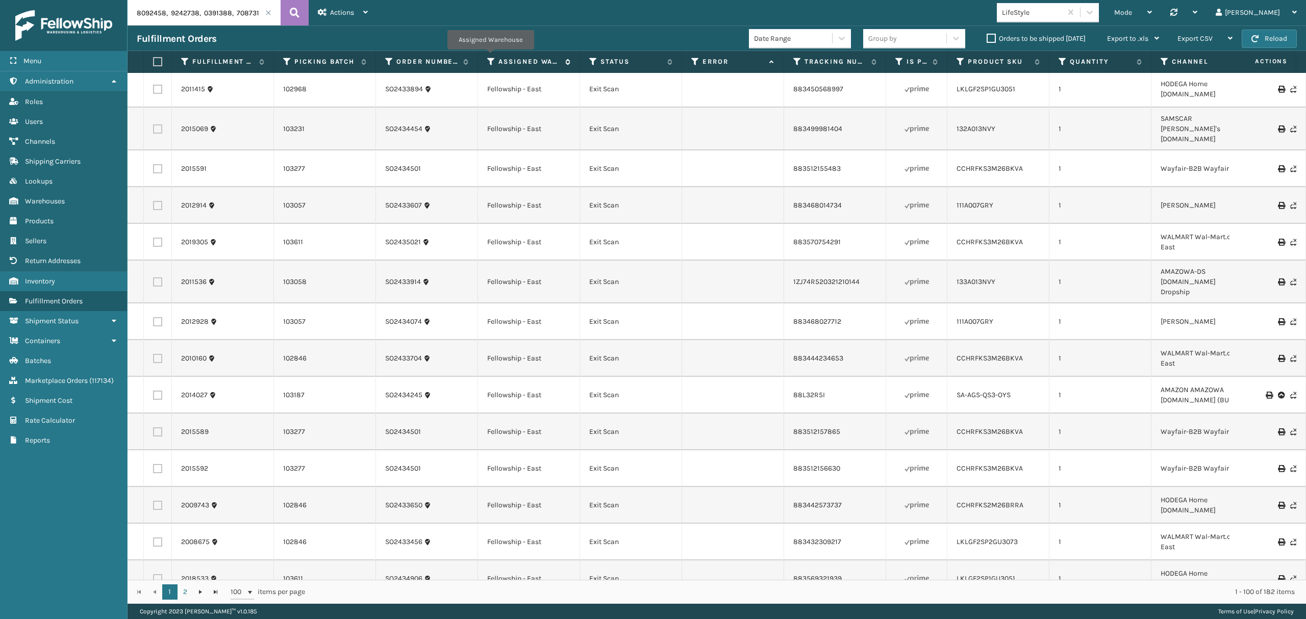
click at [490, 57] on icon at bounding box center [491, 61] width 8 height 9
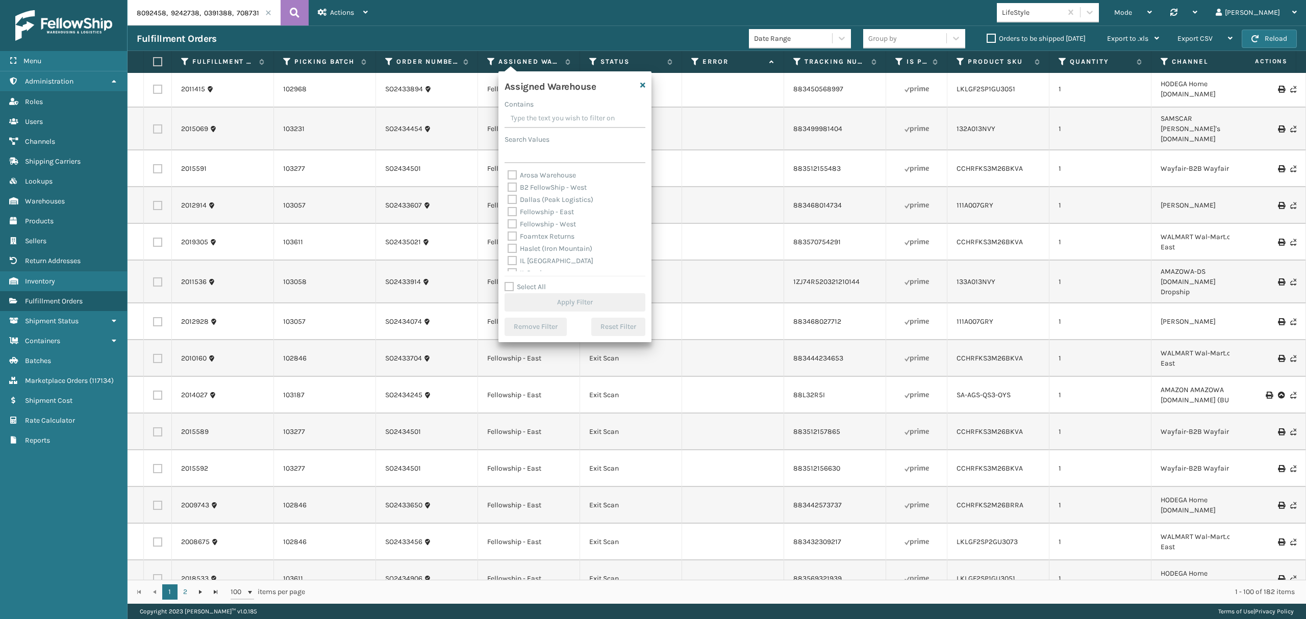
click at [716, 224] on td at bounding box center [733, 242] width 102 height 37
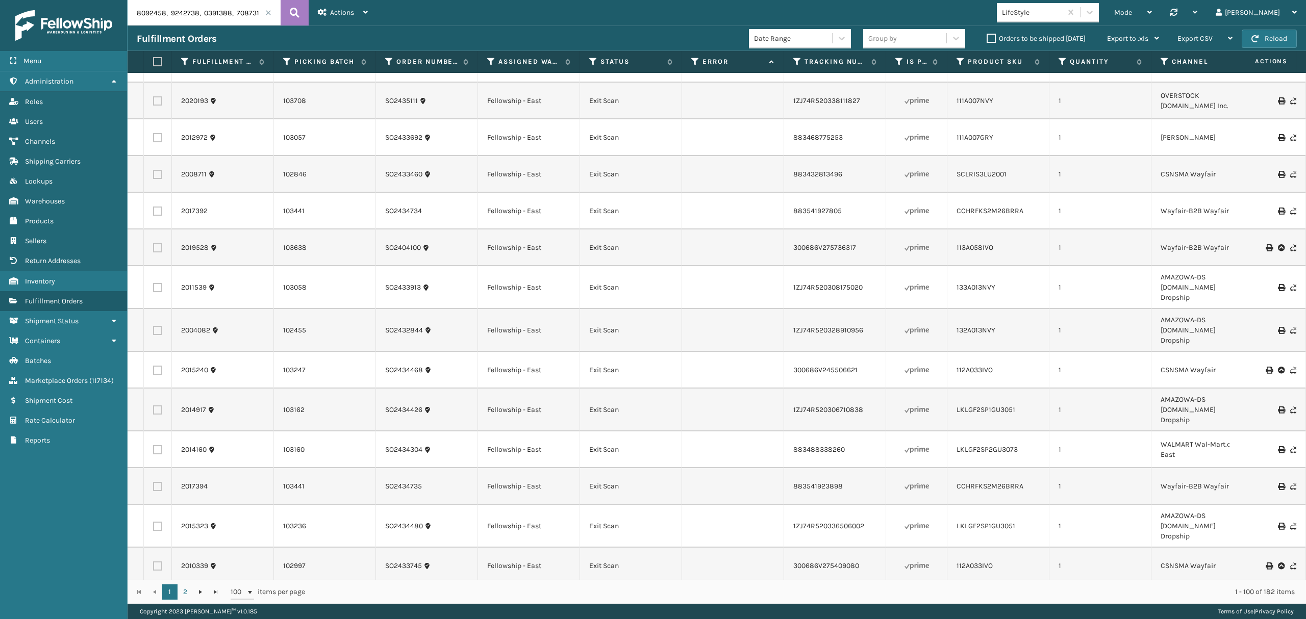
scroll to position [2448, 0]
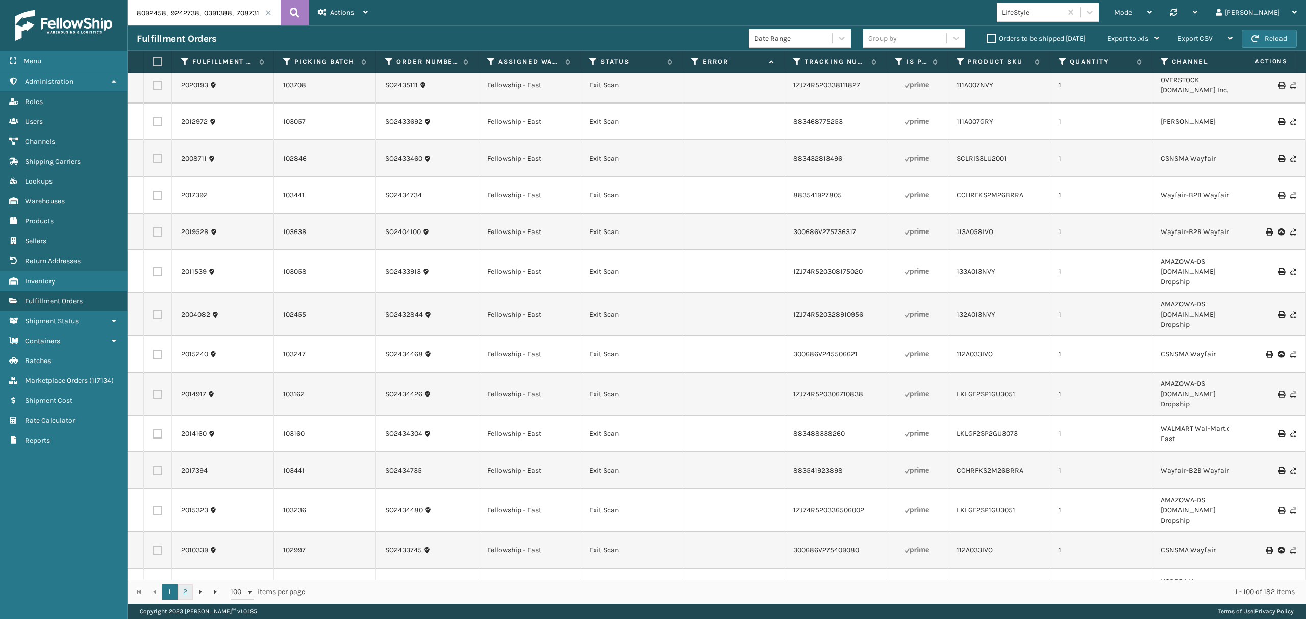
click at [182, 590] on link "2" at bounding box center [184, 591] width 15 height 15
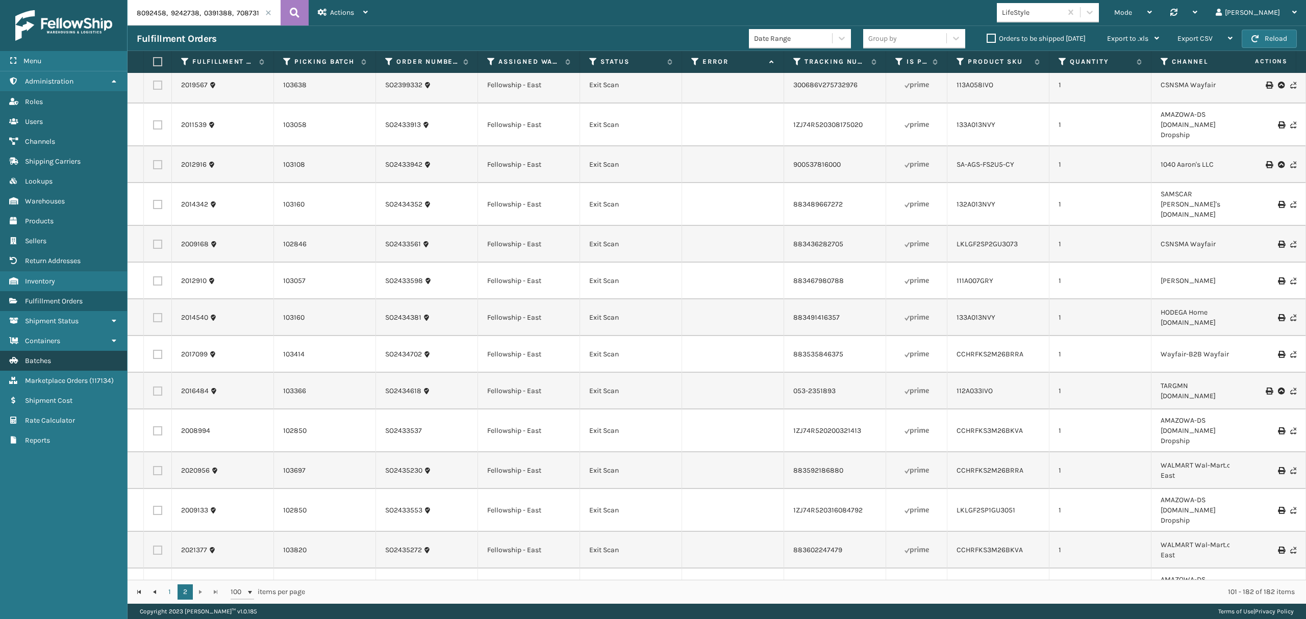
scroll to position [2516, 0]
